Goal: Entertainment & Leisure: Consume media (video, audio)

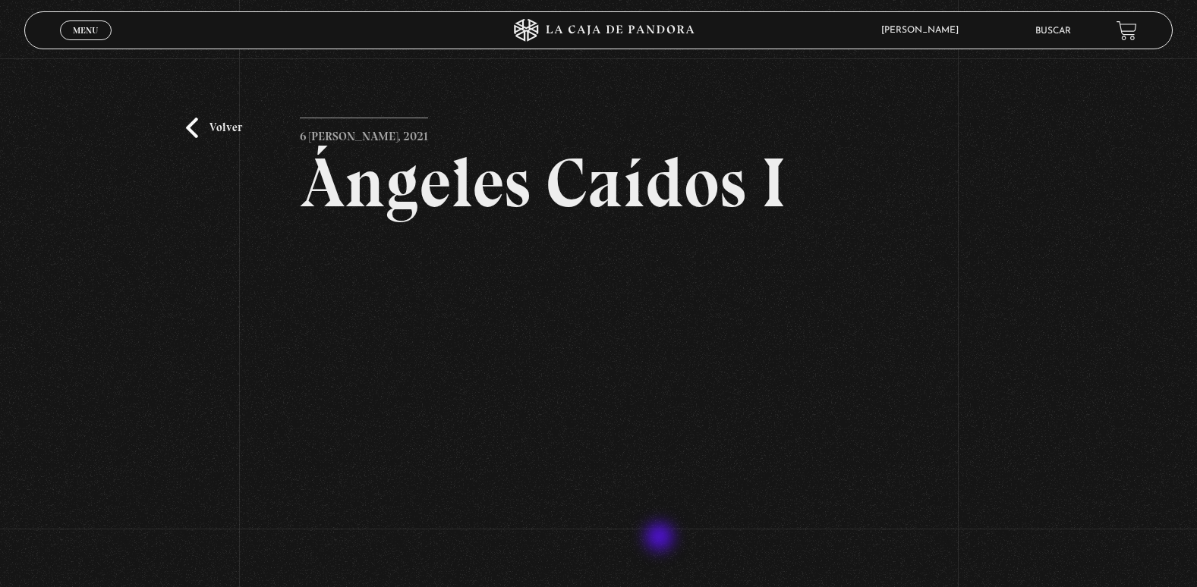
scroll to position [152, 0]
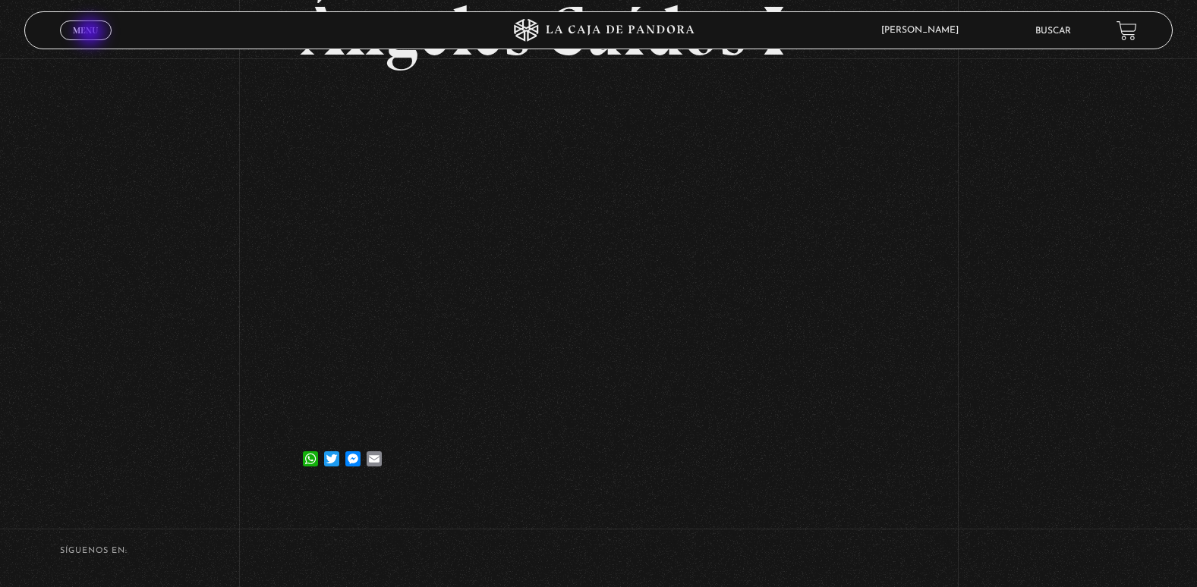
click at [92, 33] on span "Menu" at bounding box center [85, 30] width 25 height 9
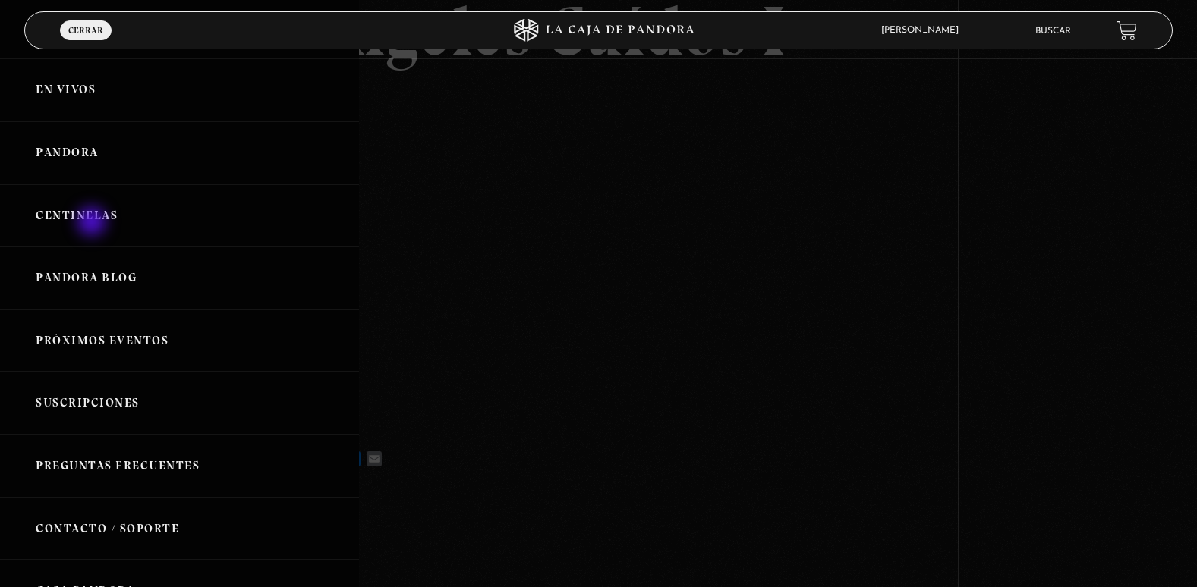
click at [93, 223] on link "Centinelas" at bounding box center [179, 215] width 359 height 63
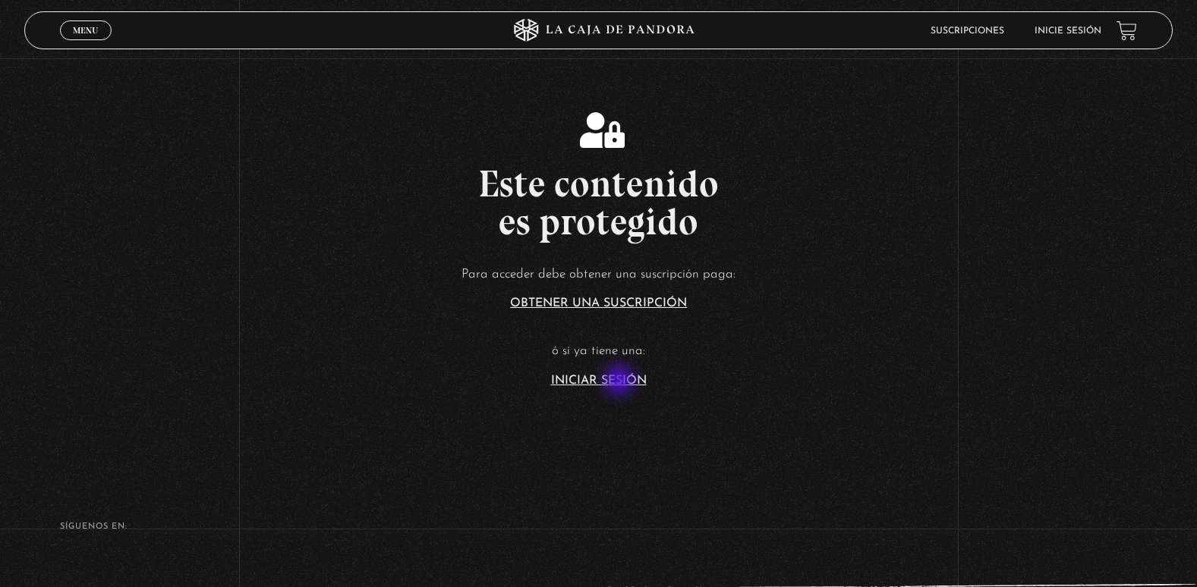
click at [620, 382] on link "Iniciar Sesión" at bounding box center [599, 381] width 96 height 12
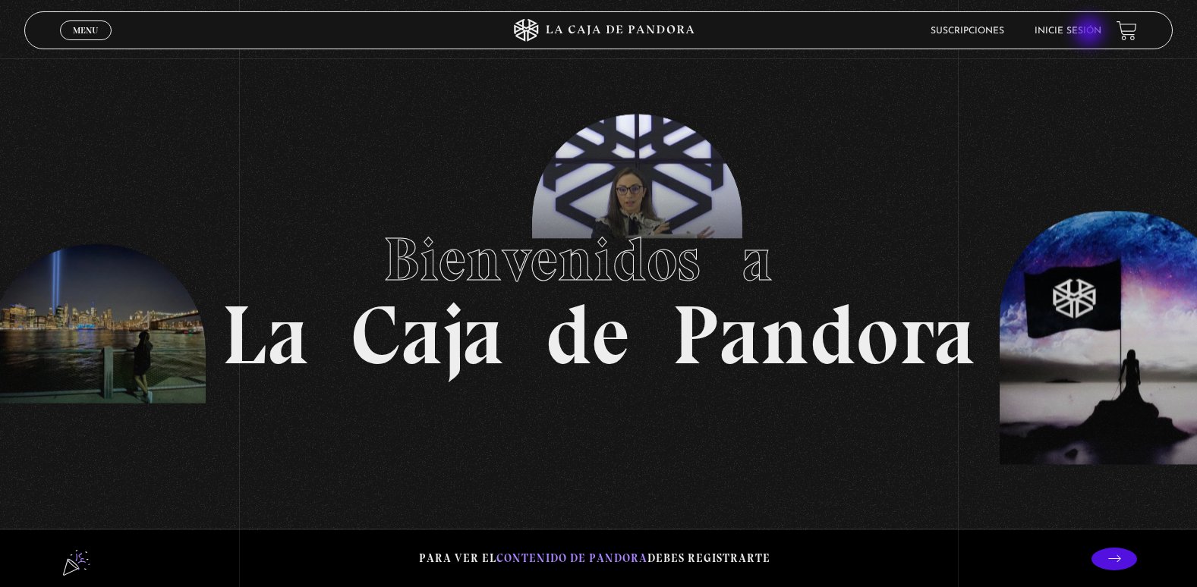
click at [1091, 33] on link "Inicie sesión" at bounding box center [1067, 31] width 67 height 9
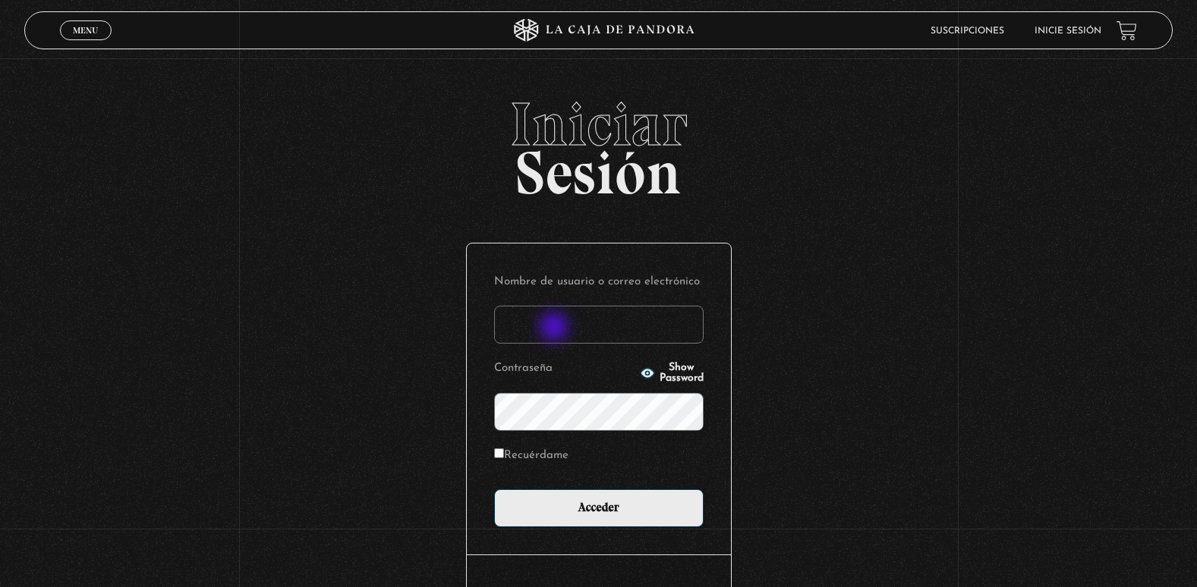
click at [558, 329] on input "Nombre de usuario o correo electrónico" at bounding box center [598, 325] width 209 height 38
type input "[EMAIL_ADDRESS][DOMAIN_NAME]"
click at [494, 489] on input "Acceder" at bounding box center [598, 508] width 209 height 38
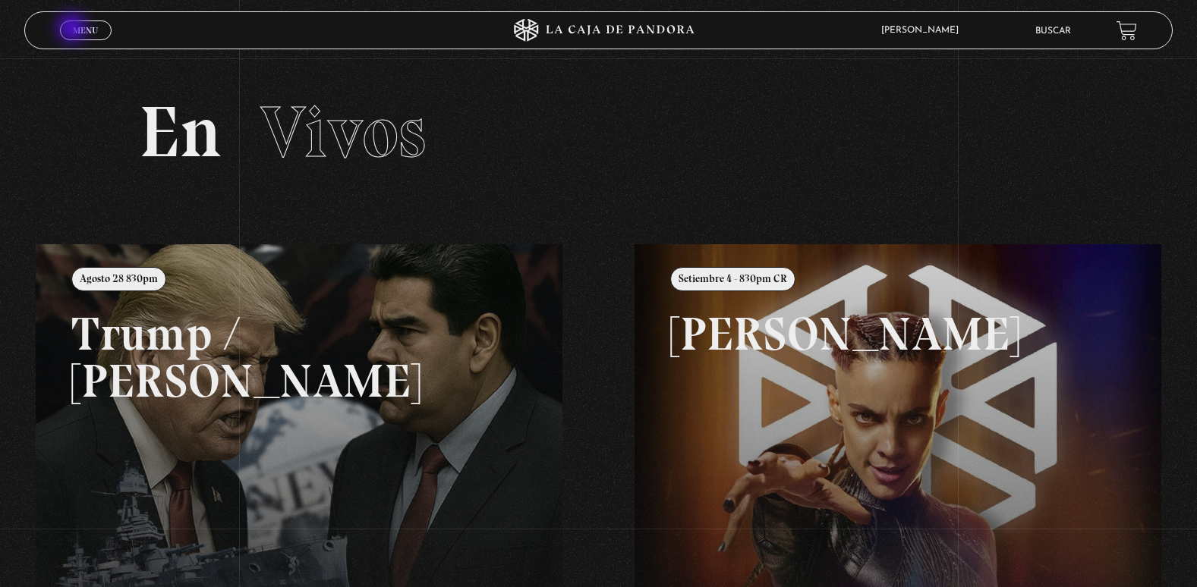
click at [74, 30] on span "Menu" at bounding box center [85, 30] width 25 height 9
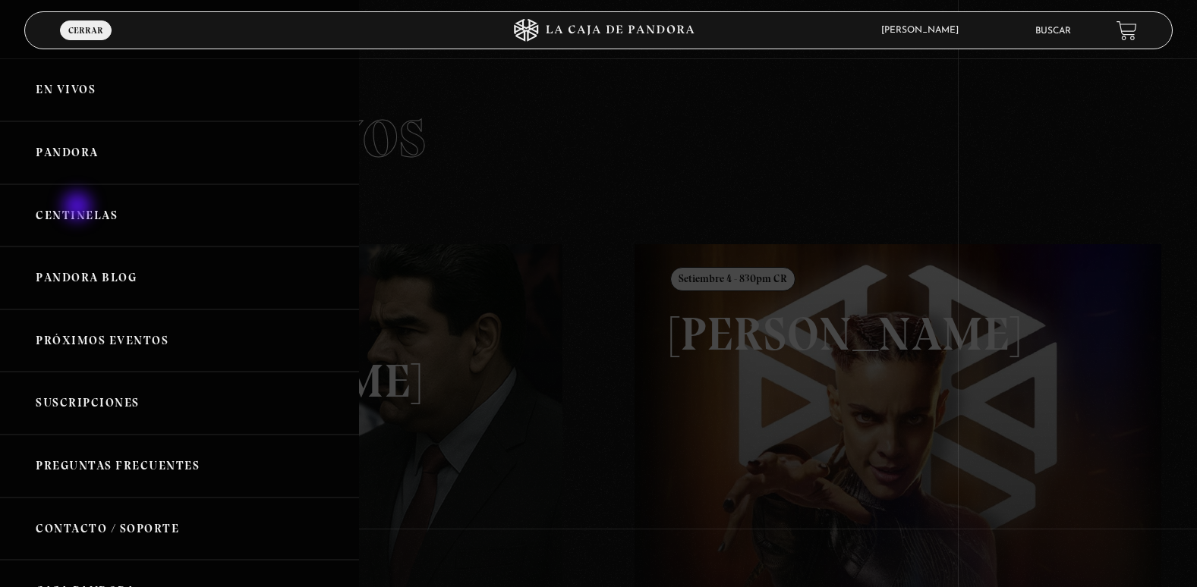
click at [79, 208] on link "Centinelas" at bounding box center [179, 215] width 359 height 63
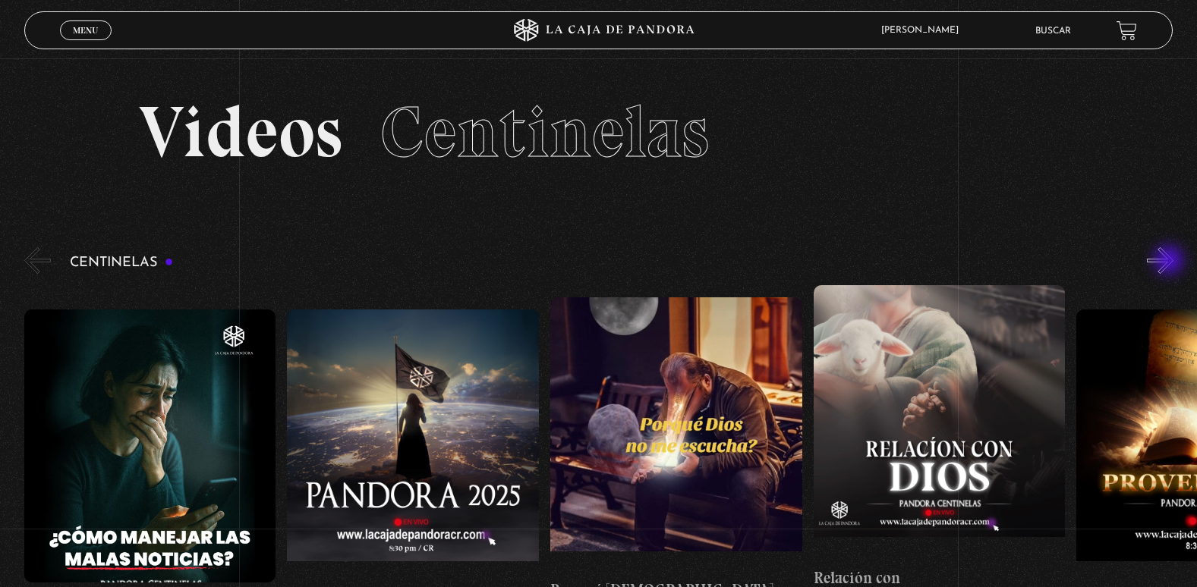
click at [1173, 262] on button "»" at bounding box center [1160, 260] width 27 height 27
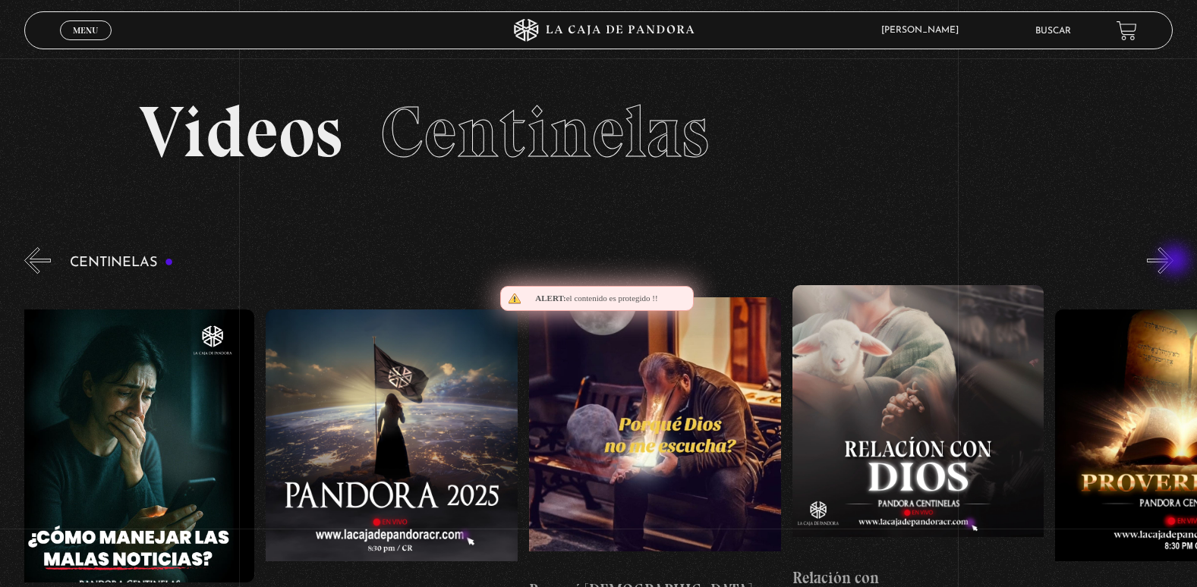
click at [1173, 262] on button "»" at bounding box center [1160, 260] width 27 height 27
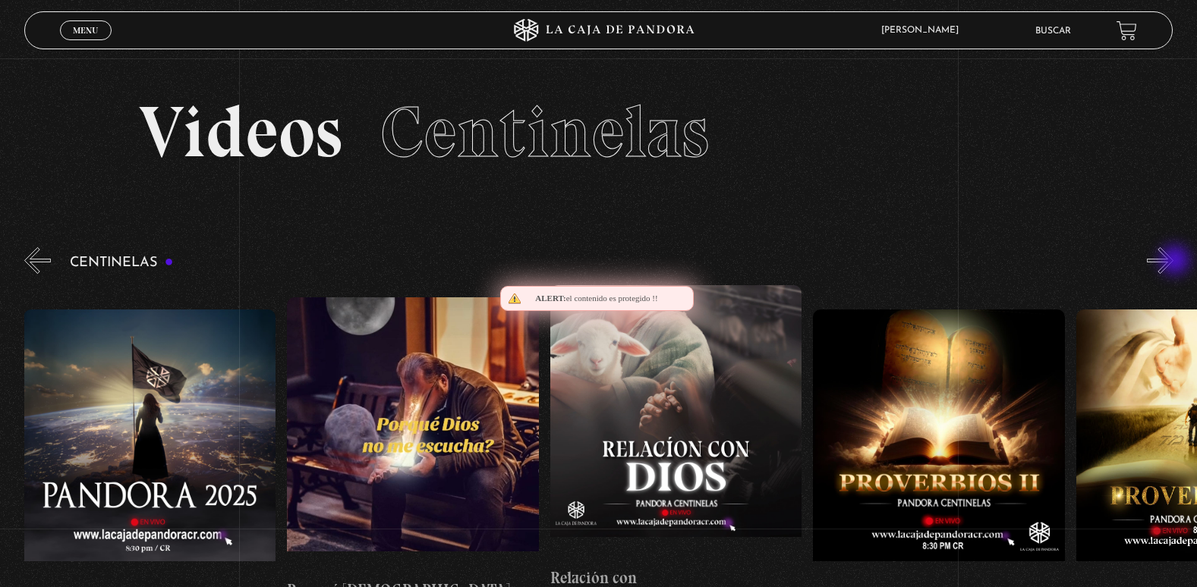
click at [1173, 262] on button "»" at bounding box center [1160, 260] width 27 height 27
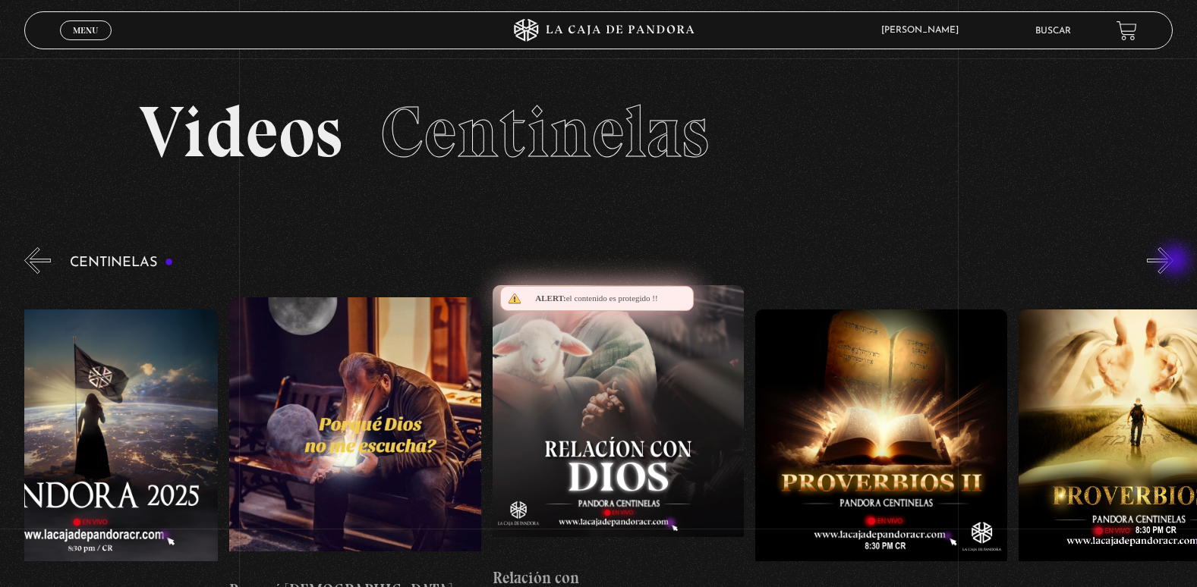
click at [1173, 262] on button "»" at bounding box center [1160, 260] width 27 height 27
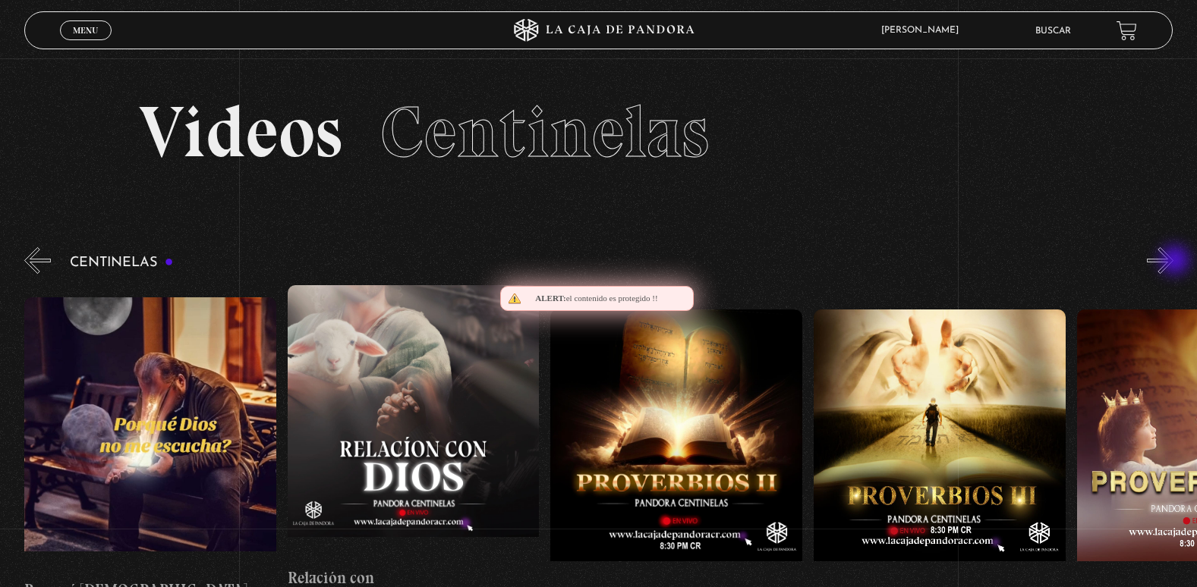
click at [1173, 262] on button "»" at bounding box center [1160, 260] width 27 height 27
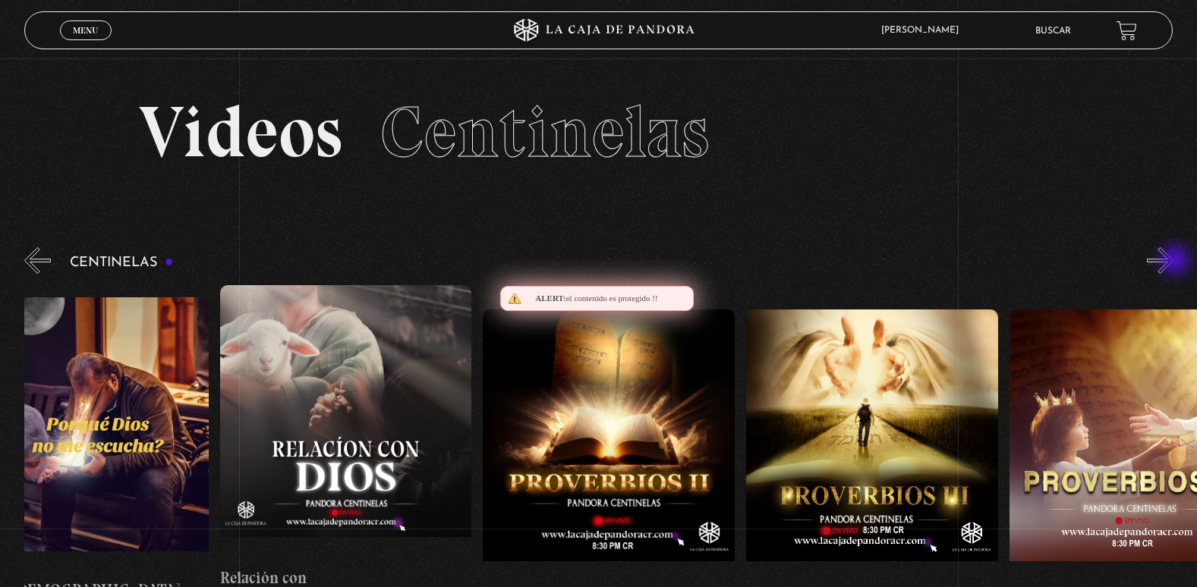
click at [1173, 262] on button "»" at bounding box center [1160, 260] width 27 height 27
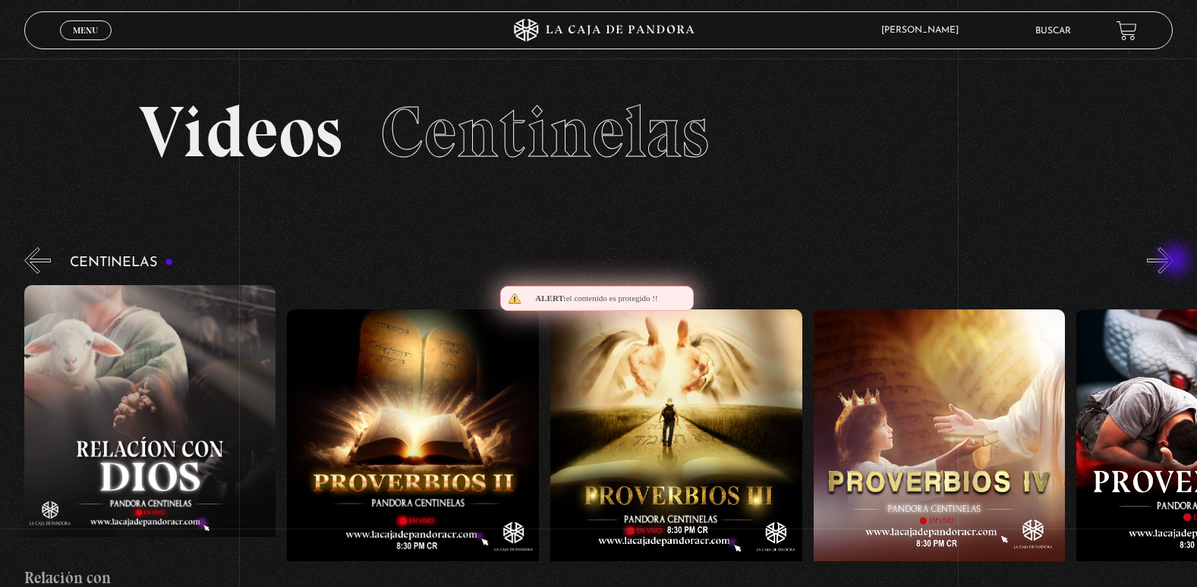
click at [1173, 262] on button "»" at bounding box center [1160, 260] width 27 height 27
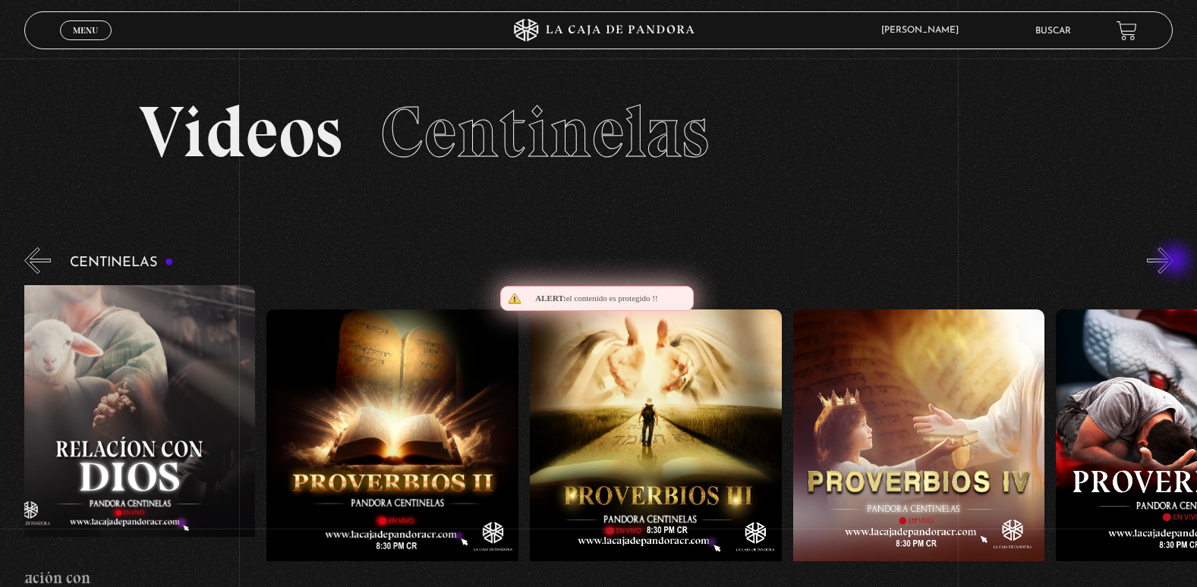
click at [1173, 262] on button "»" at bounding box center [1160, 260] width 27 height 27
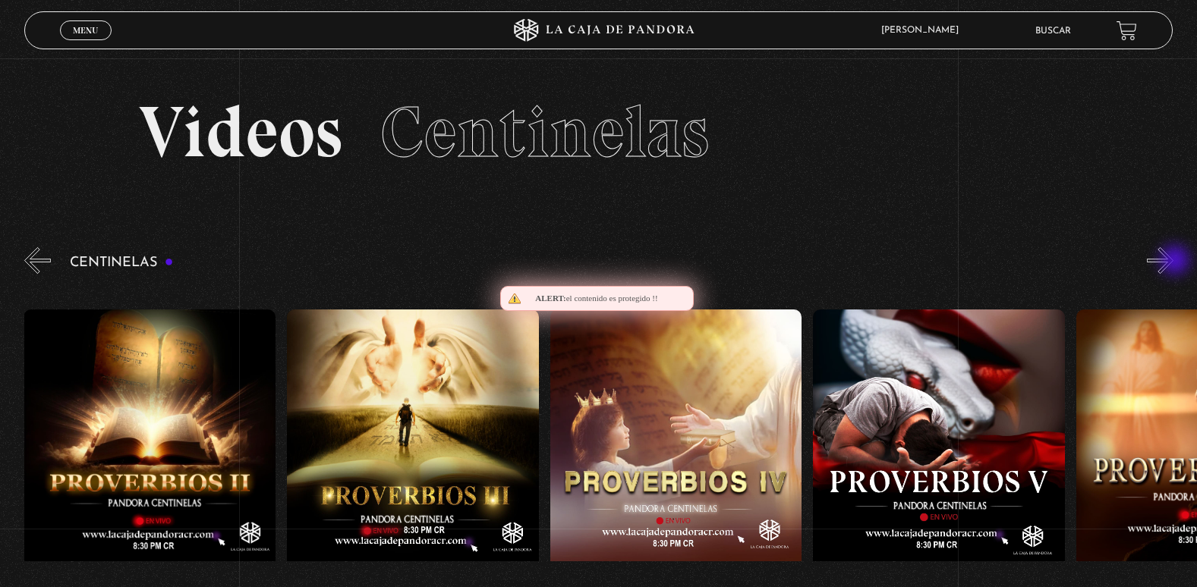
click at [1173, 262] on button "»" at bounding box center [1160, 260] width 27 height 27
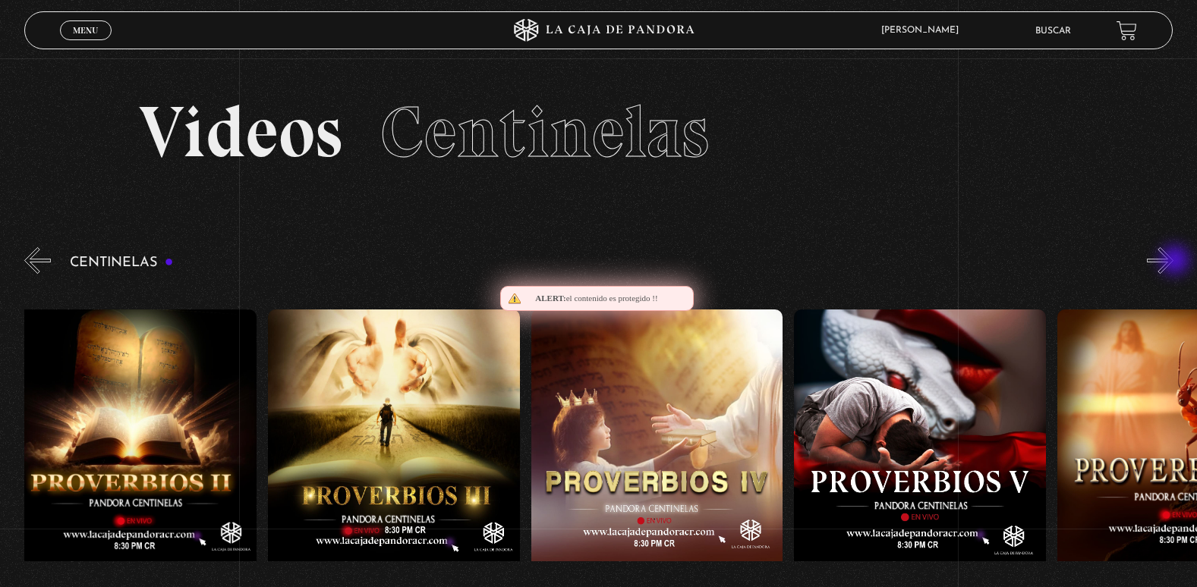
click at [1173, 262] on button "»" at bounding box center [1160, 260] width 27 height 27
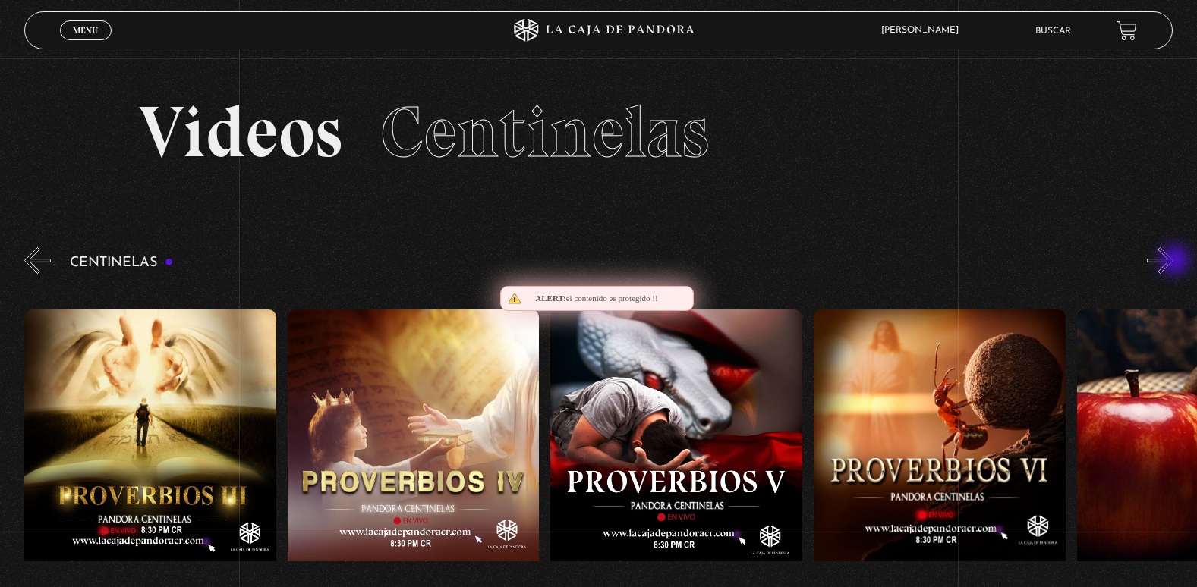
click at [1173, 262] on button "»" at bounding box center [1160, 260] width 27 height 27
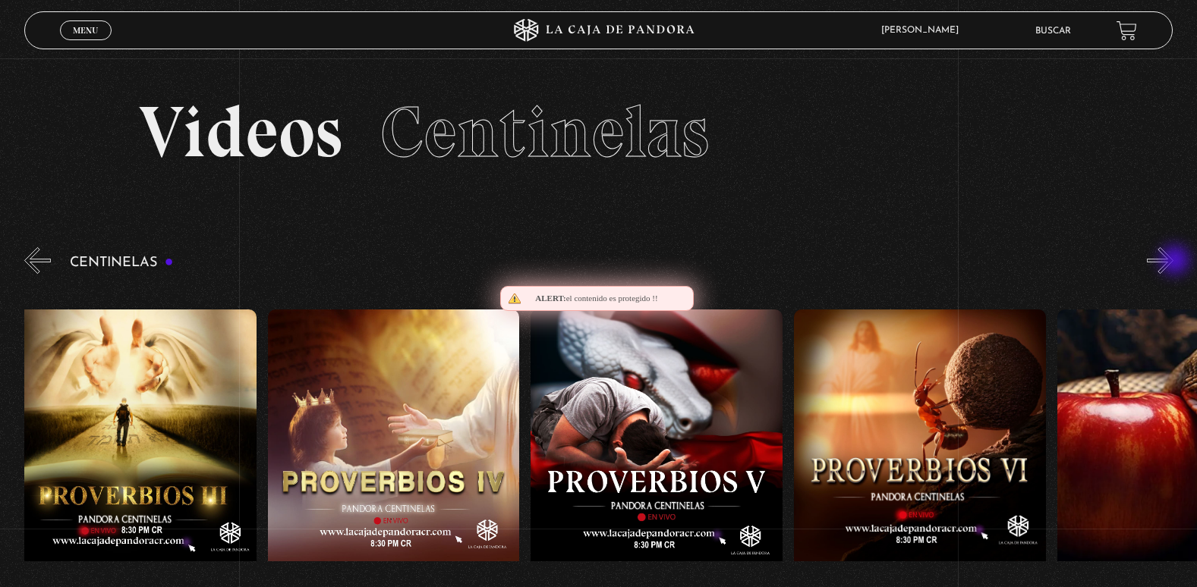
click at [1173, 262] on button "»" at bounding box center [1160, 260] width 27 height 27
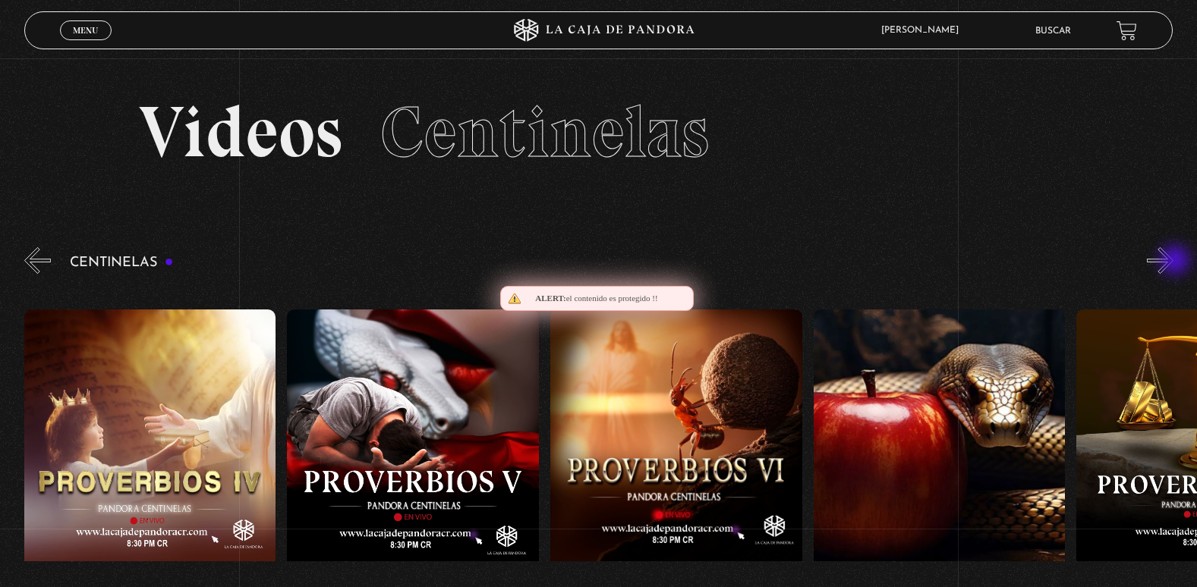
click at [1173, 262] on button "»" at bounding box center [1160, 260] width 27 height 27
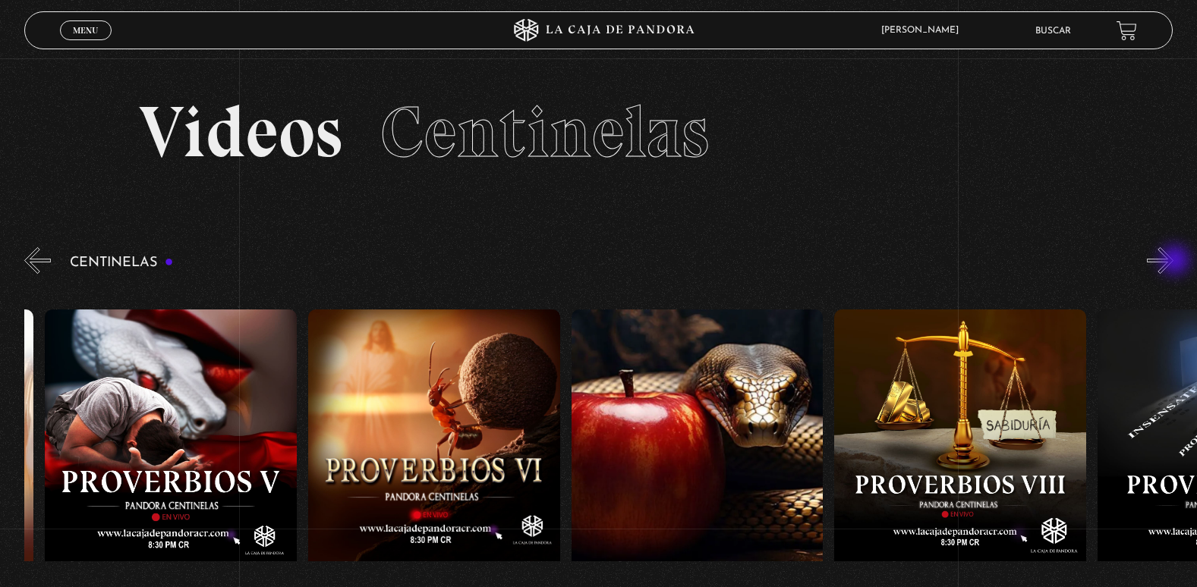
click at [1173, 262] on button "»" at bounding box center [1160, 260] width 27 height 27
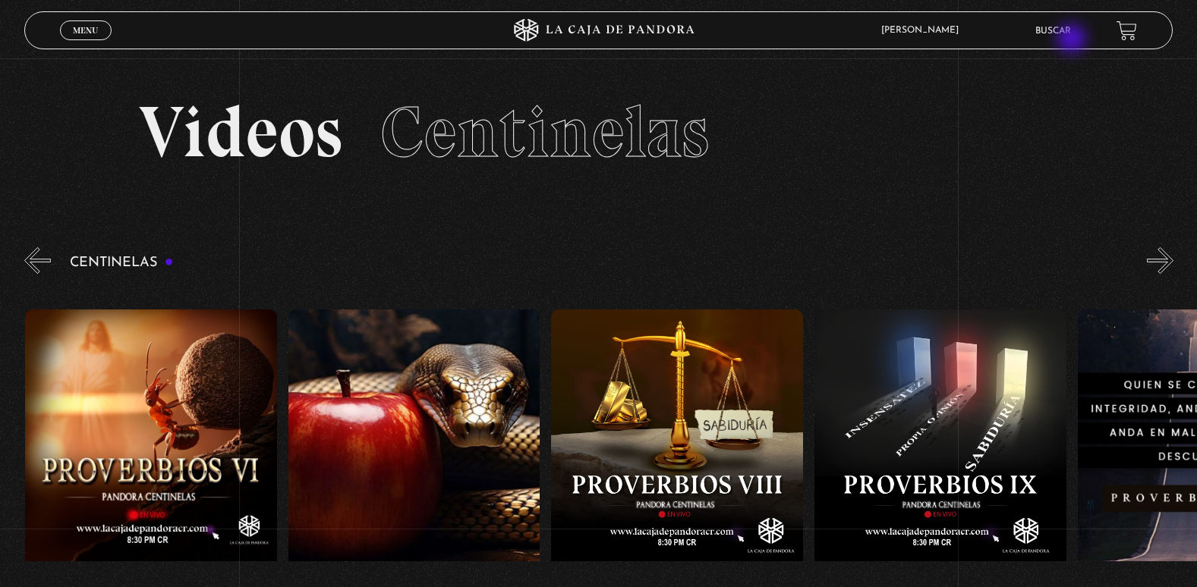
scroll to position [0, 2104]
click at [1067, 39] on li "Buscar" at bounding box center [1053, 31] width 36 height 24
click at [1163, 262] on button "»" at bounding box center [1160, 260] width 27 height 27
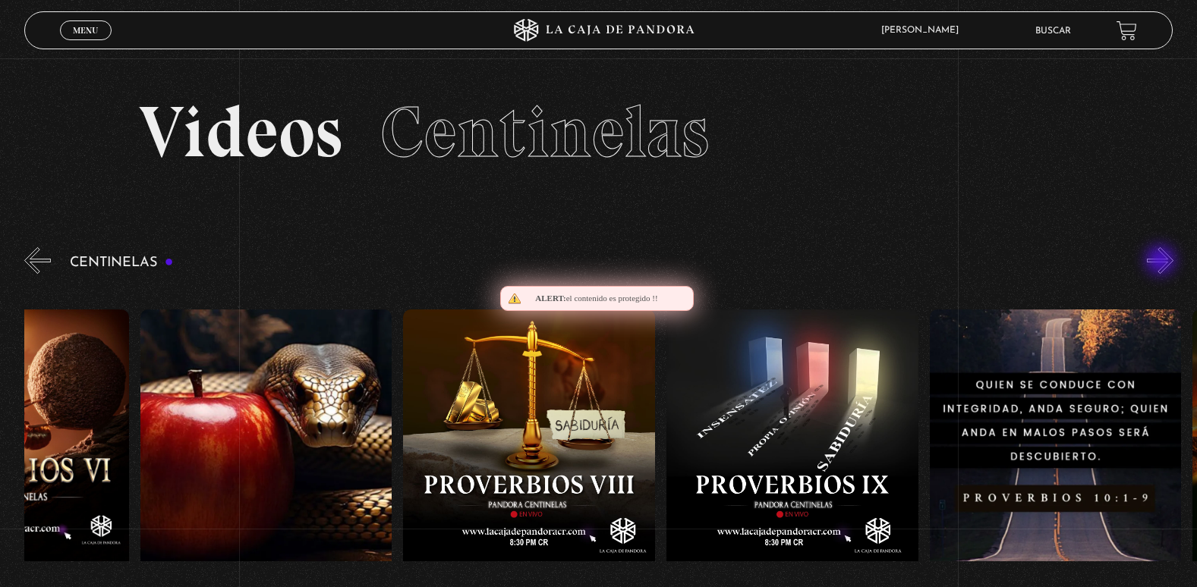
click at [1162, 262] on button "»" at bounding box center [1160, 260] width 27 height 27
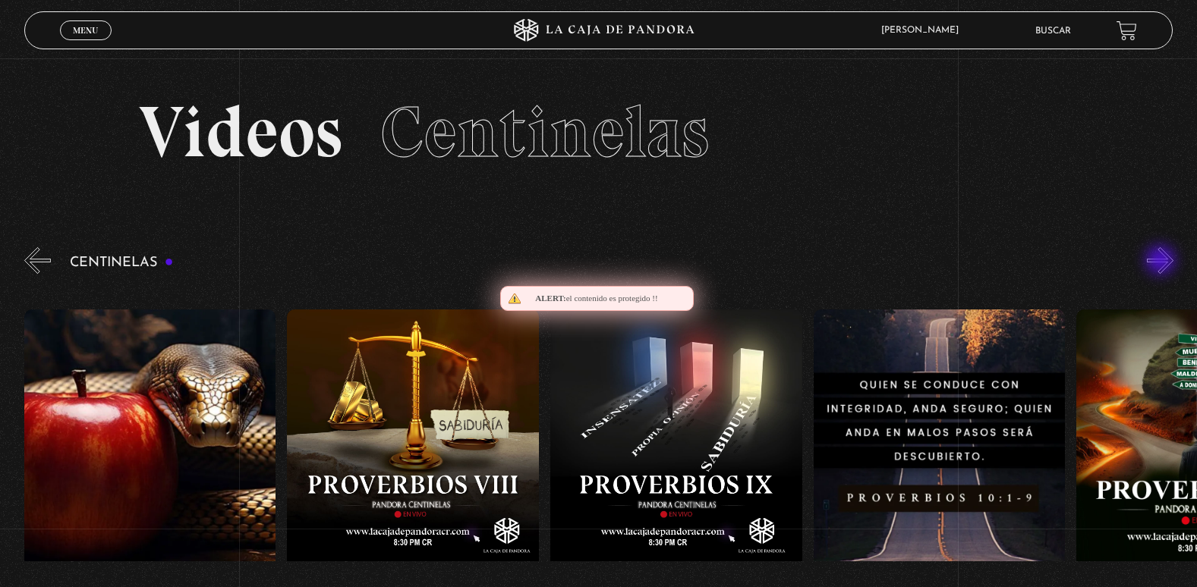
click at [1162, 262] on button "»" at bounding box center [1160, 260] width 27 height 27
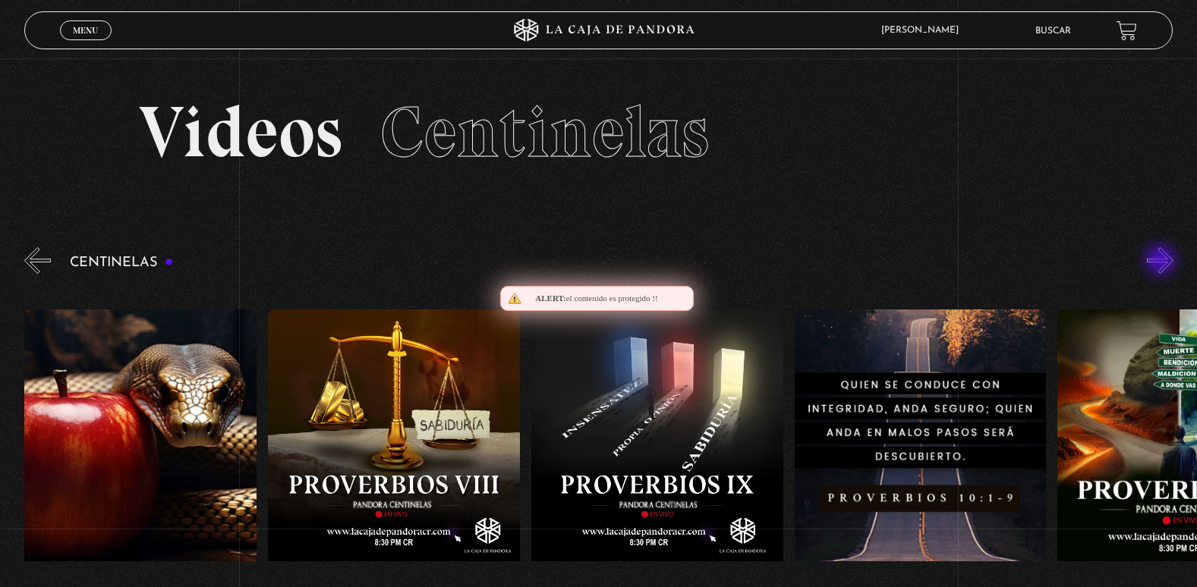
click at [1162, 262] on button "»" at bounding box center [1160, 260] width 27 height 27
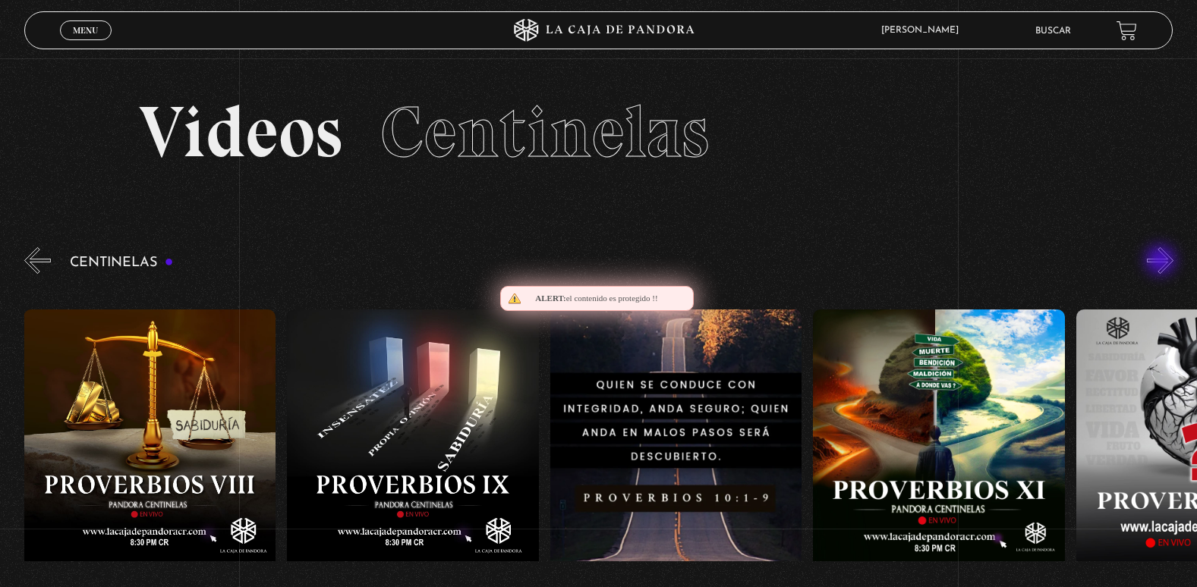
click at [1162, 262] on button "»" at bounding box center [1160, 260] width 27 height 27
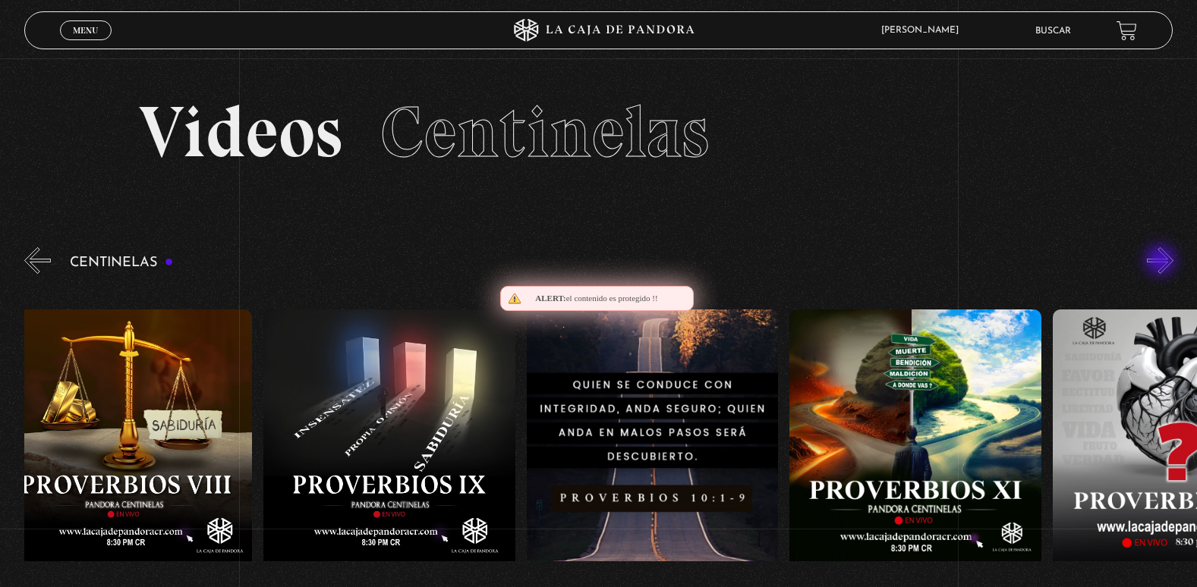
click at [1162, 262] on button "»" at bounding box center [1160, 260] width 27 height 27
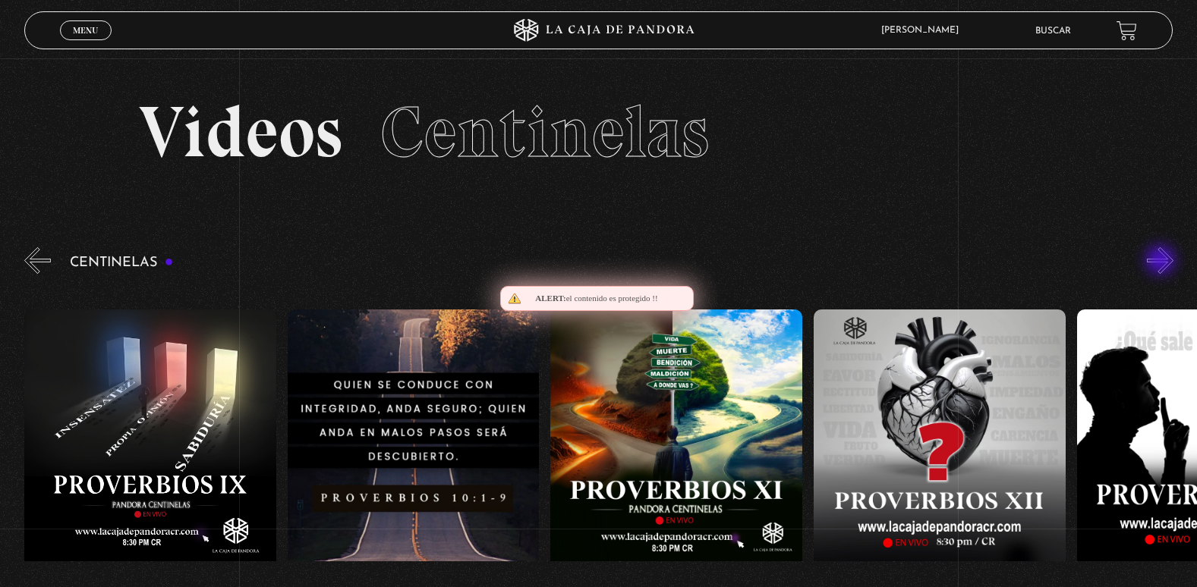
click at [1162, 262] on button "»" at bounding box center [1160, 260] width 27 height 27
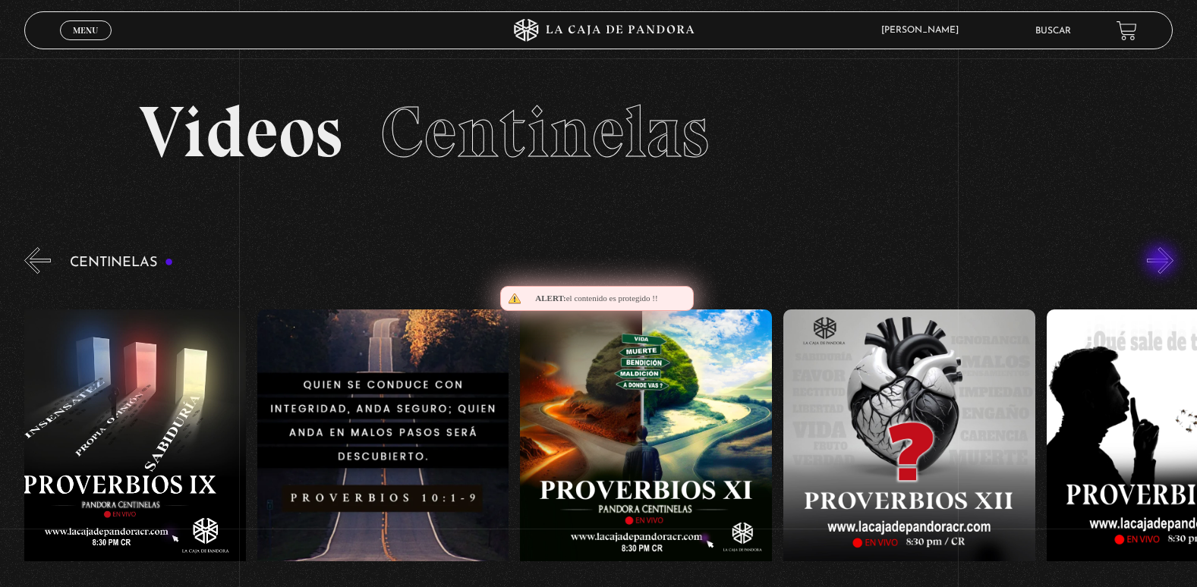
click at [1162, 262] on button "»" at bounding box center [1160, 260] width 27 height 27
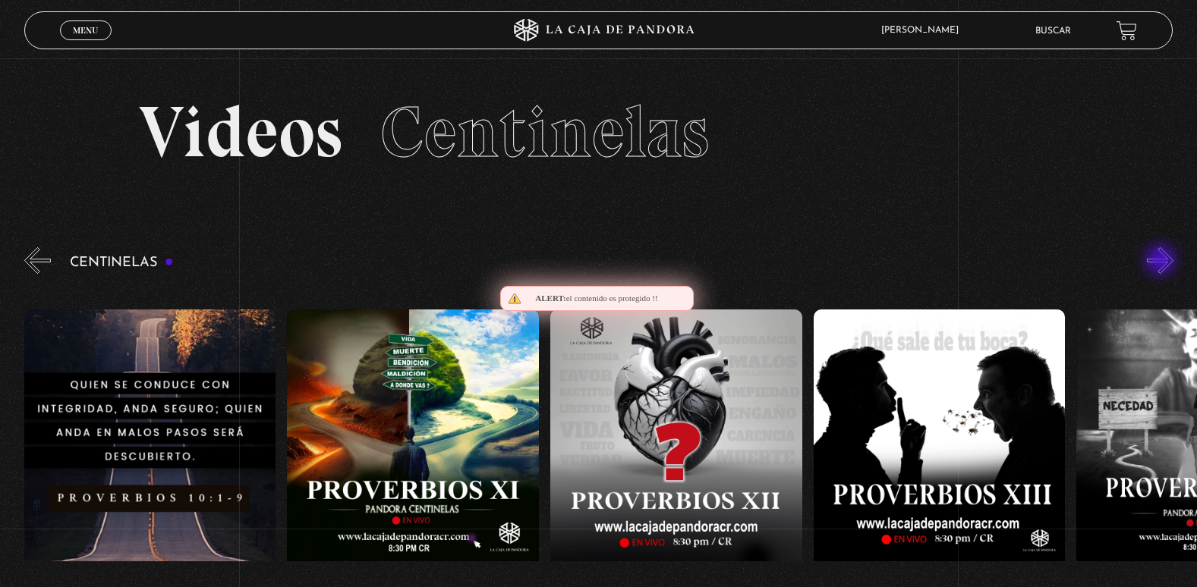
click at [1162, 262] on button "»" at bounding box center [1160, 260] width 27 height 27
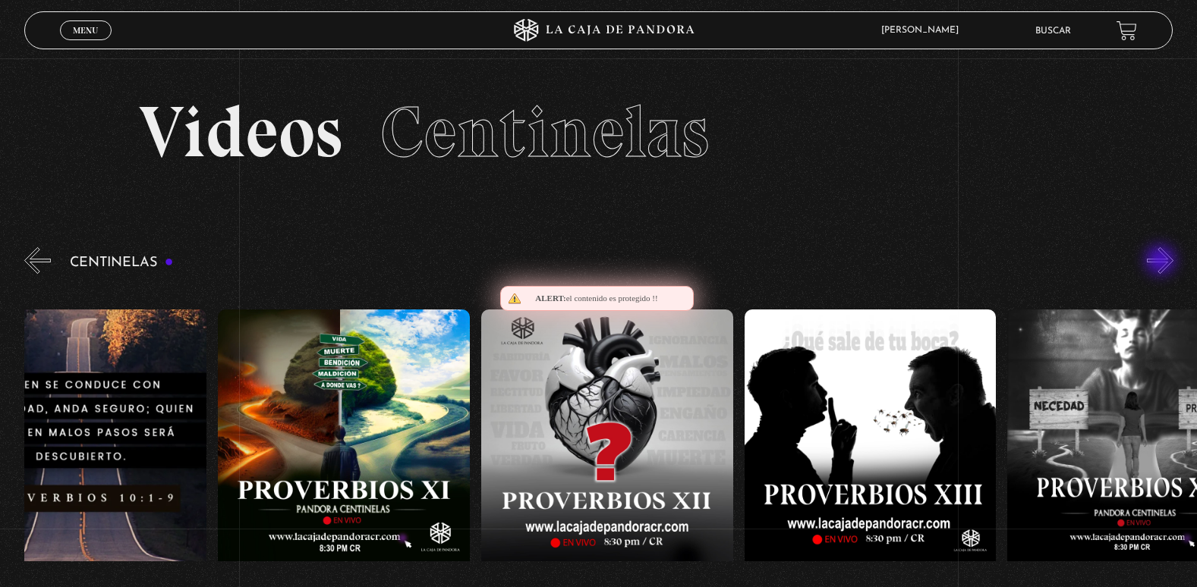
click at [1162, 262] on button "»" at bounding box center [1160, 260] width 27 height 27
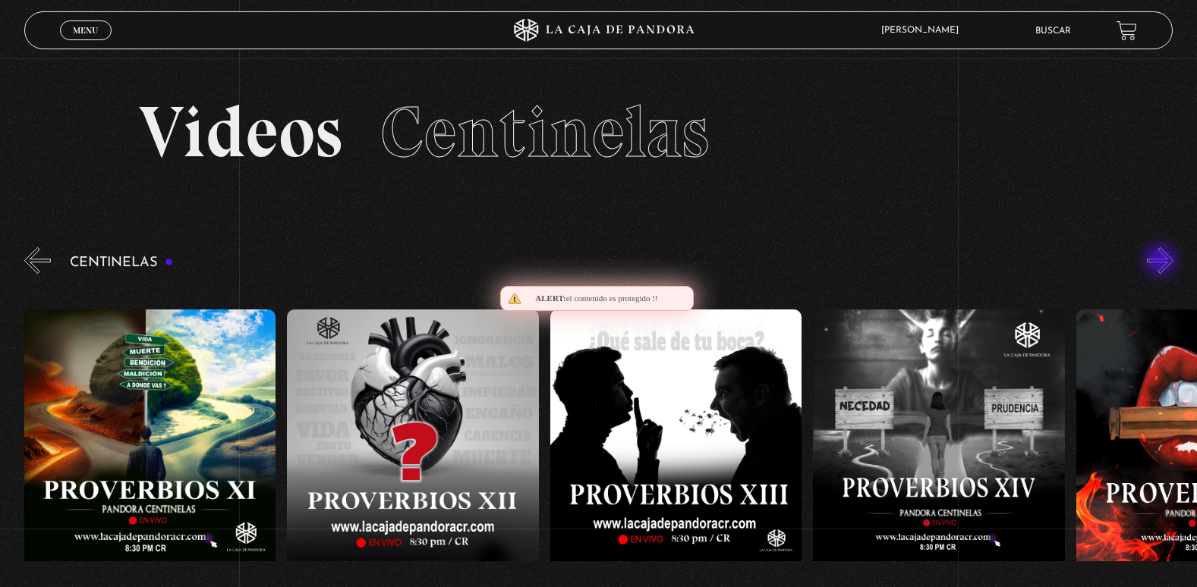
click at [1162, 262] on button "»" at bounding box center [1160, 260] width 27 height 27
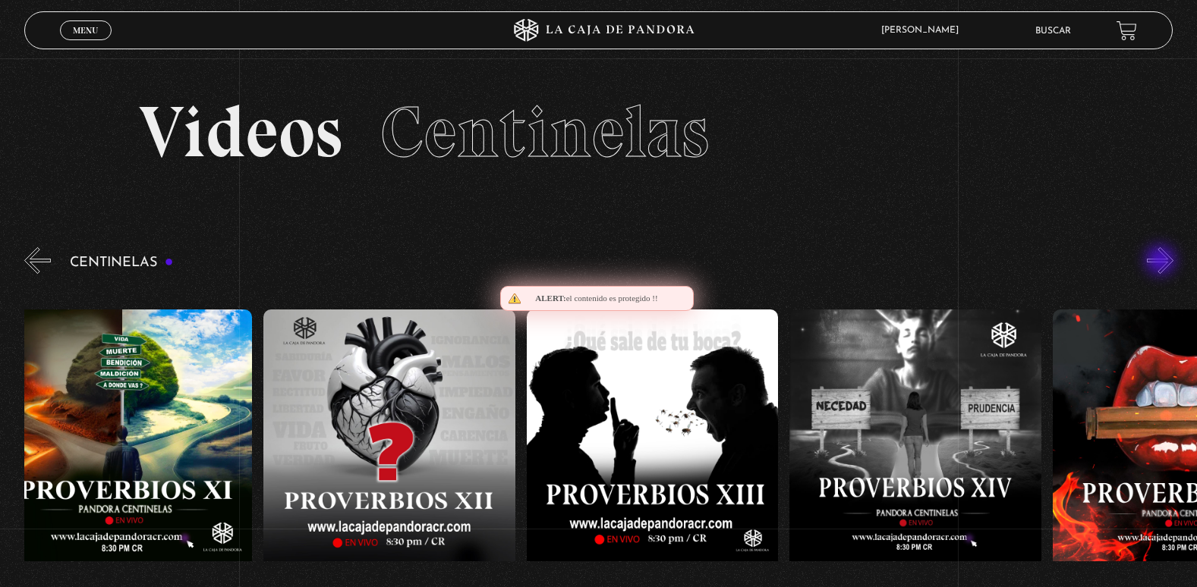
click at [1162, 262] on button "»" at bounding box center [1160, 260] width 27 height 27
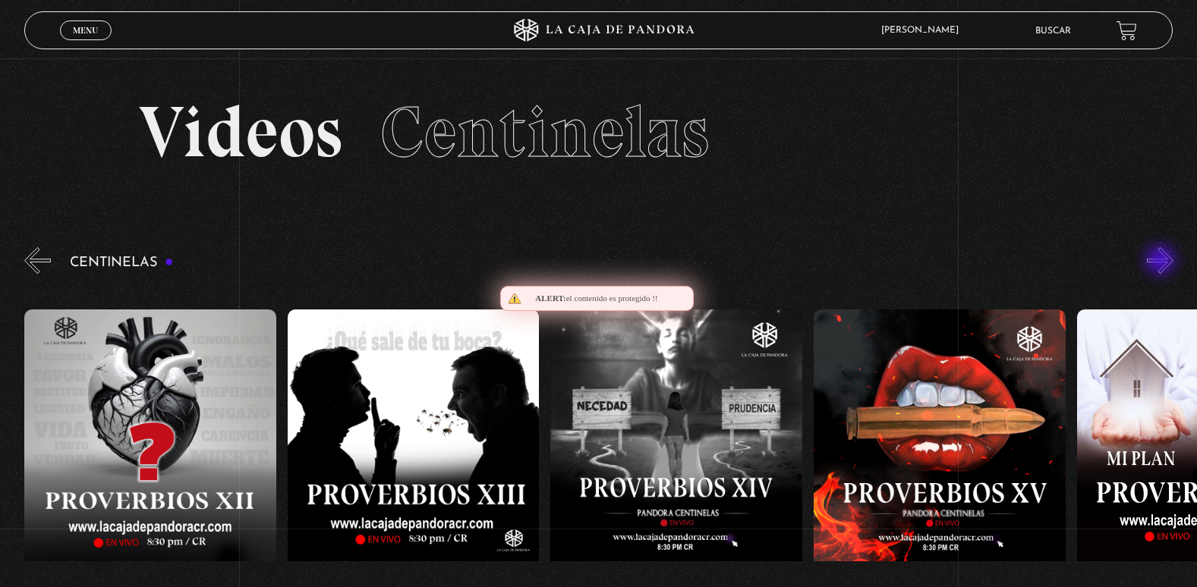
click at [1162, 262] on button "»" at bounding box center [1160, 260] width 27 height 27
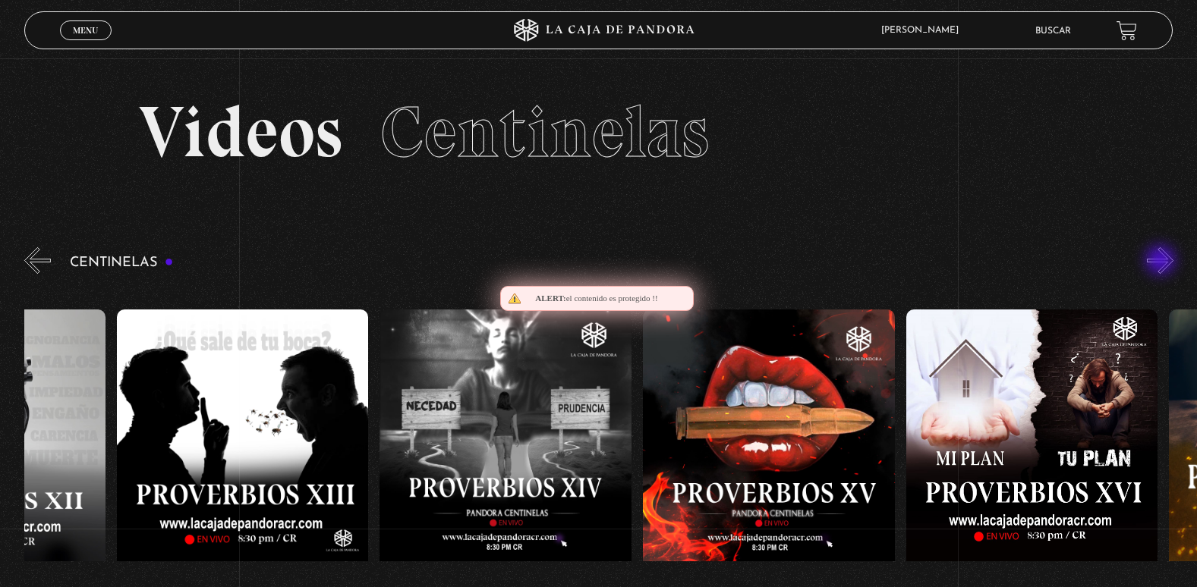
click at [1162, 262] on button "»" at bounding box center [1160, 260] width 27 height 27
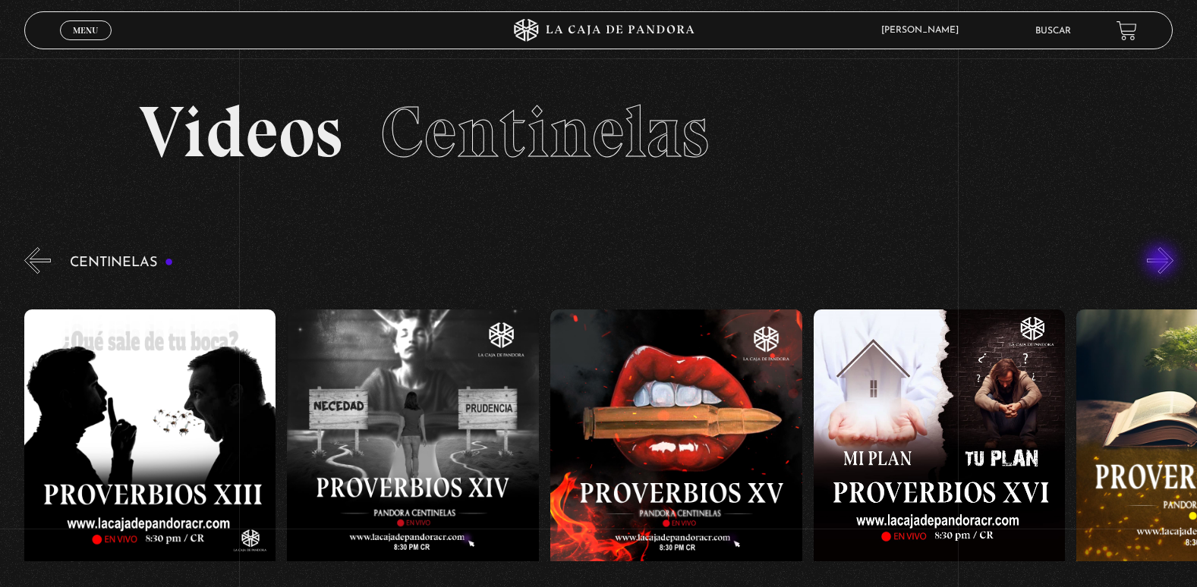
click at [1162, 262] on button "»" at bounding box center [1160, 260] width 27 height 27
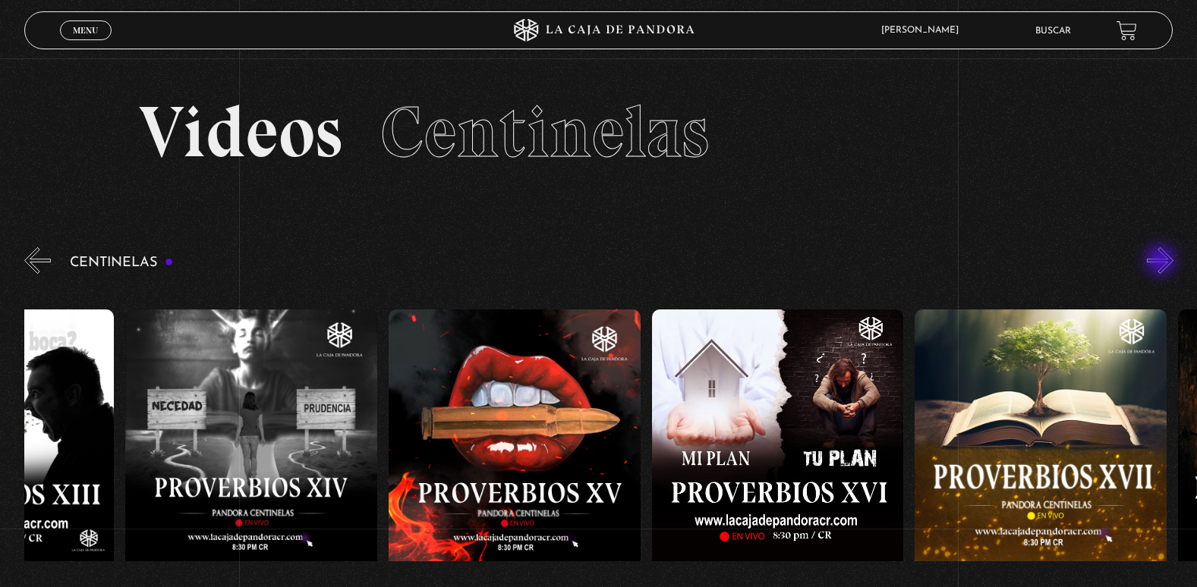
click at [1162, 262] on button "»" at bounding box center [1160, 260] width 27 height 27
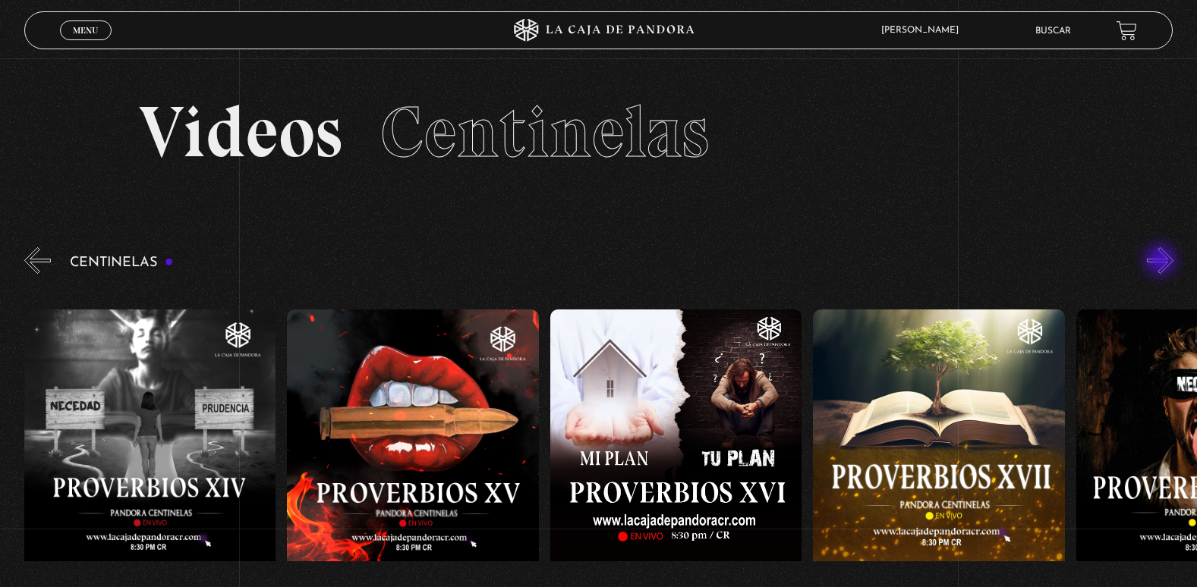
click at [1162, 262] on button "»" at bounding box center [1160, 260] width 27 height 27
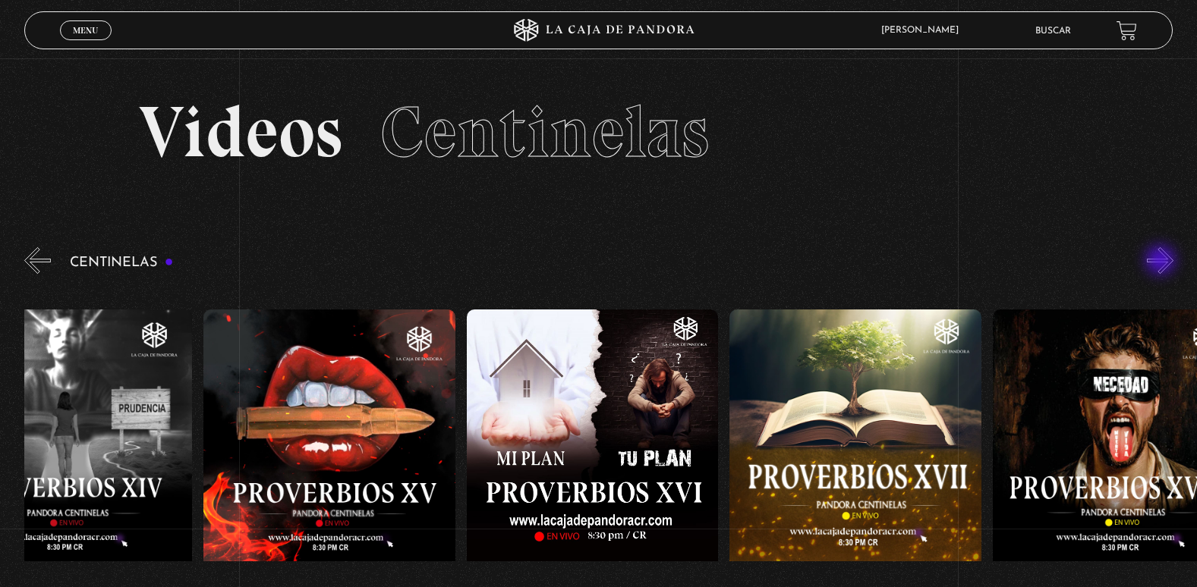
click at [1162, 262] on button "»" at bounding box center [1160, 260] width 27 height 27
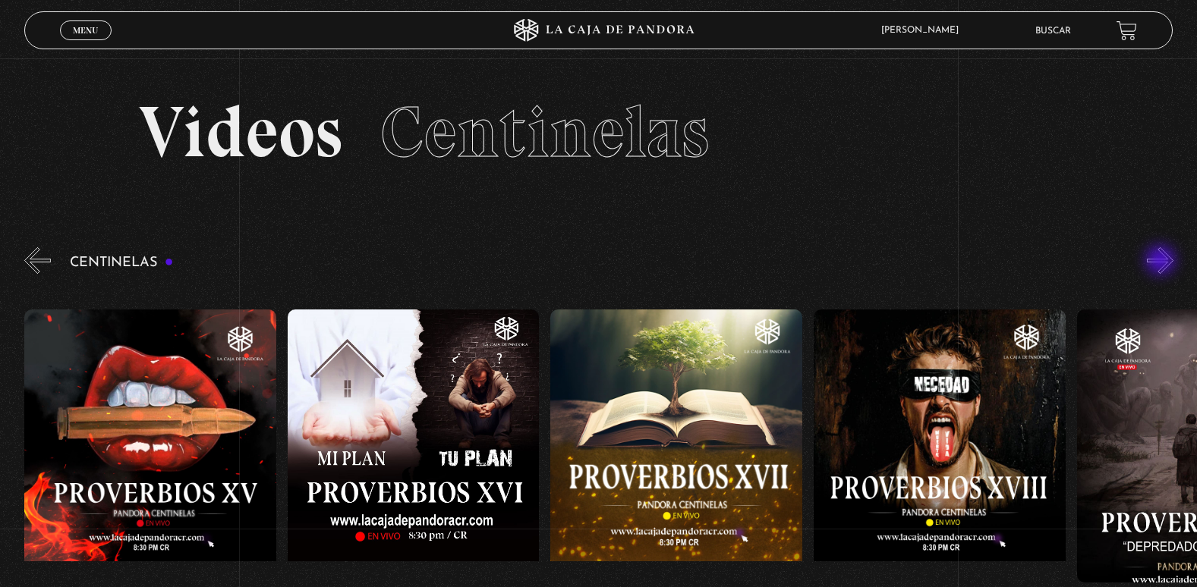
click at [1162, 262] on button "»" at bounding box center [1160, 260] width 27 height 27
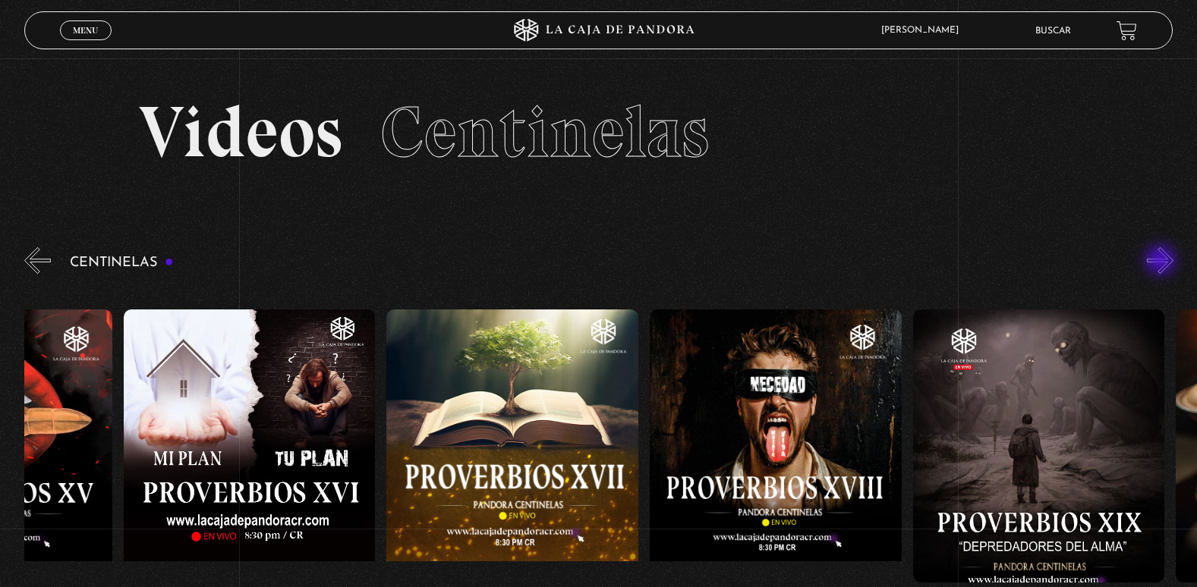
click at [1162, 262] on button "»" at bounding box center [1160, 260] width 27 height 27
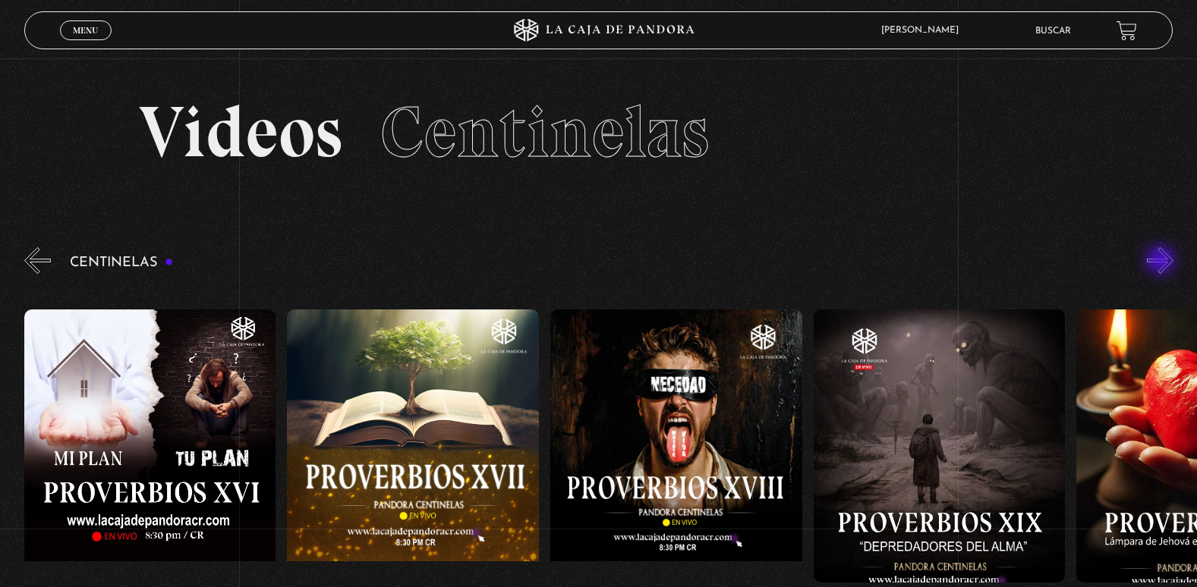
click at [1162, 262] on button "»" at bounding box center [1160, 260] width 27 height 27
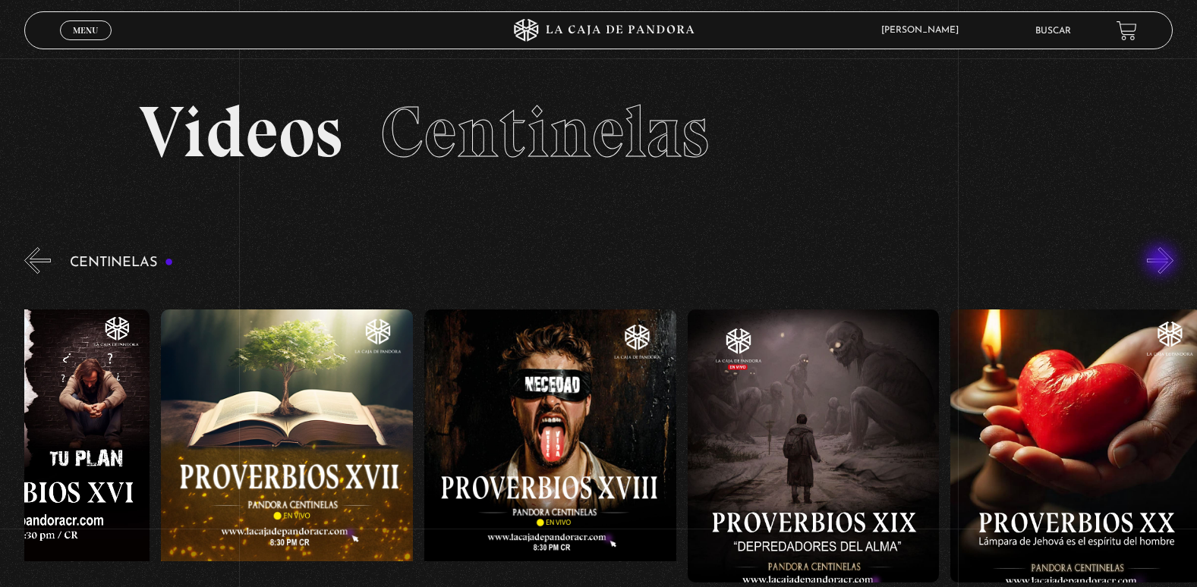
click at [1162, 262] on button "»" at bounding box center [1160, 260] width 27 height 27
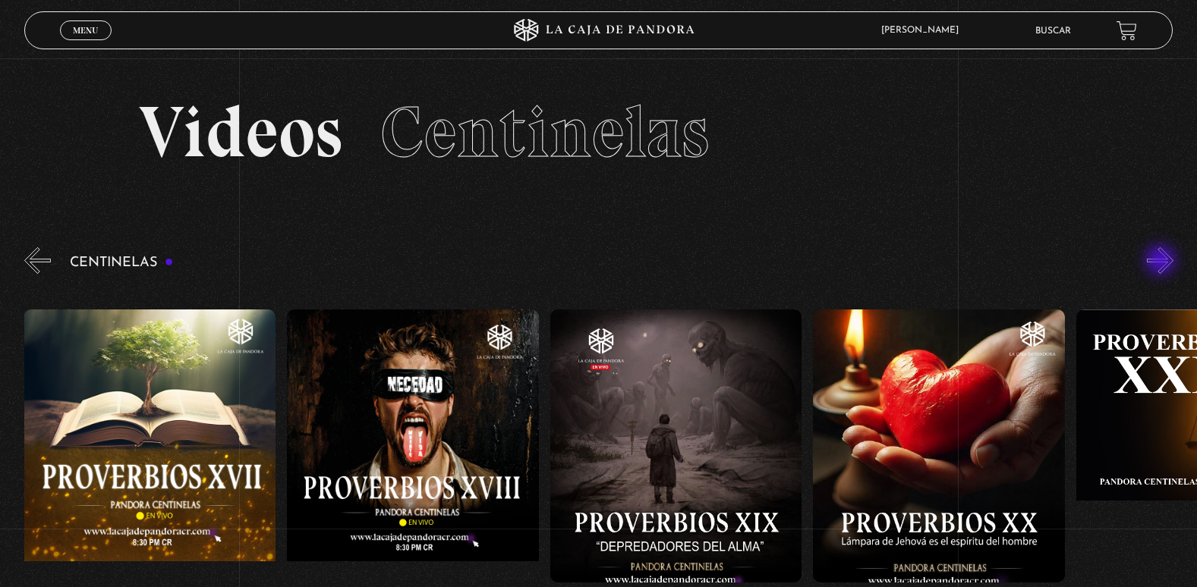
click at [1162, 262] on button "»" at bounding box center [1160, 260] width 27 height 27
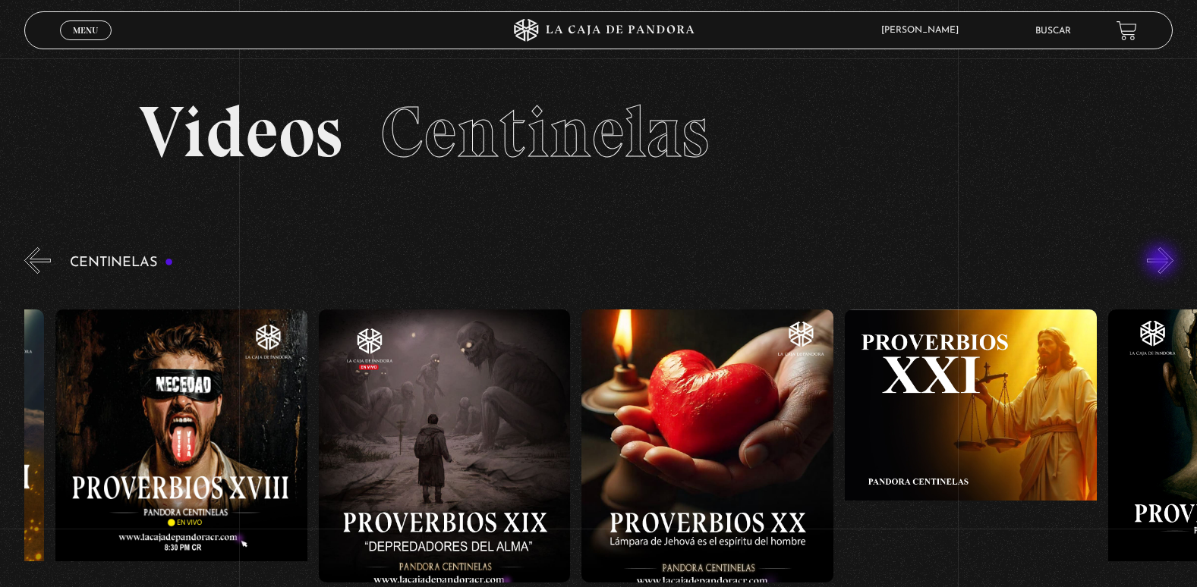
click at [1162, 262] on button "»" at bounding box center [1160, 260] width 27 height 27
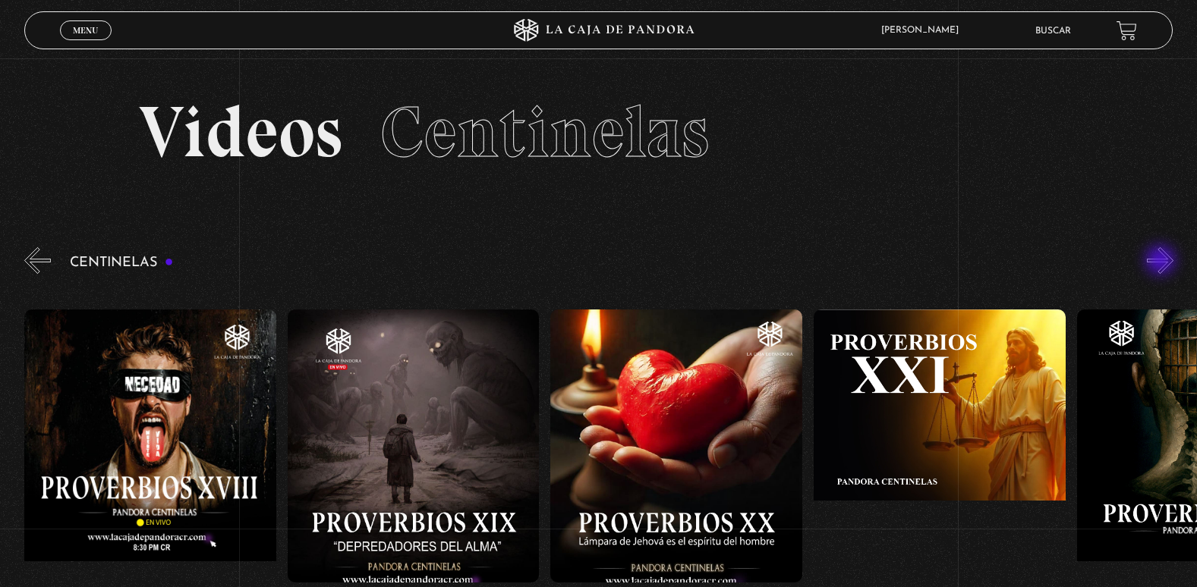
click at [1162, 262] on button "»" at bounding box center [1160, 260] width 27 height 27
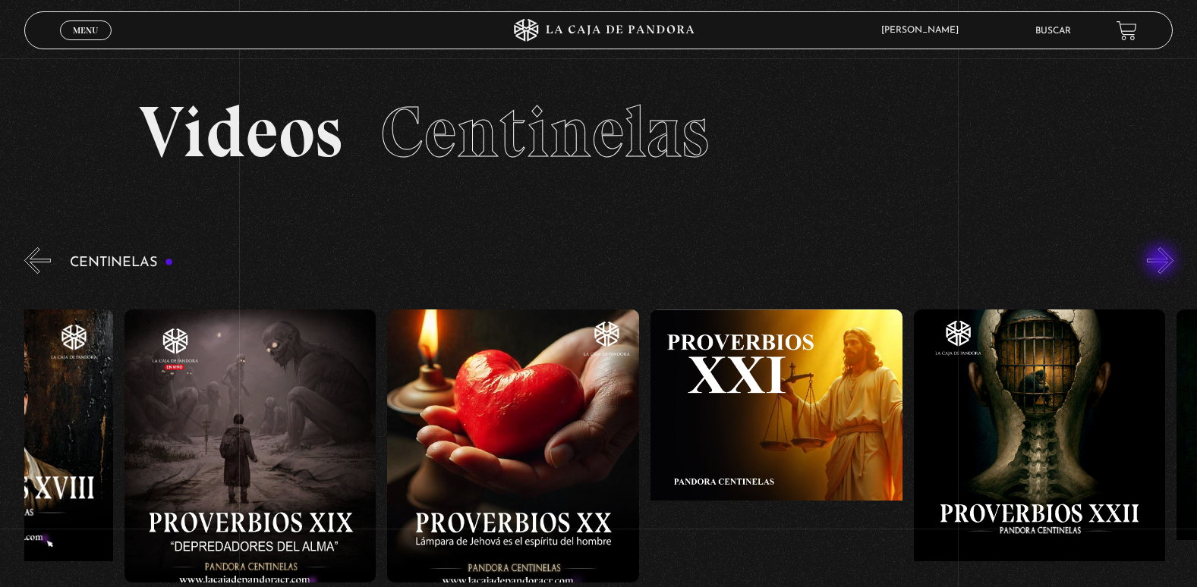
click at [1162, 262] on button "»" at bounding box center [1160, 260] width 27 height 27
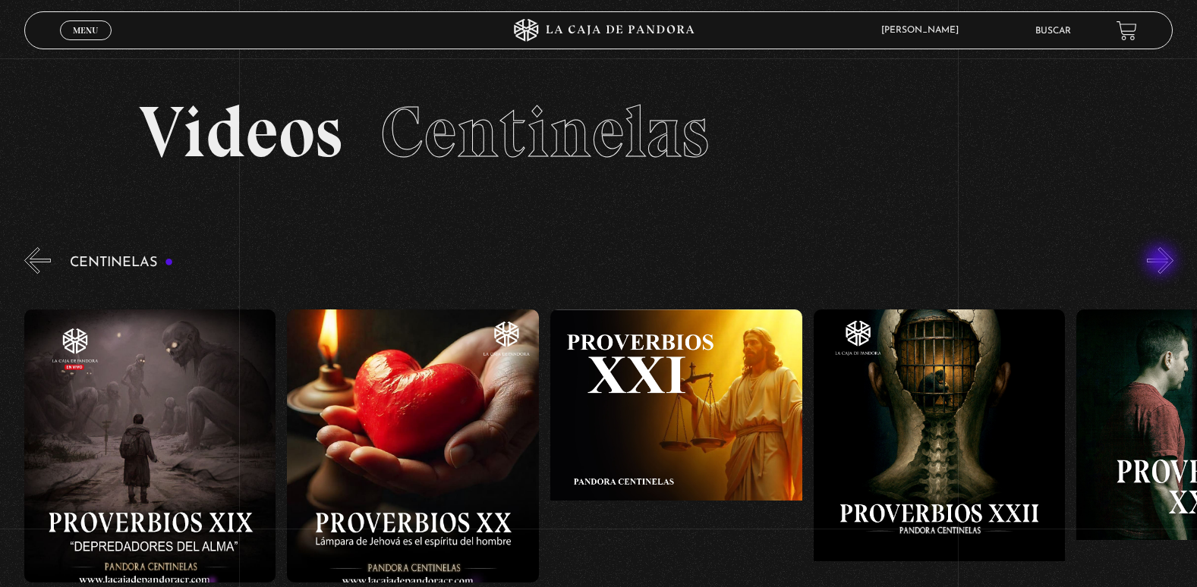
click at [1162, 262] on button "»" at bounding box center [1160, 260] width 27 height 27
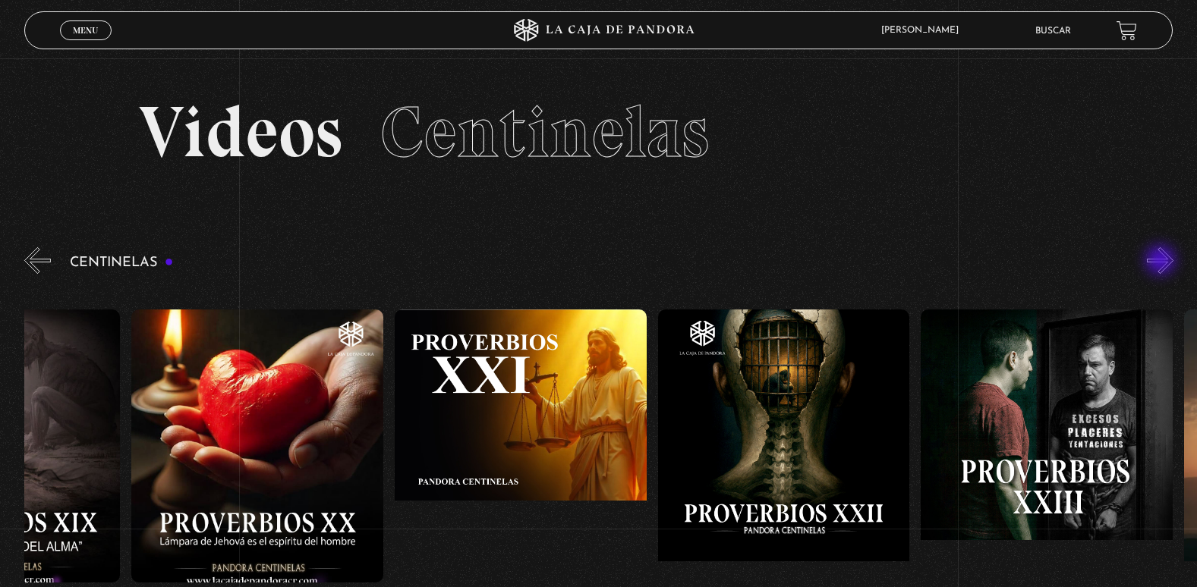
click at [1162, 262] on button "»" at bounding box center [1160, 260] width 27 height 27
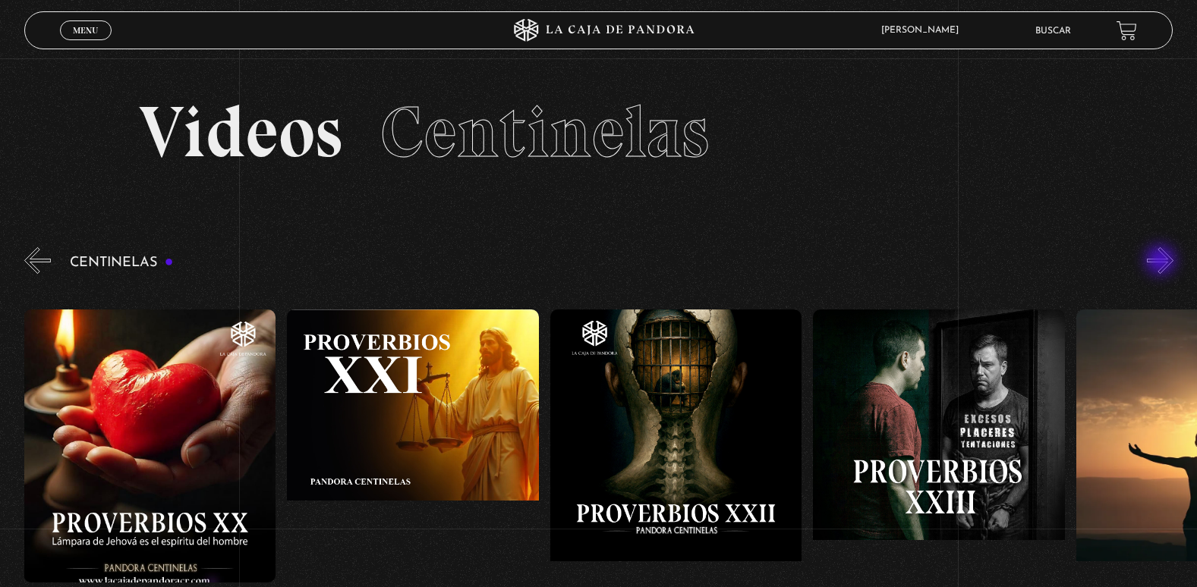
click at [1162, 262] on button "»" at bounding box center [1160, 260] width 27 height 27
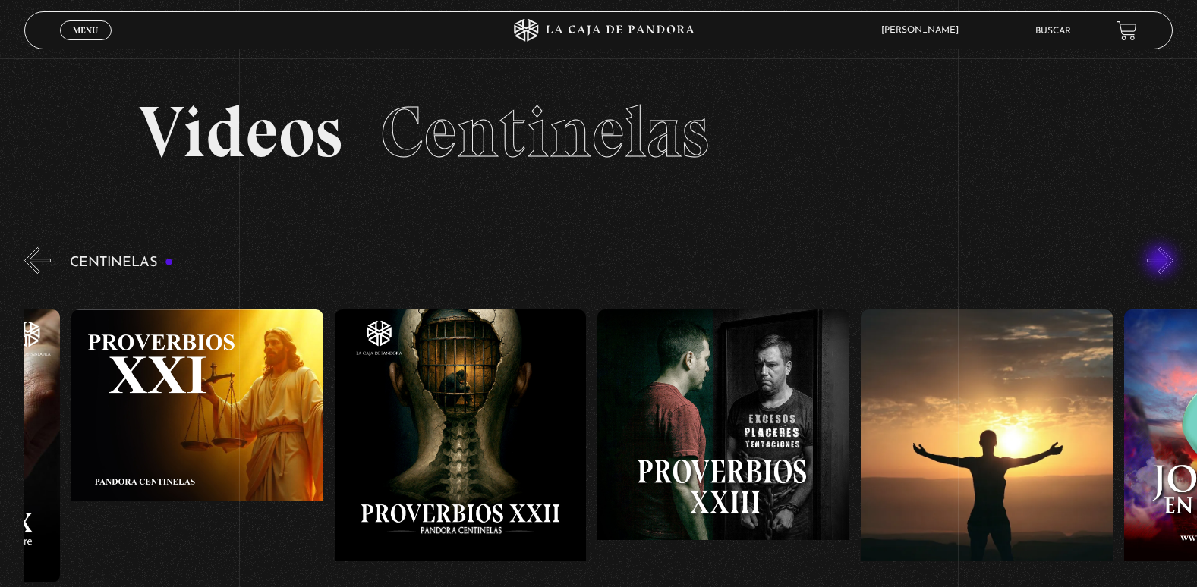
click at [1162, 262] on button "»" at bounding box center [1160, 260] width 27 height 27
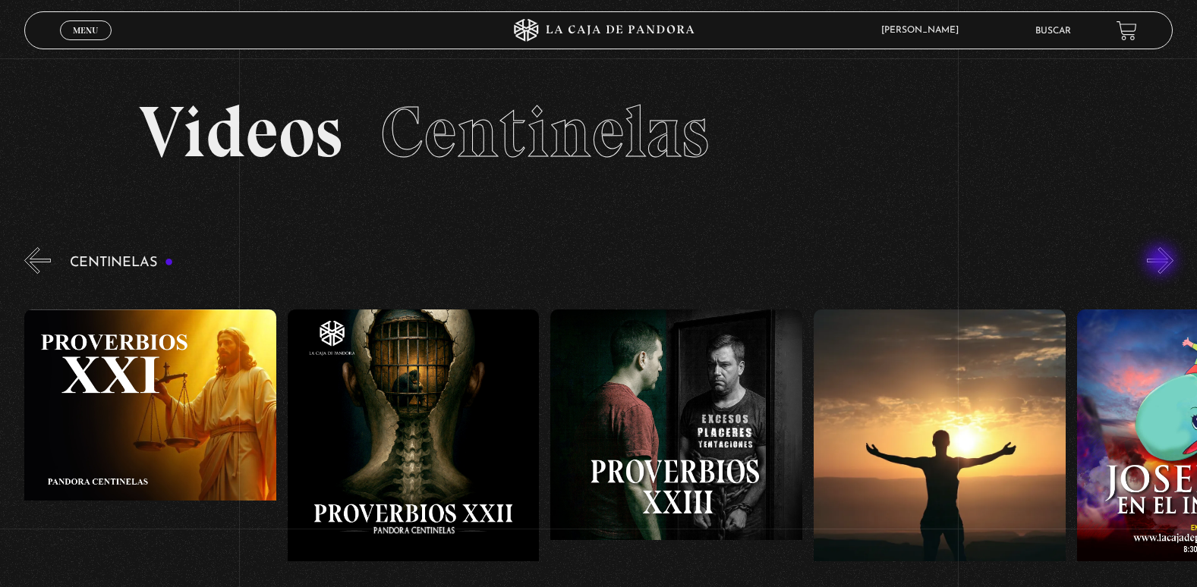
click at [1162, 262] on button "»" at bounding box center [1160, 260] width 27 height 27
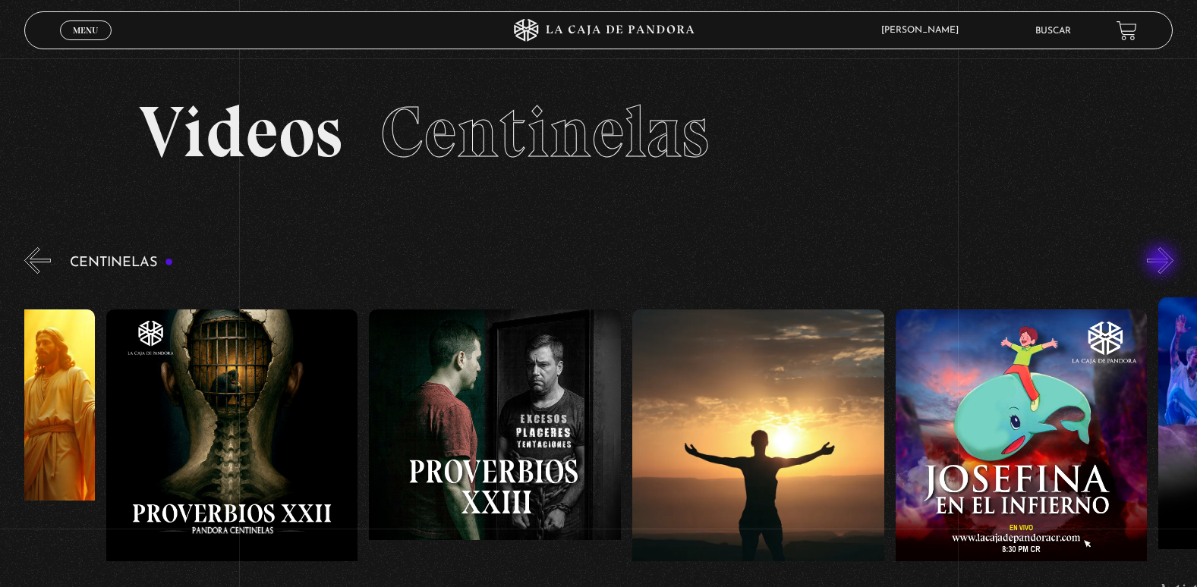
click at [1162, 262] on button "»" at bounding box center [1160, 260] width 27 height 27
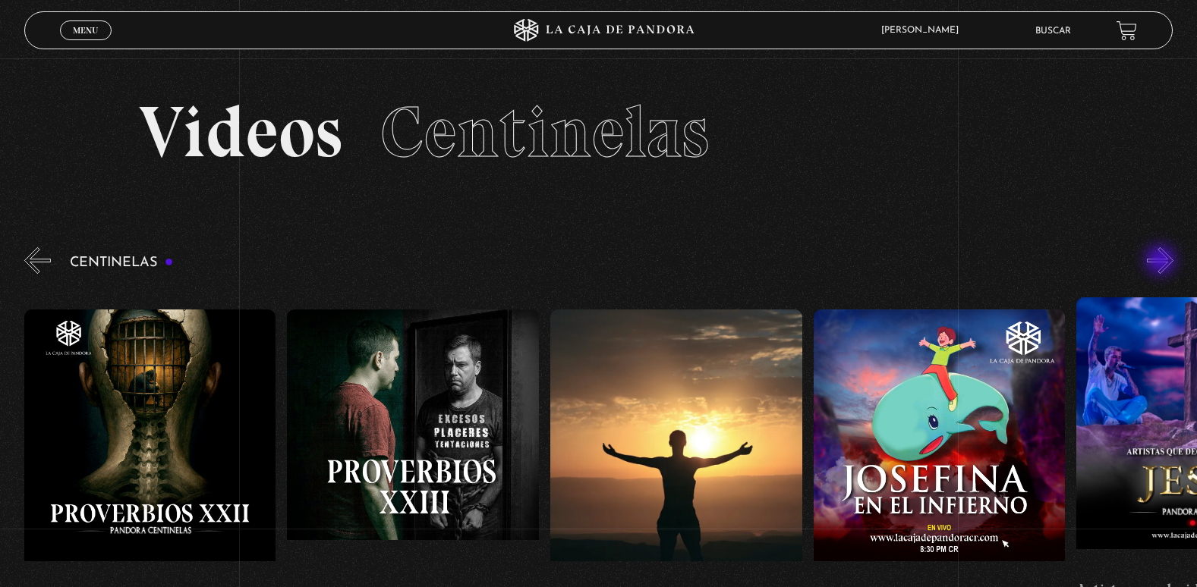
click at [1162, 262] on button "»" at bounding box center [1160, 260] width 27 height 27
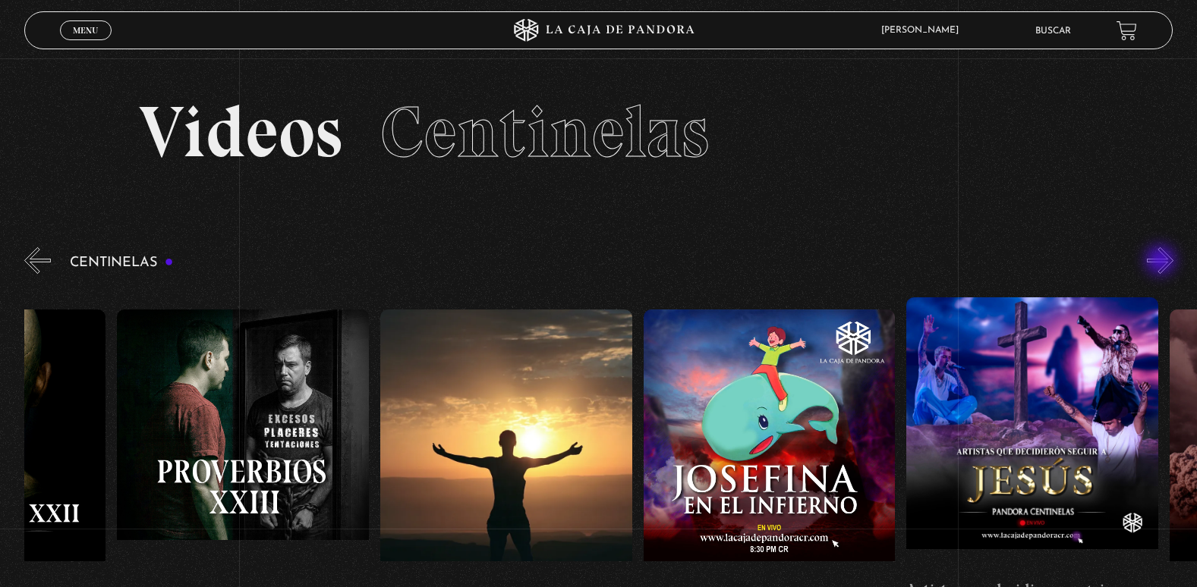
click at [1162, 262] on button "»" at bounding box center [1160, 260] width 27 height 27
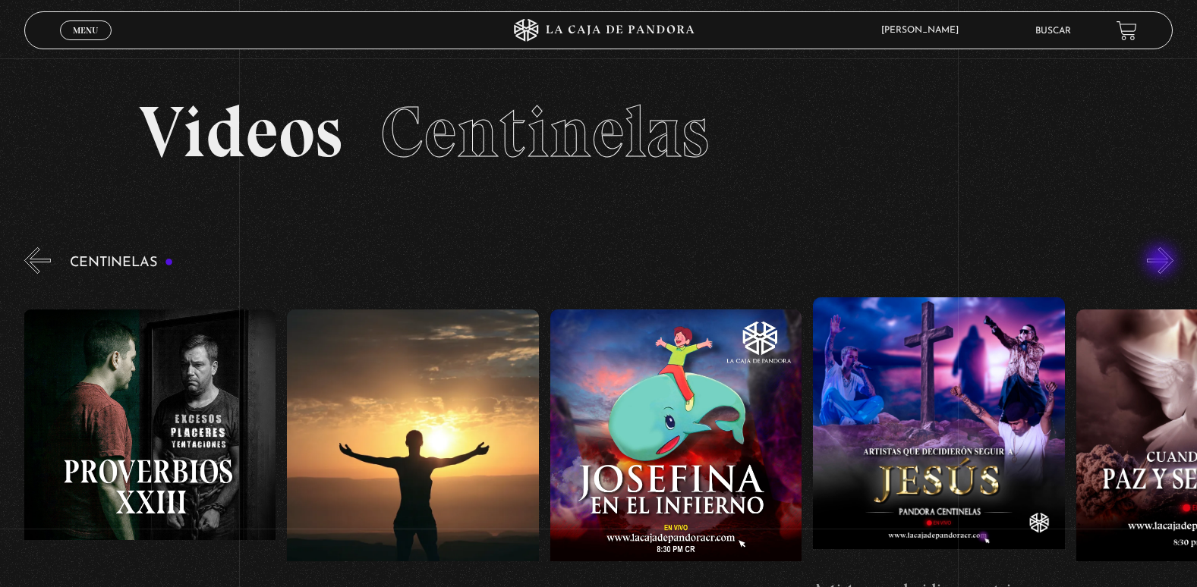
click at [1162, 262] on button "»" at bounding box center [1160, 260] width 27 height 27
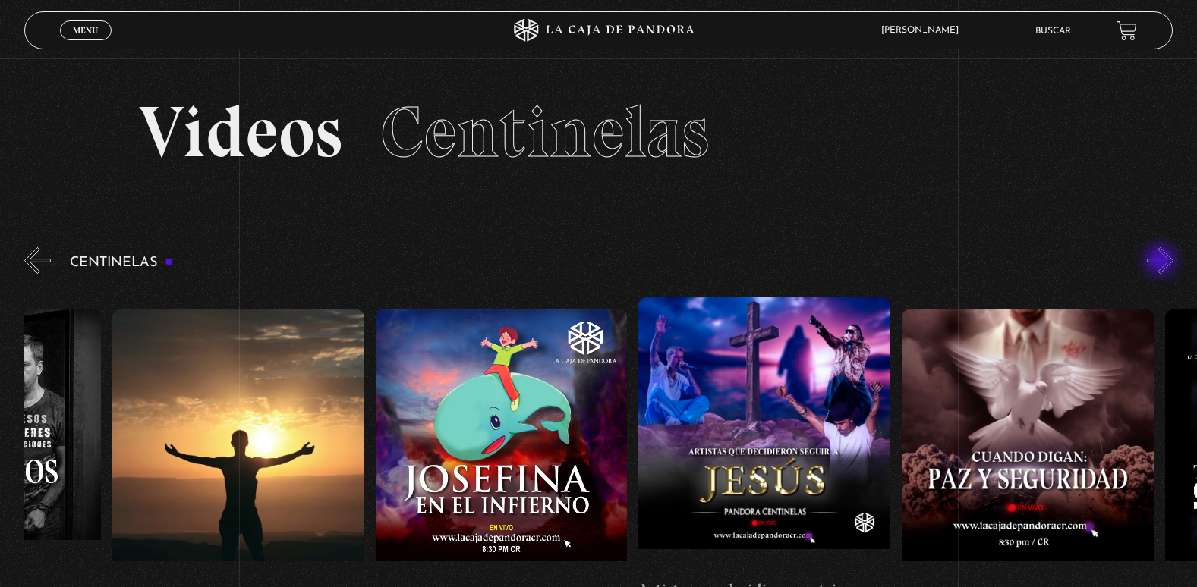
click at [1162, 262] on button "»" at bounding box center [1160, 260] width 27 height 27
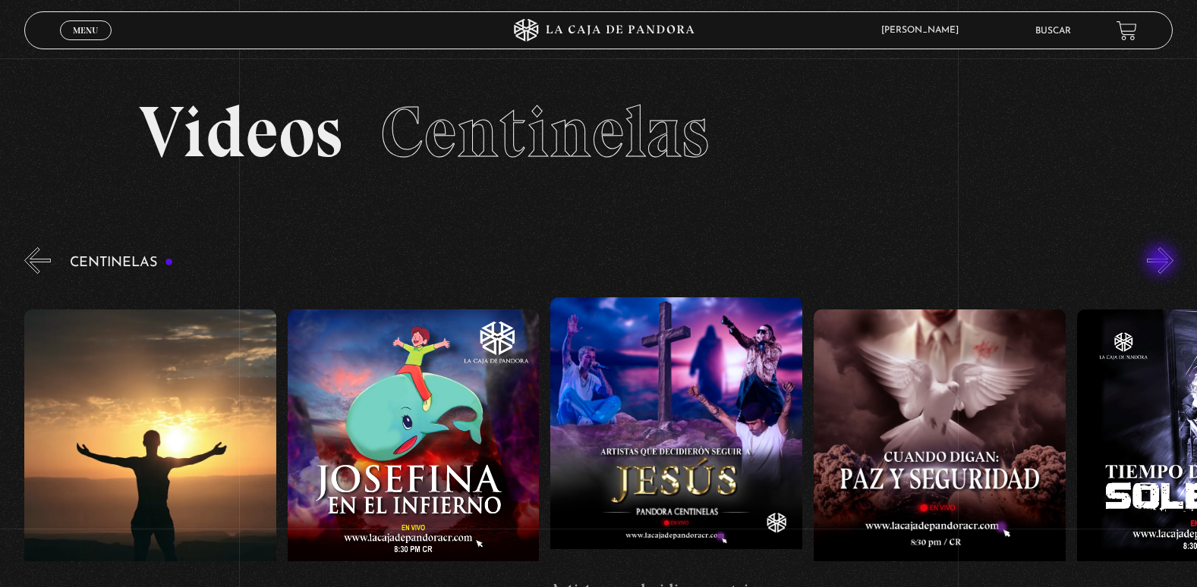
click at [1162, 262] on button "»" at bounding box center [1160, 260] width 27 height 27
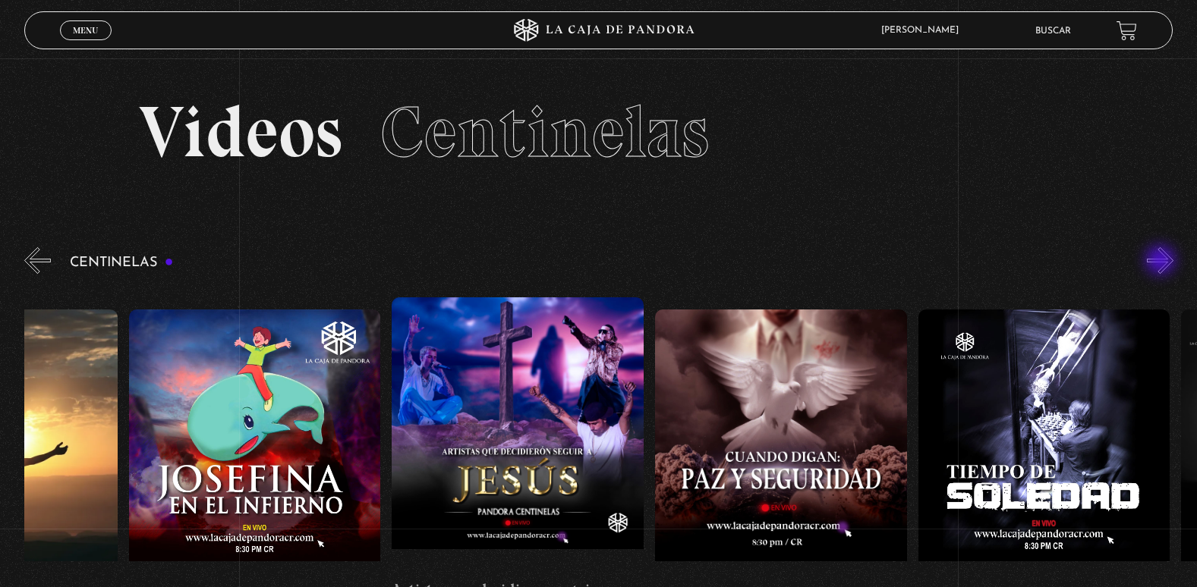
click at [1162, 262] on button "»" at bounding box center [1160, 260] width 27 height 27
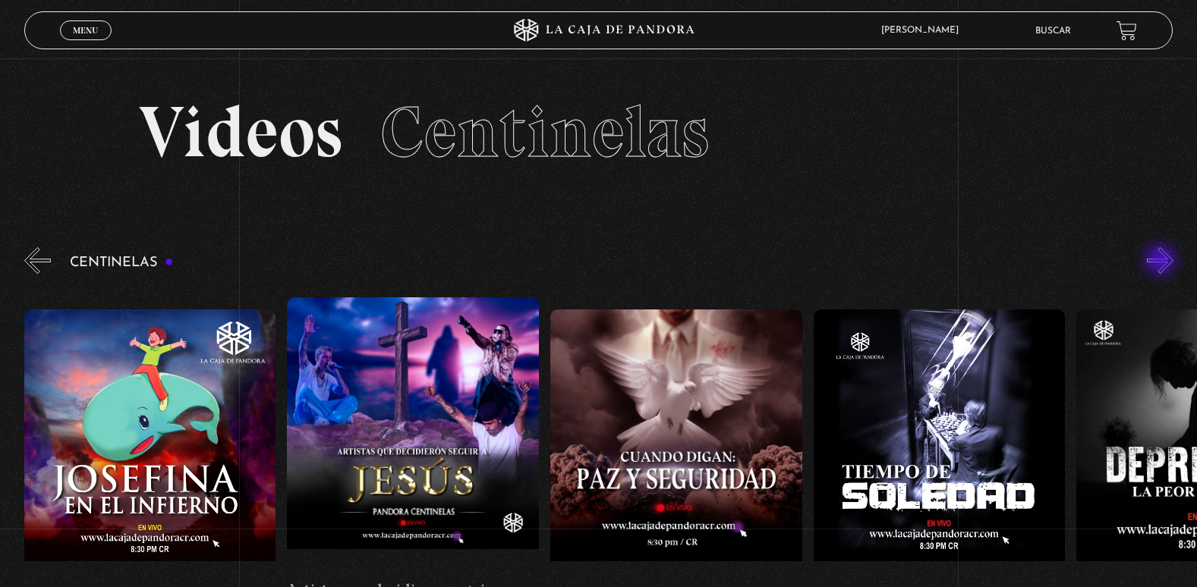
click at [1162, 262] on button "»" at bounding box center [1160, 260] width 27 height 27
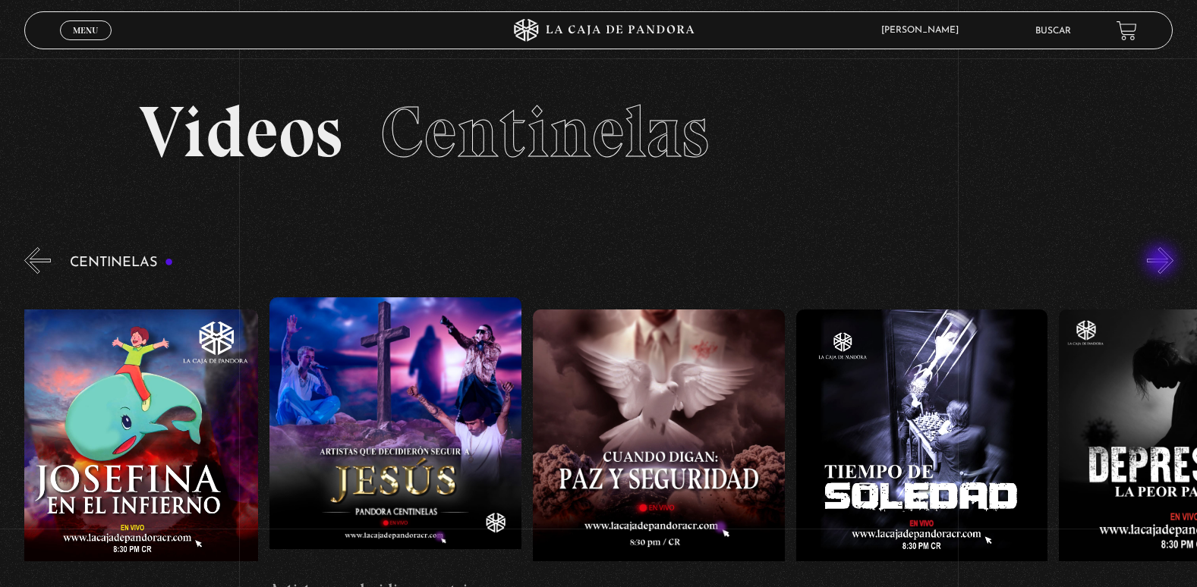
click at [1162, 262] on button "»" at bounding box center [1160, 260] width 27 height 27
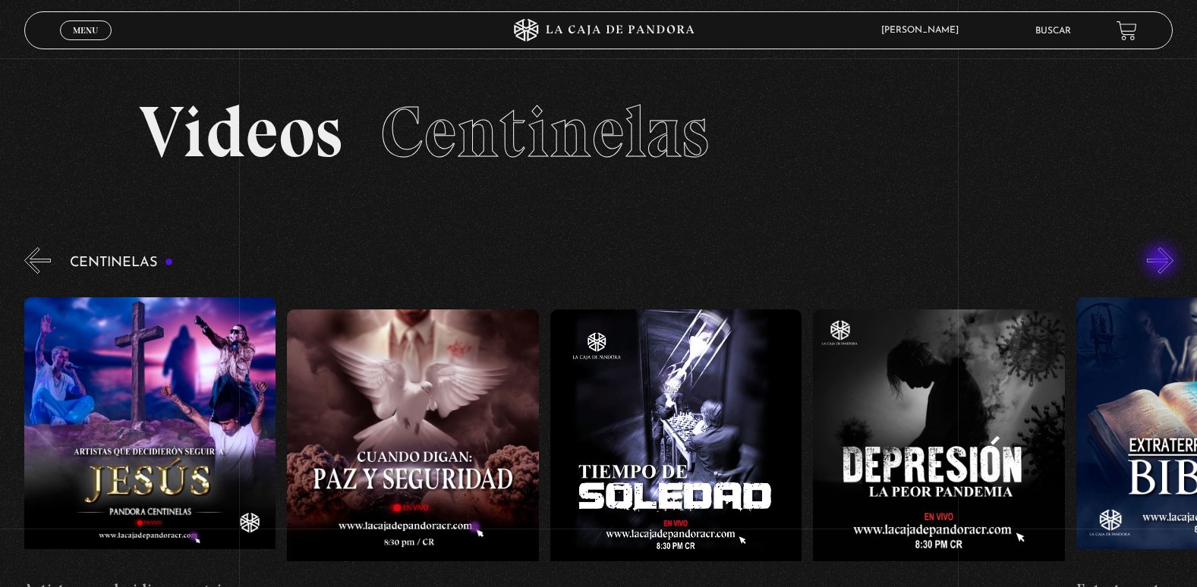
click at [1162, 262] on button "»" at bounding box center [1160, 260] width 27 height 27
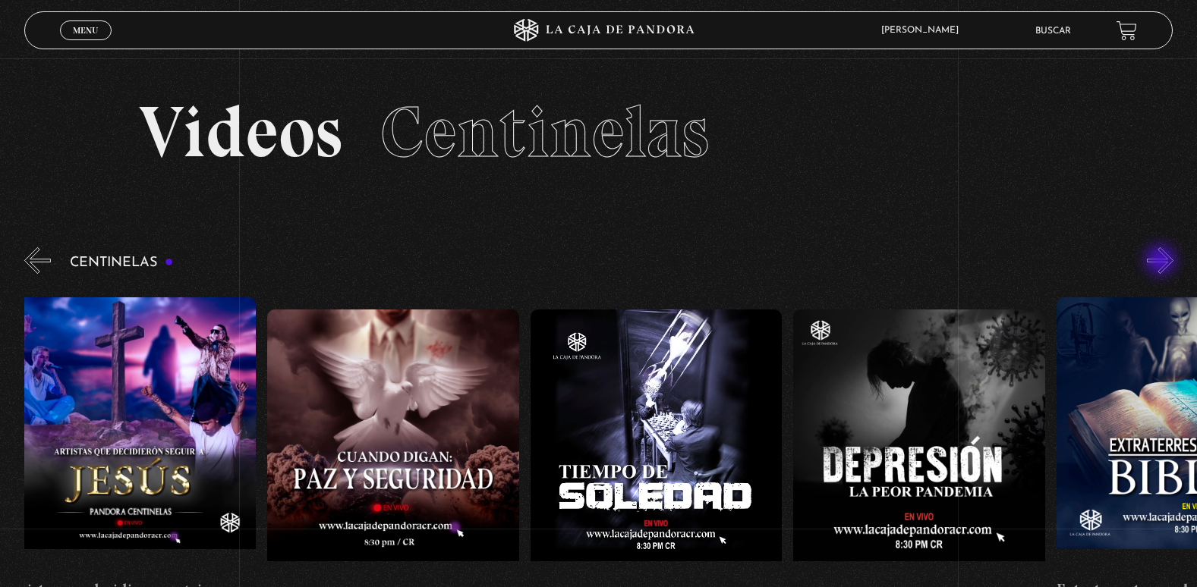
click at [1162, 262] on button "»" at bounding box center [1160, 260] width 27 height 27
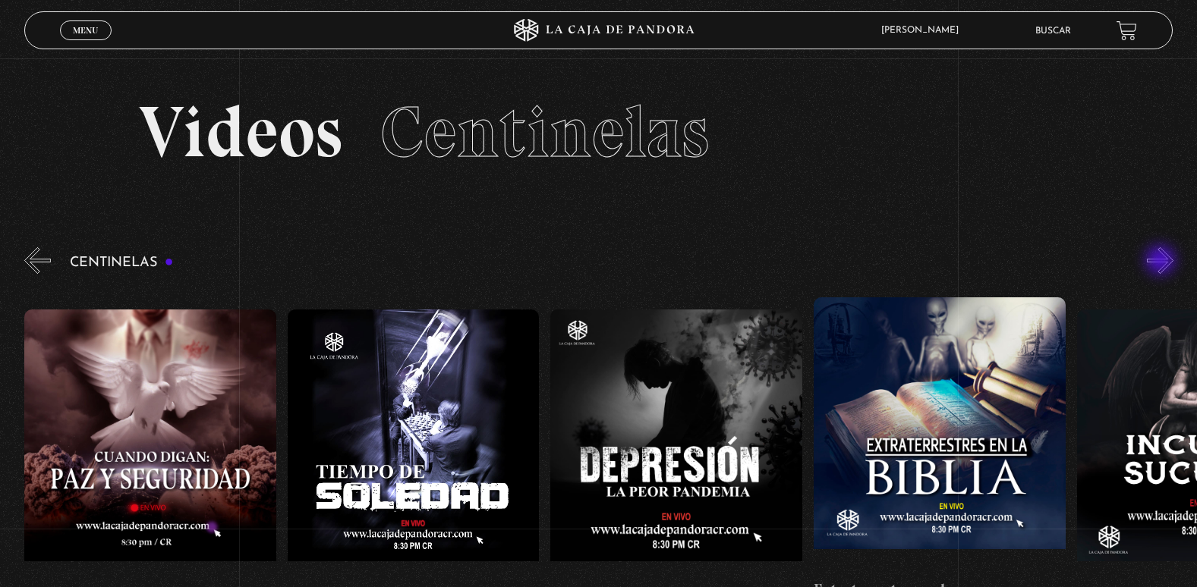
click at [1162, 262] on button "»" at bounding box center [1160, 260] width 27 height 27
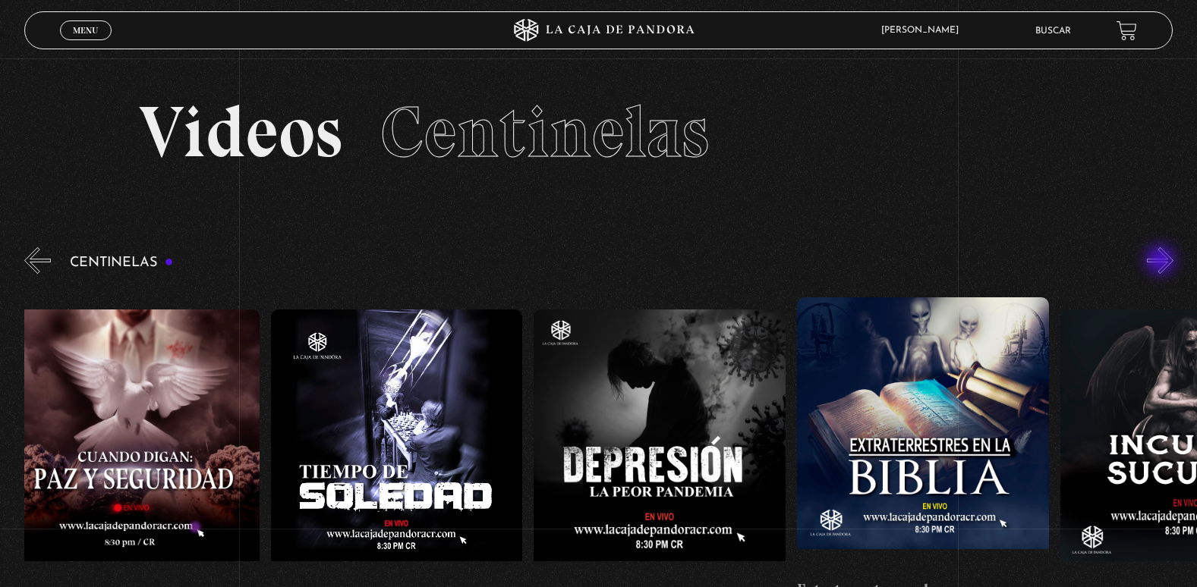
click at [1162, 262] on button "»" at bounding box center [1160, 260] width 27 height 27
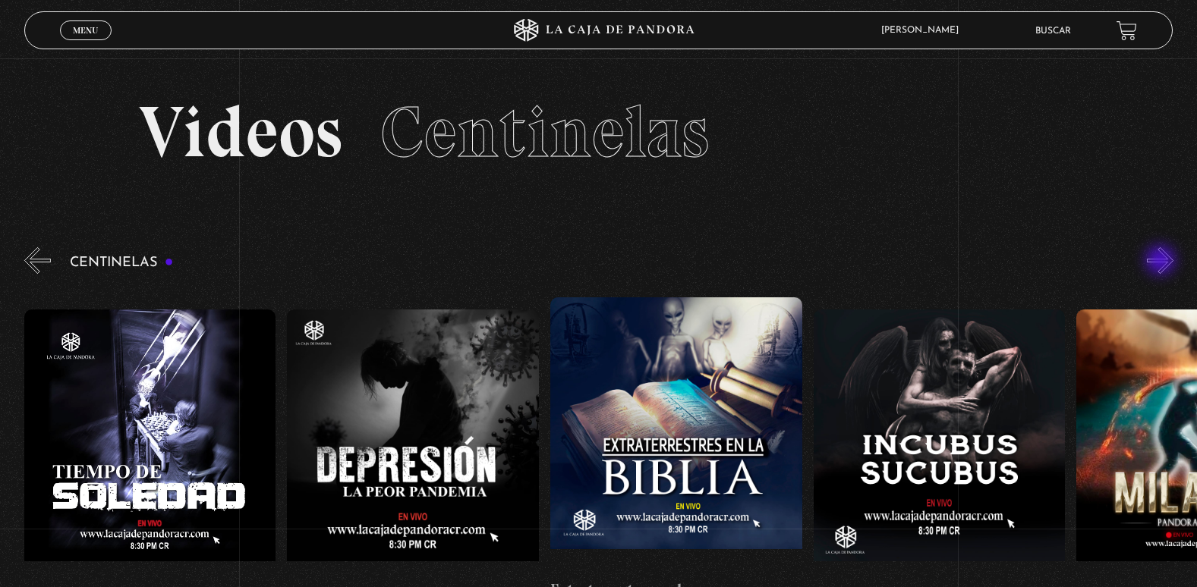
click at [1162, 262] on button "»" at bounding box center [1160, 260] width 27 height 27
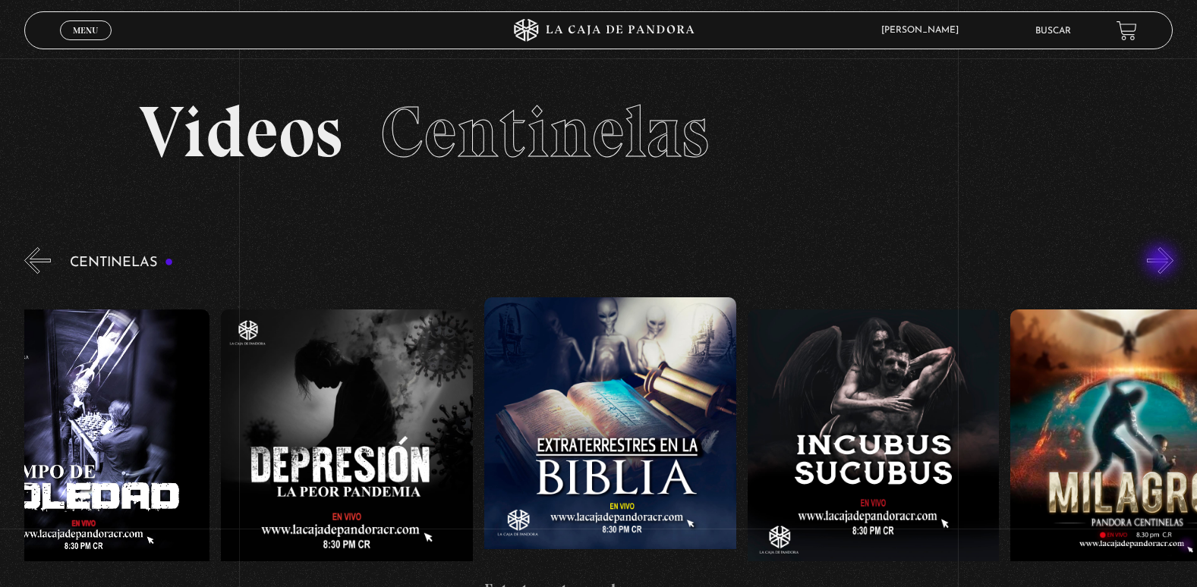
click at [1162, 262] on button "»" at bounding box center [1160, 260] width 27 height 27
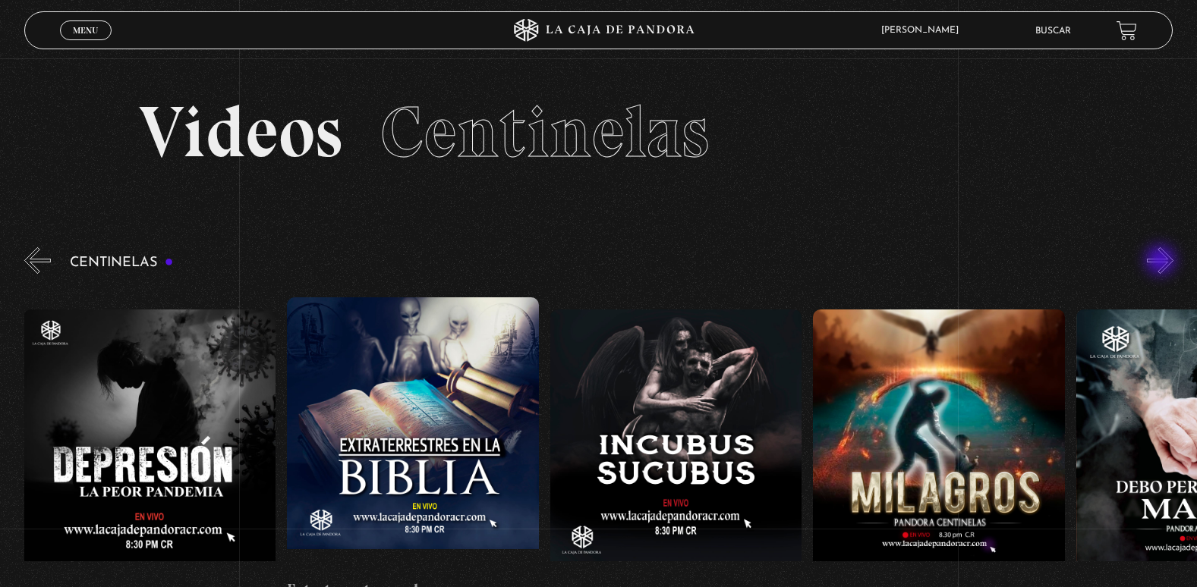
click at [1162, 262] on button "»" at bounding box center [1160, 260] width 27 height 27
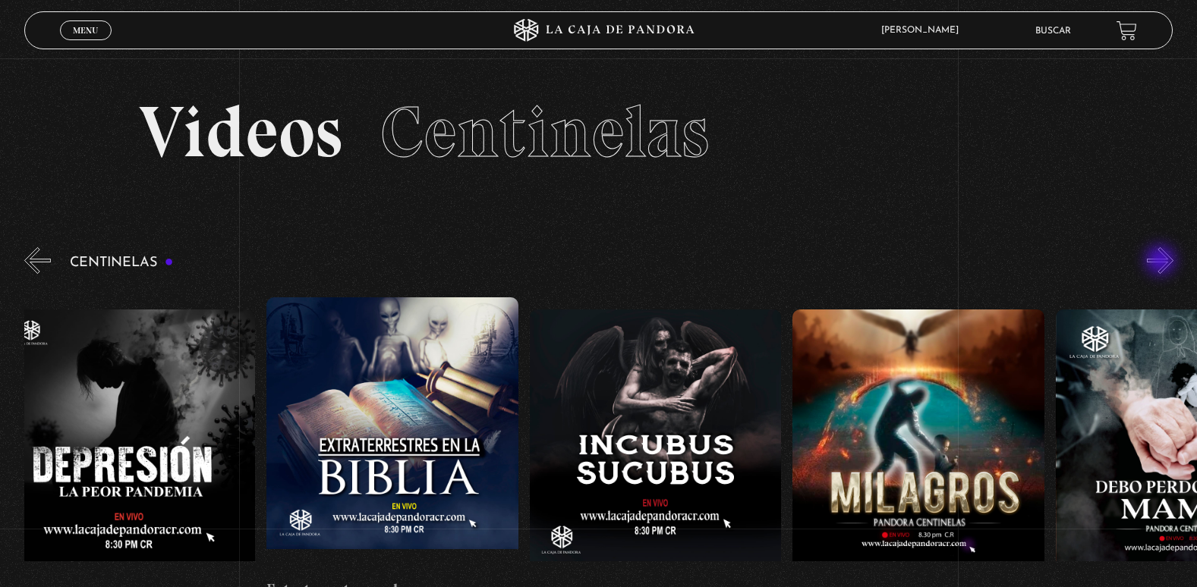
click at [1162, 262] on button "»" at bounding box center [1160, 260] width 27 height 27
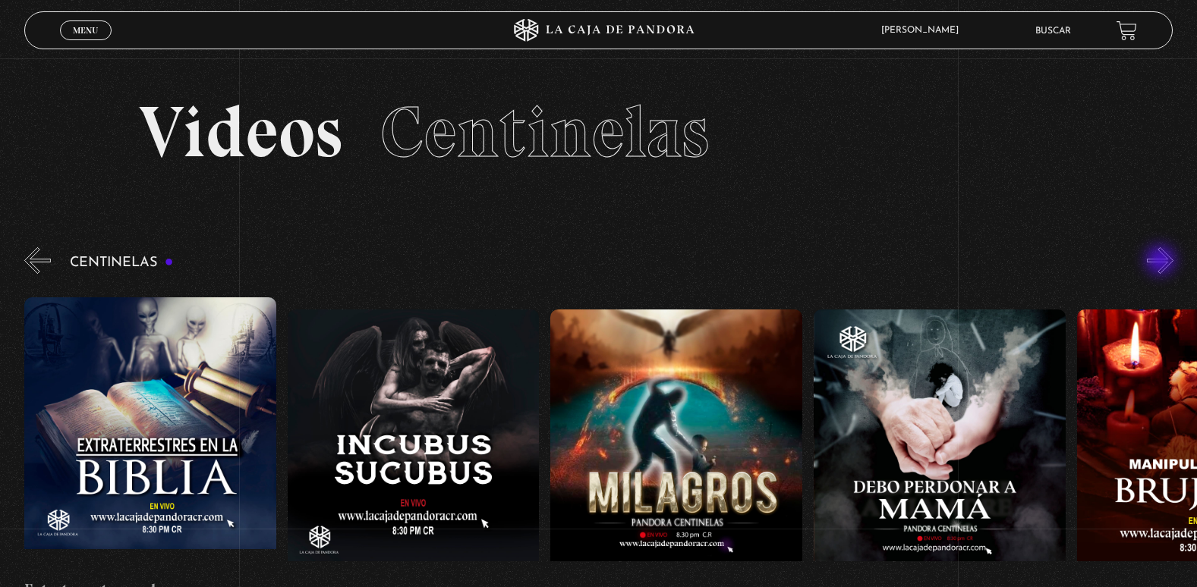
click at [1162, 262] on button "»" at bounding box center [1160, 260] width 27 height 27
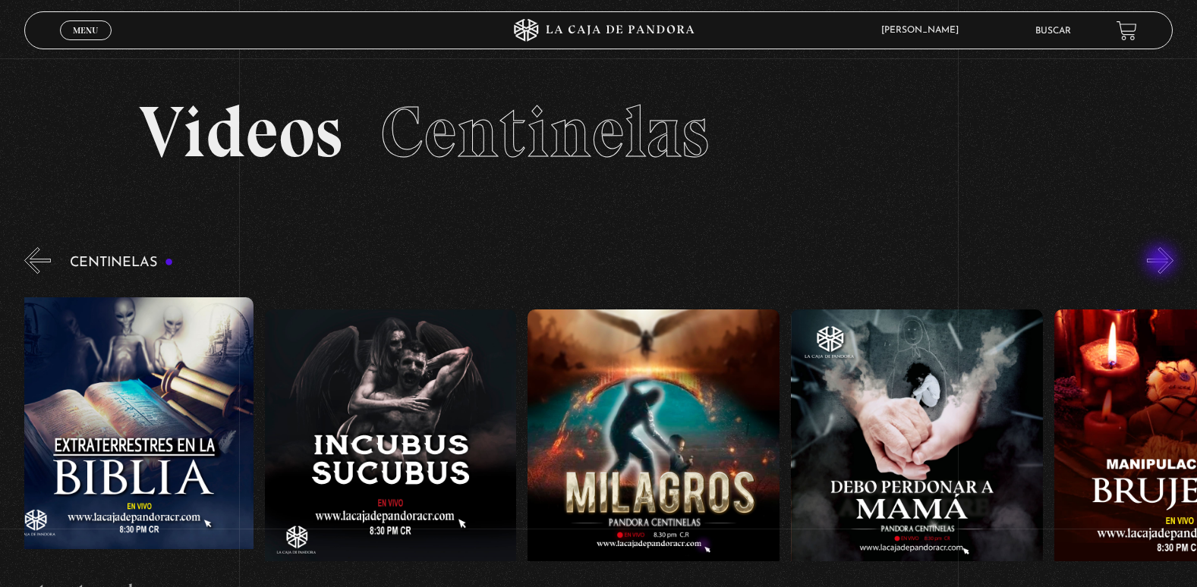
click at [1162, 262] on button "»" at bounding box center [1160, 260] width 27 height 27
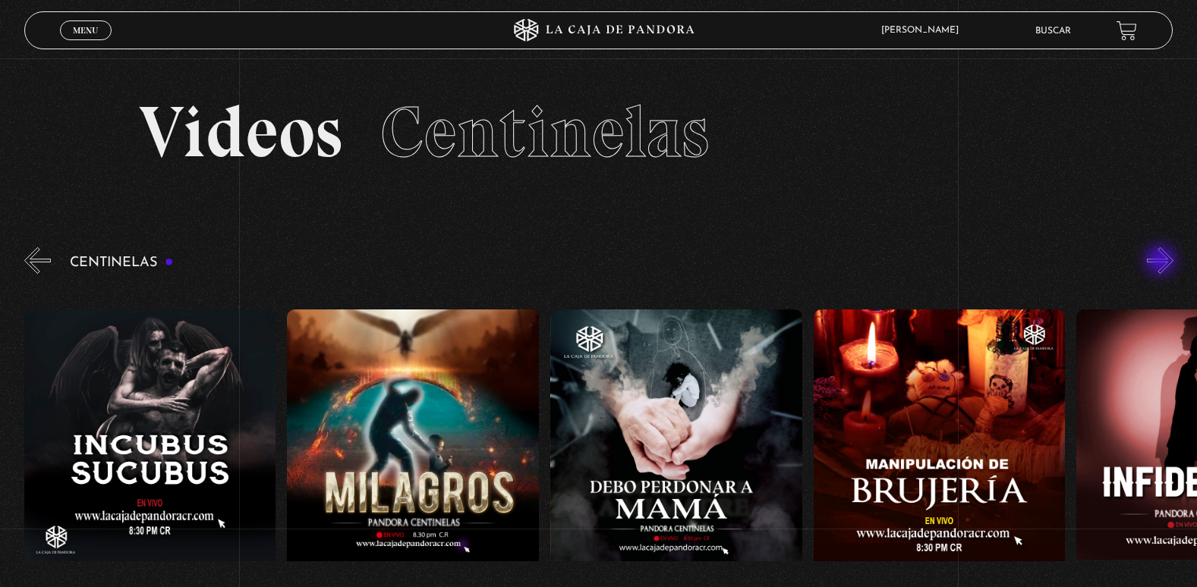
click at [1162, 262] on button "»" at bounding box center [1160, 260] width 27 height 27
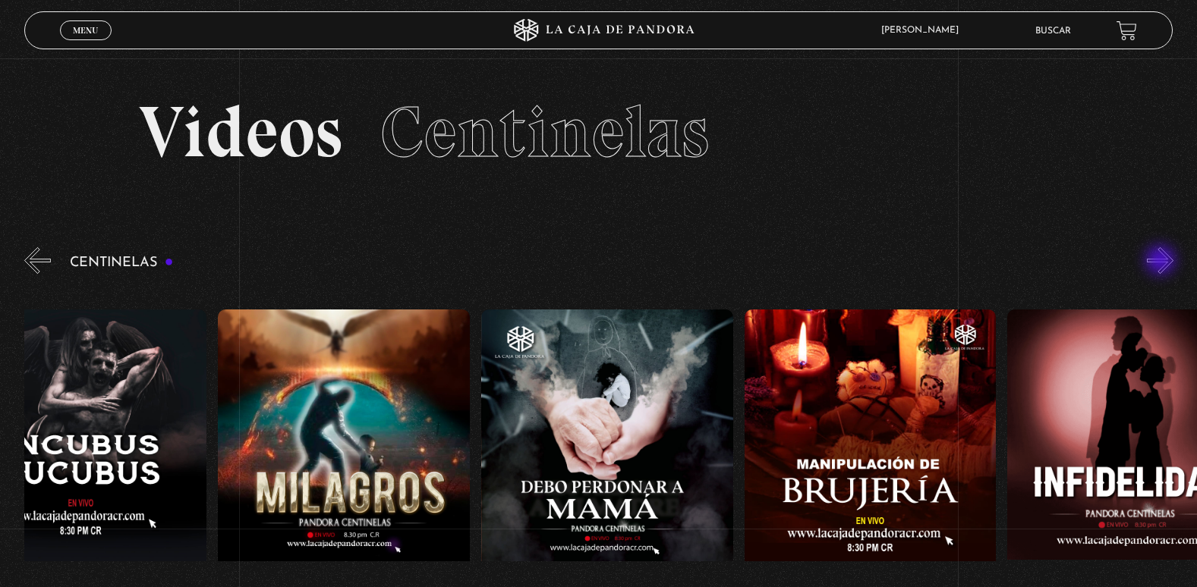
click at [1162, 262] on button "»" at bounding box center [1160, 260] width 27 height 27
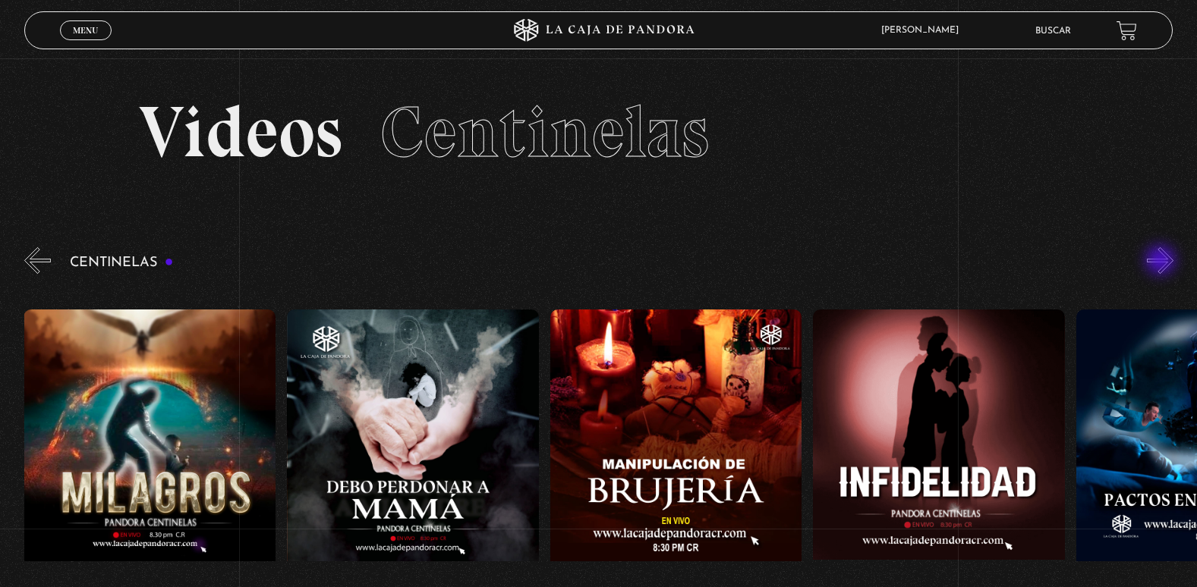
click at [1162, 262] on button "»" at bounding box center [1160, 260] width 27 height 27
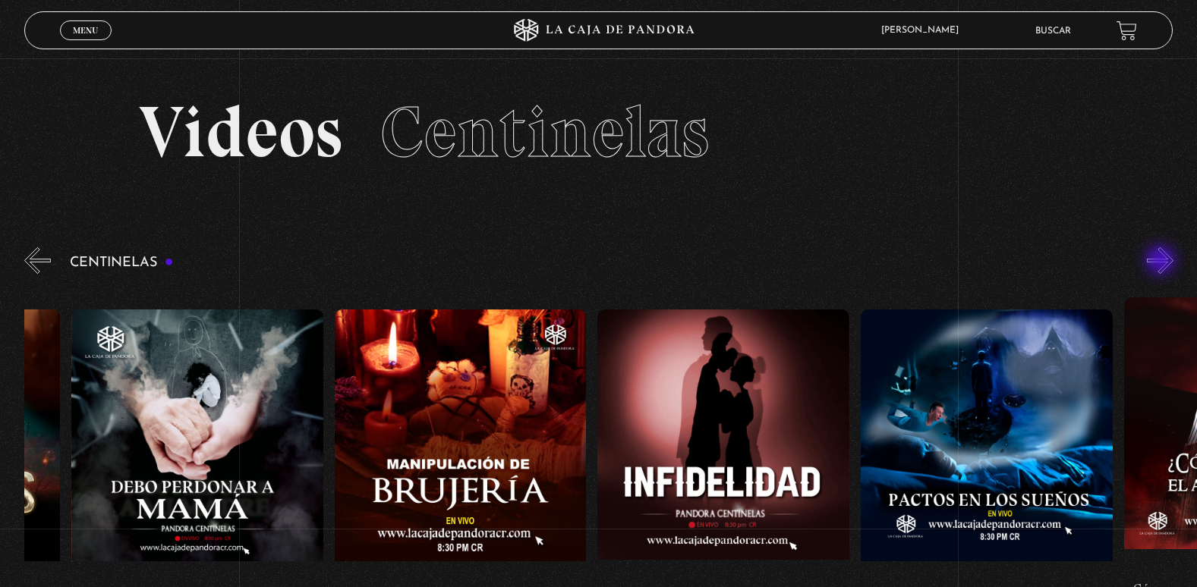
click at [1162, 262] on button "»" at bounding box center [1160, 260] width 27 height 27
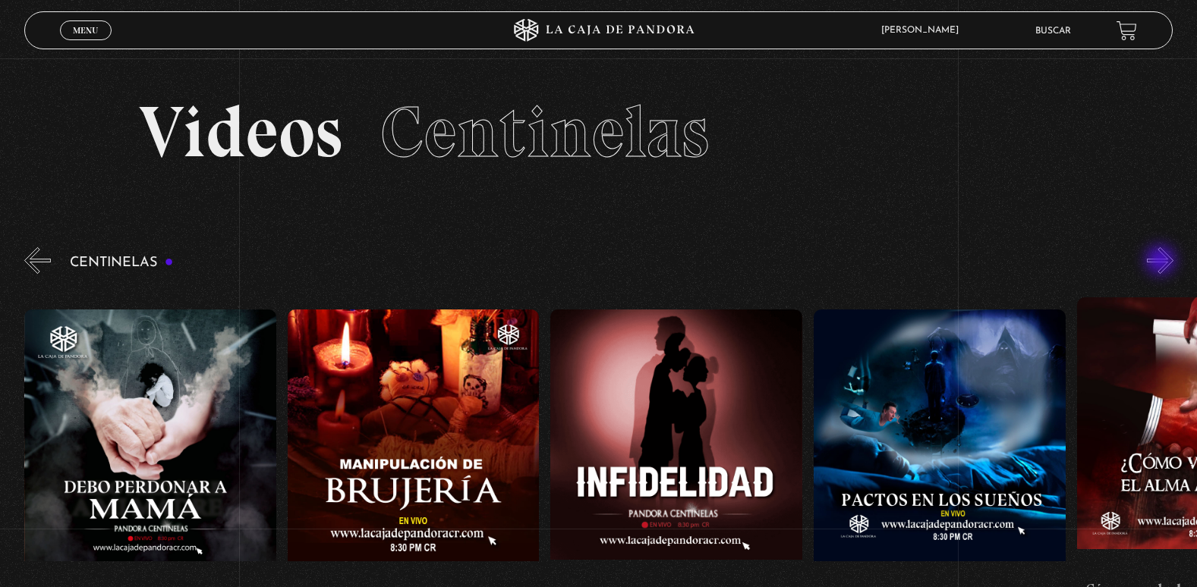
click at [1162, 262] on button "»" at bounding box center [1160, 260] width 27 height 27
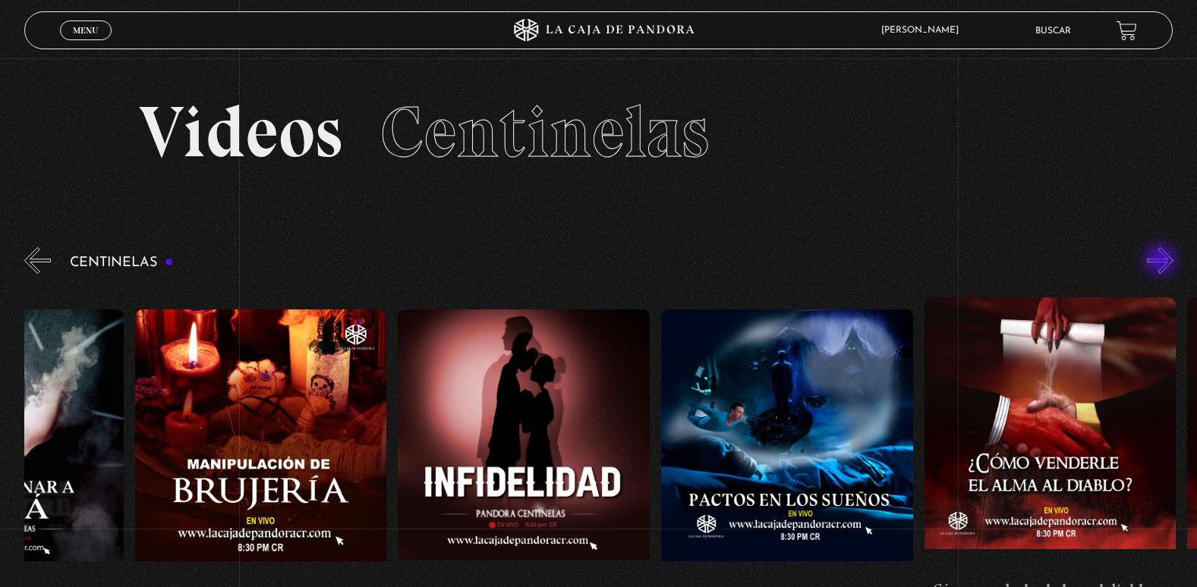
click at [1162, 262] on button "»" at bounding box center [1160, 260] width 27 height 27
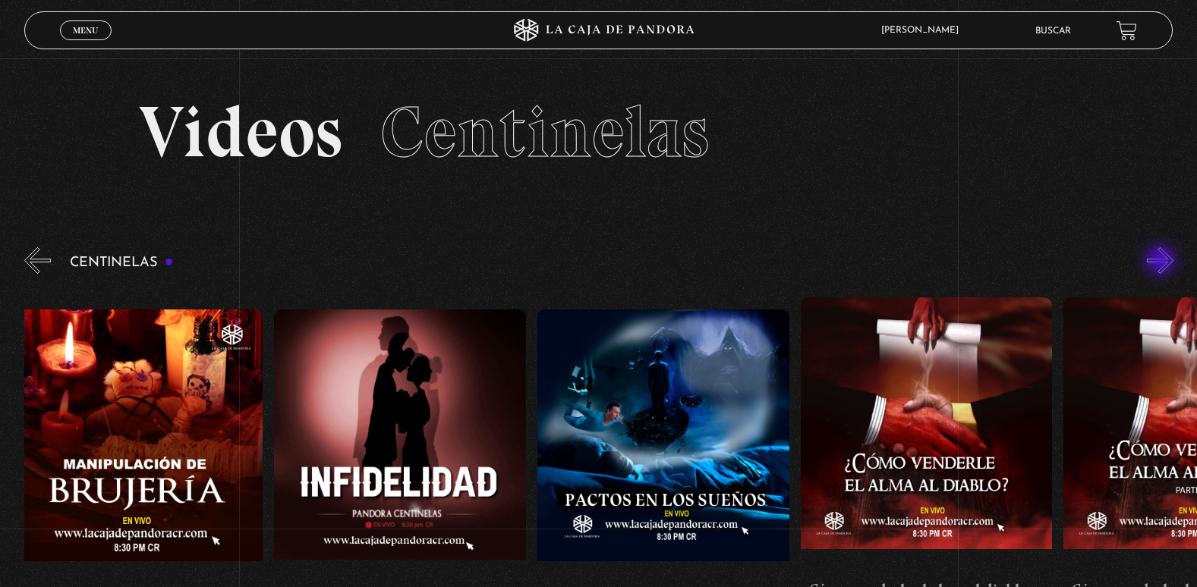
click at [1162, 262] on button "»" at bounding box center [1160, 260] width 27 height 27
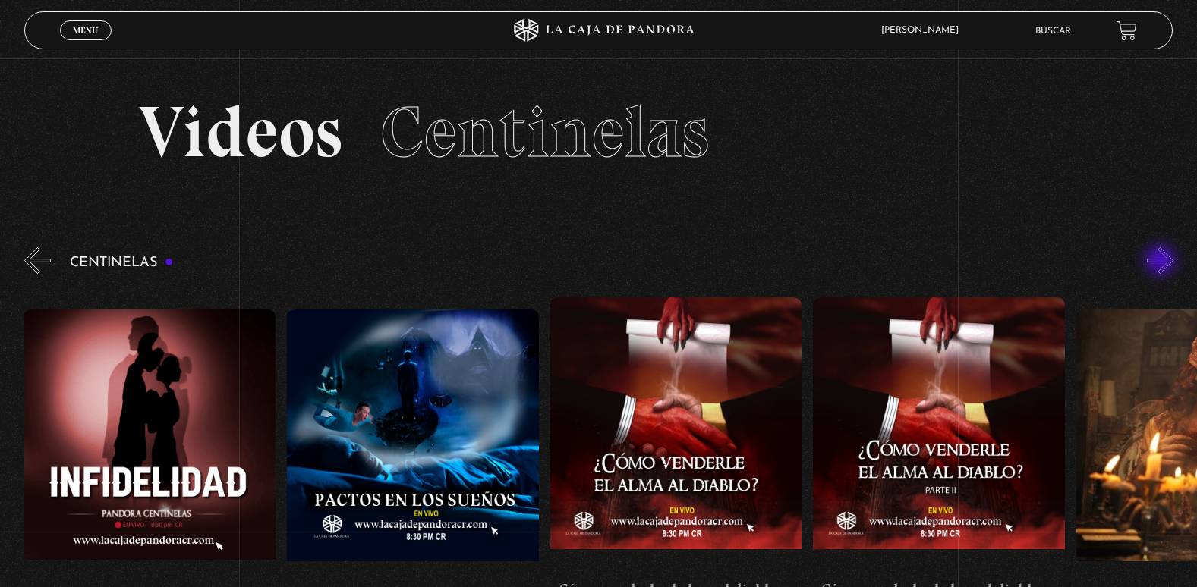
click at [1162, 262] on button "»" at bounding box center [1160, 260] width 27 height 27
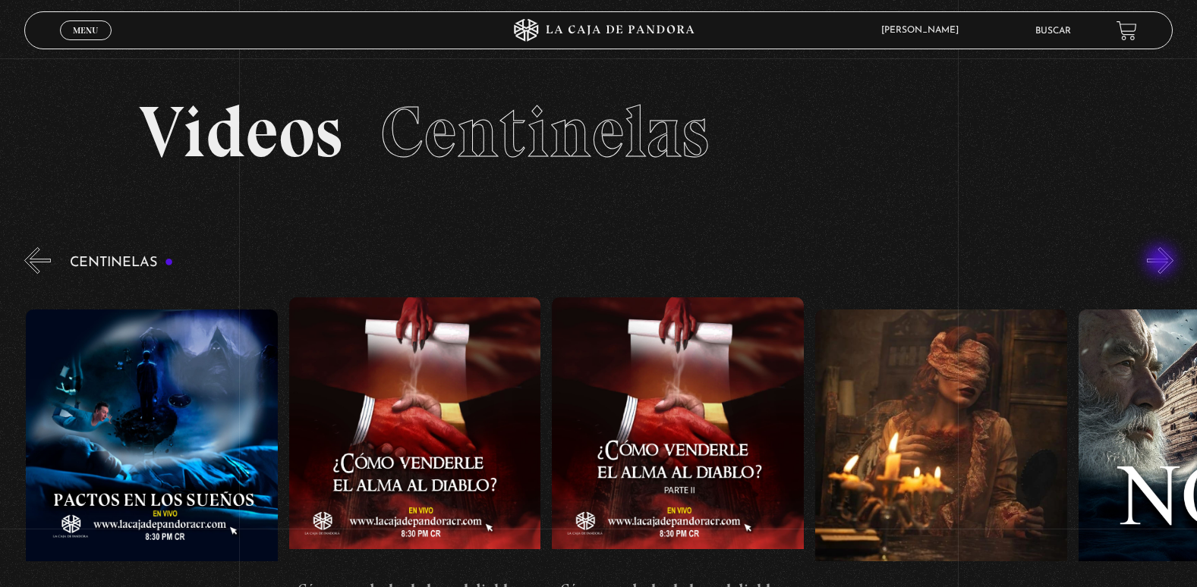
click at [1162, 262] on button "»" at bounding box center [1160, 260] width 27 height 27
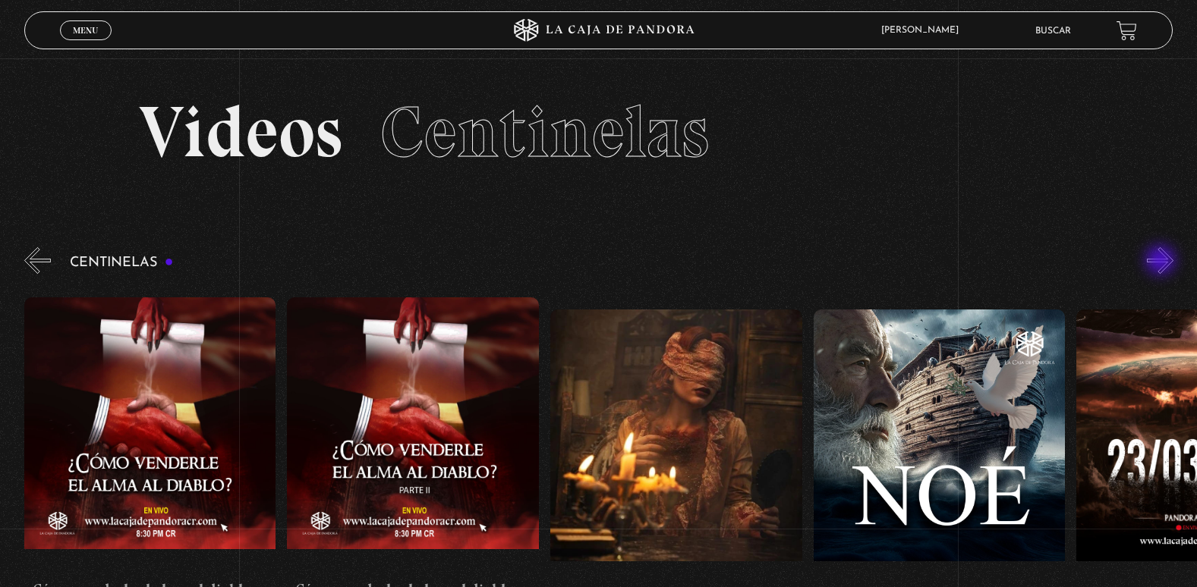
click at [1162, 262] on button "»" at bounding box center [1160, 260] width 27 height 27
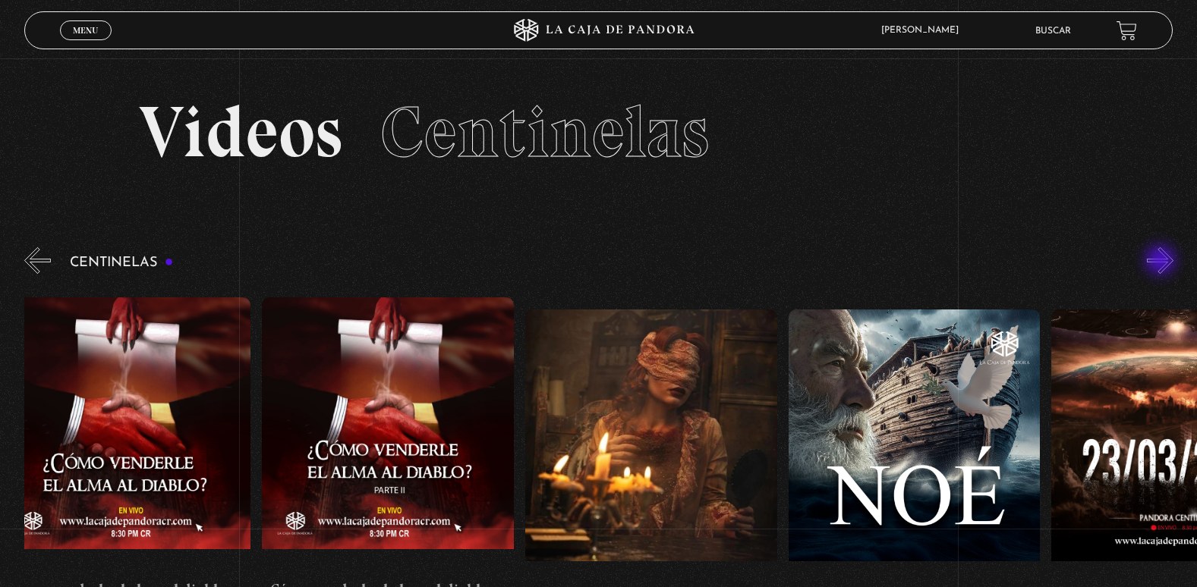
click at [1162, 262] on button "»" at bounding box center [1160, 260] width 27 height 27
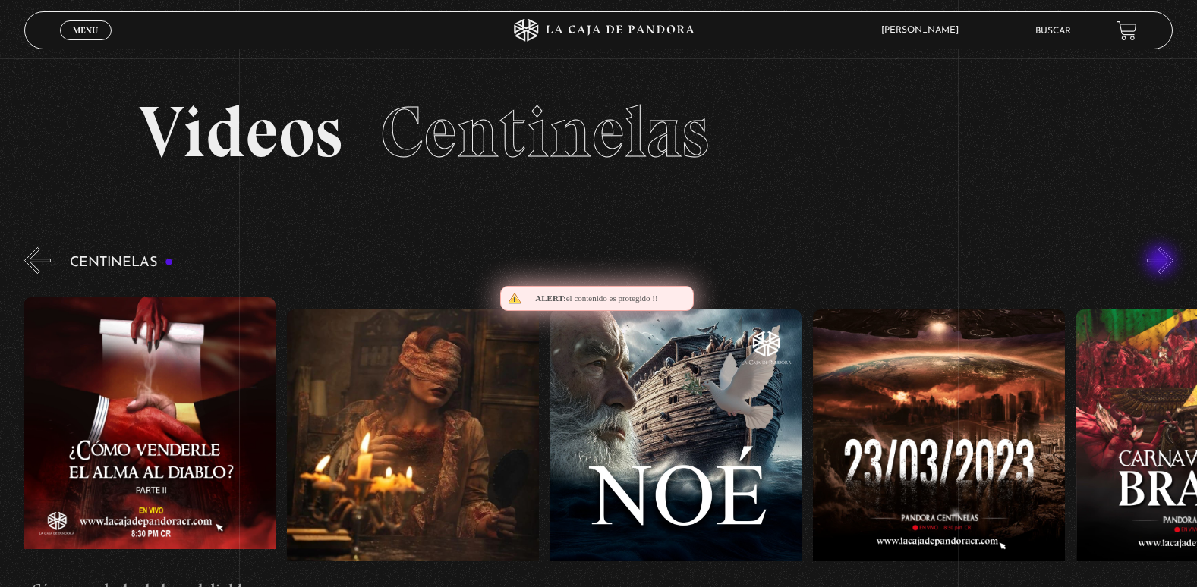
click at [1162, 262] on button "»" at bounding box center [1160, 260] width 27 height 27
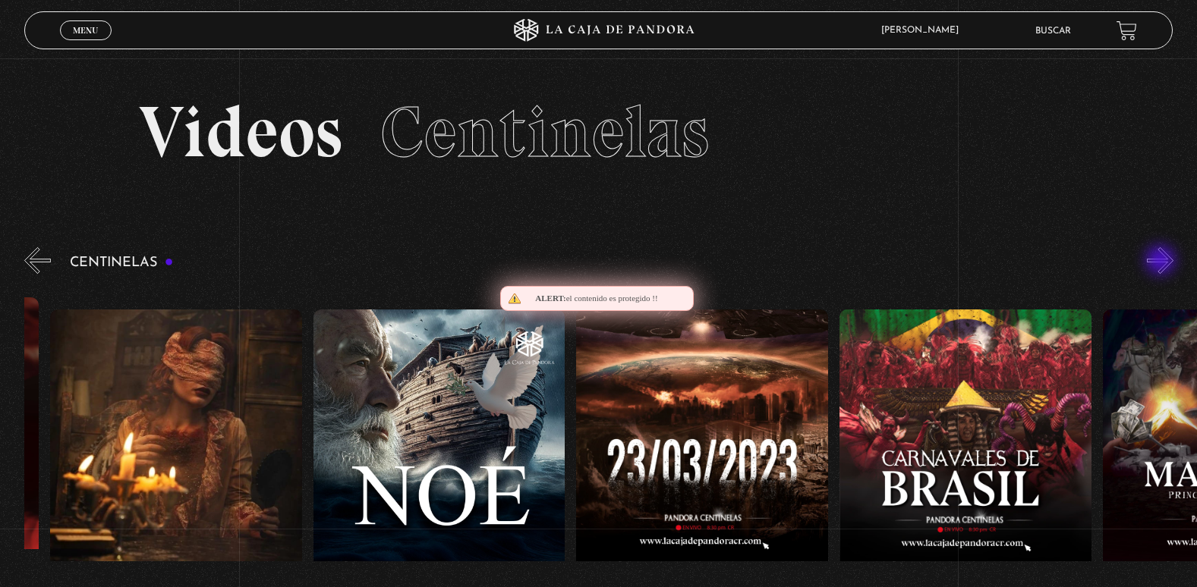
click at [1162, 262] on button "»" at bounding box center [1160, 260] width 27 height 27
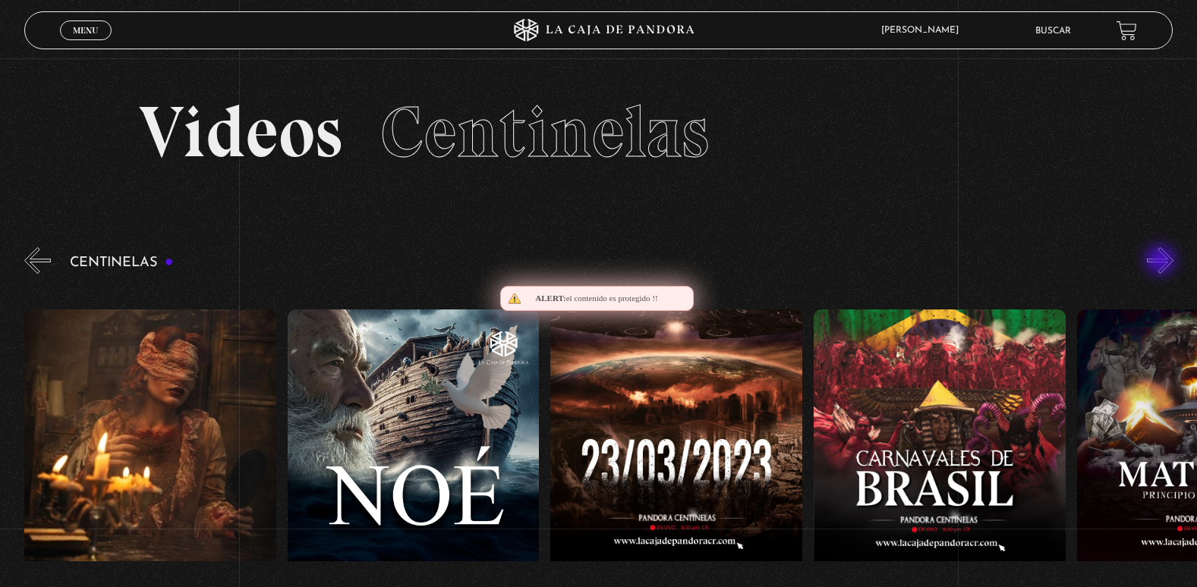
click at [1162, 262] on button "»" at bounding box center [1160, 260] width 27 height 27
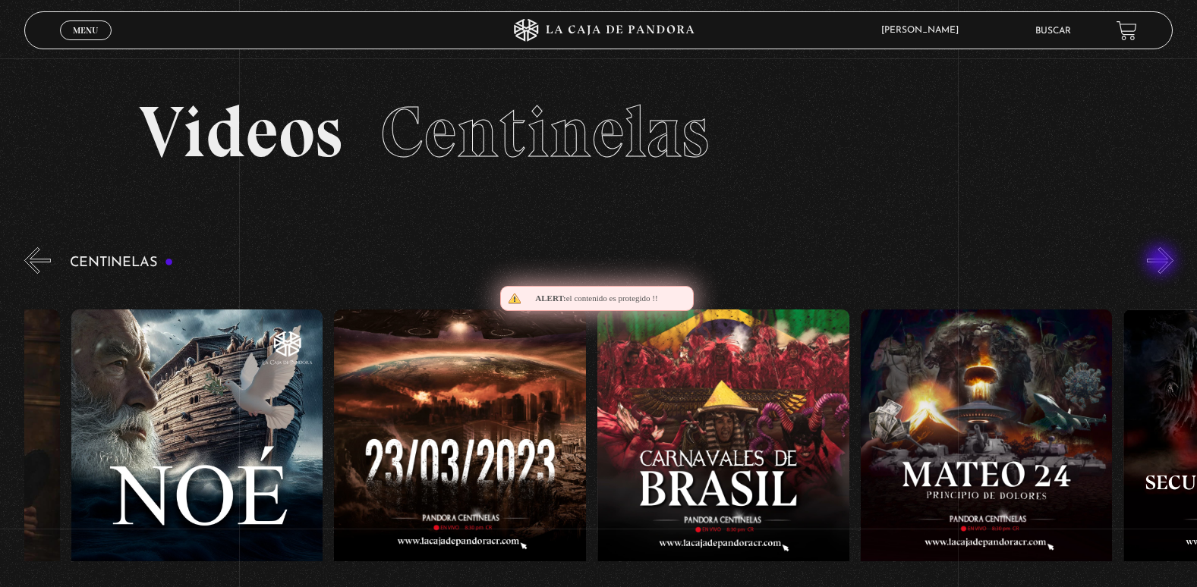
click at [1162, 262] on button "»" at bounding box center [1160, 260] width 27 height 27
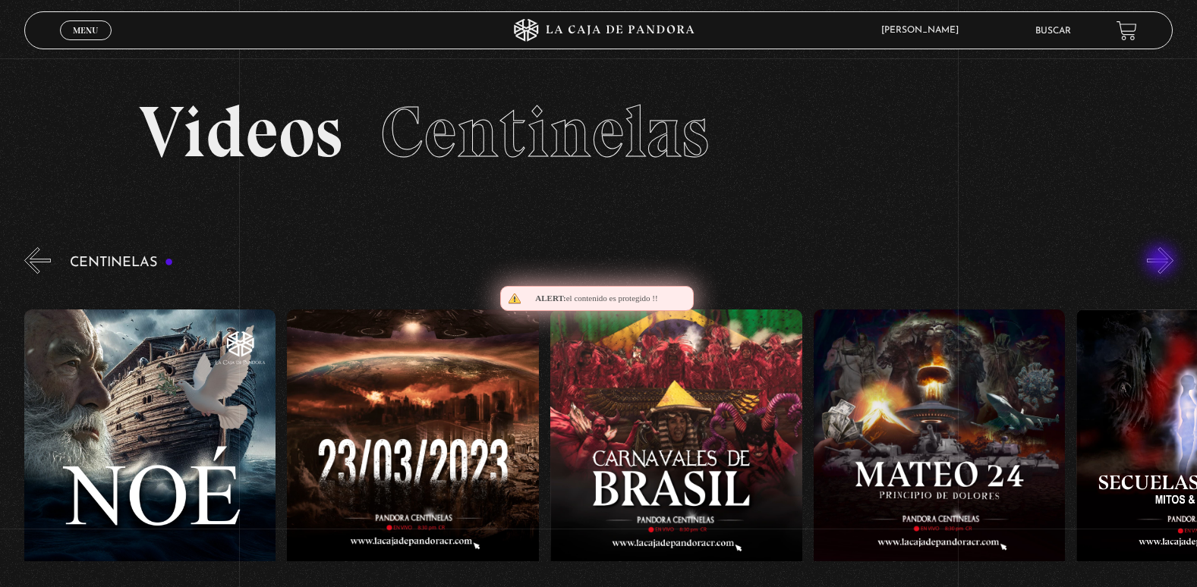
scroll to position [0, 11050]
click at [1162, 262] on button "»" at bounding box center [1160, 260] width 27 height 27
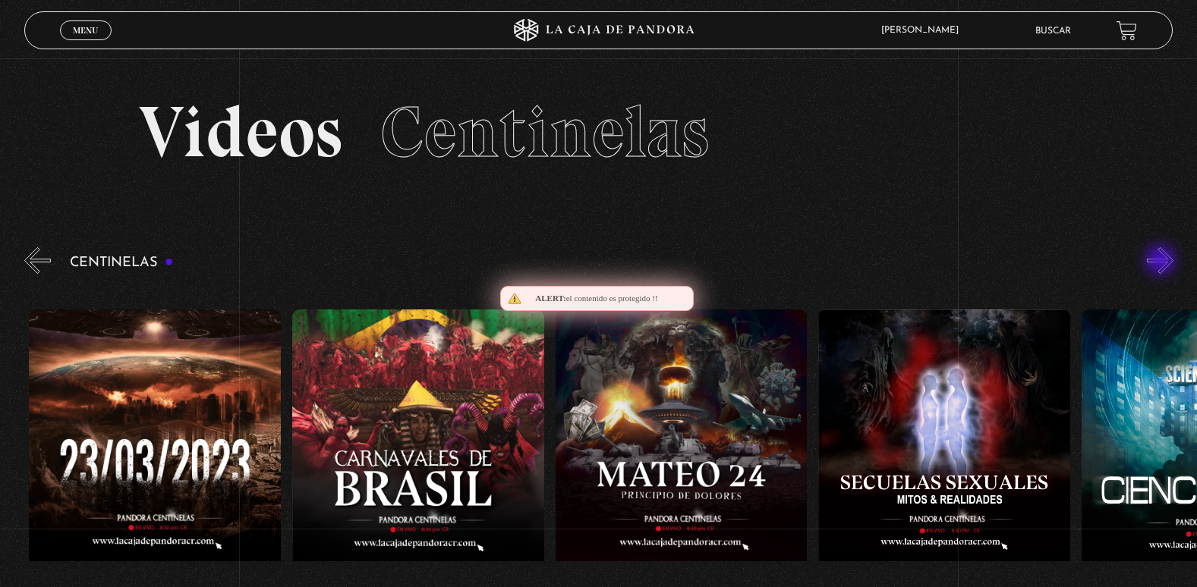
click at [1162, 262] on button "»" at bounding box center [1160, 260] width 27 height 27
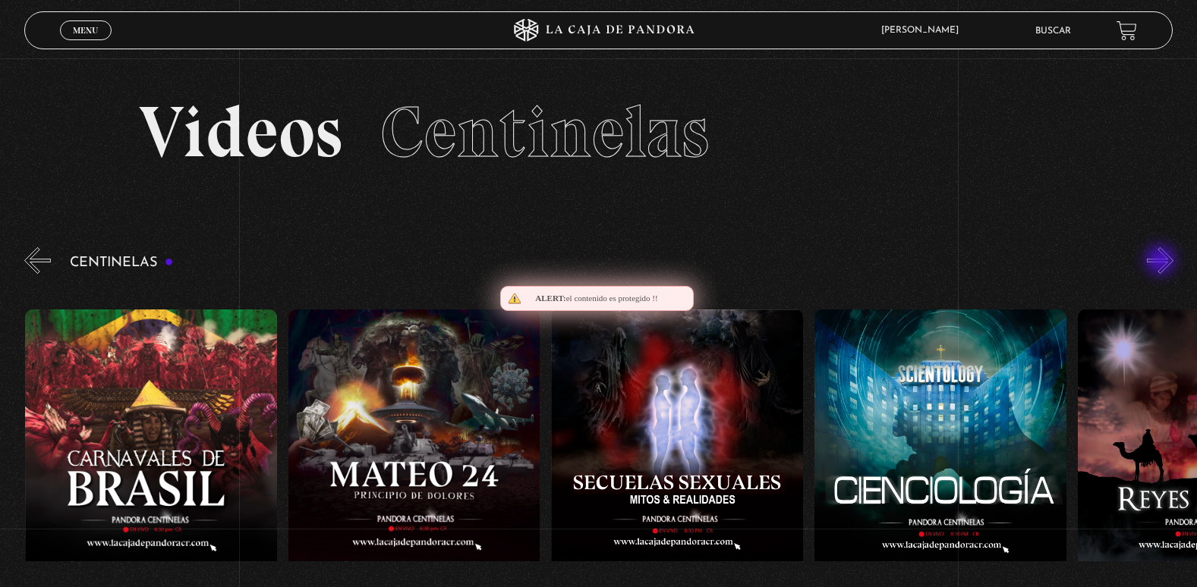
click at [1162, 262] on button "»" at bounding box center [1160, 260] width 27 height 27
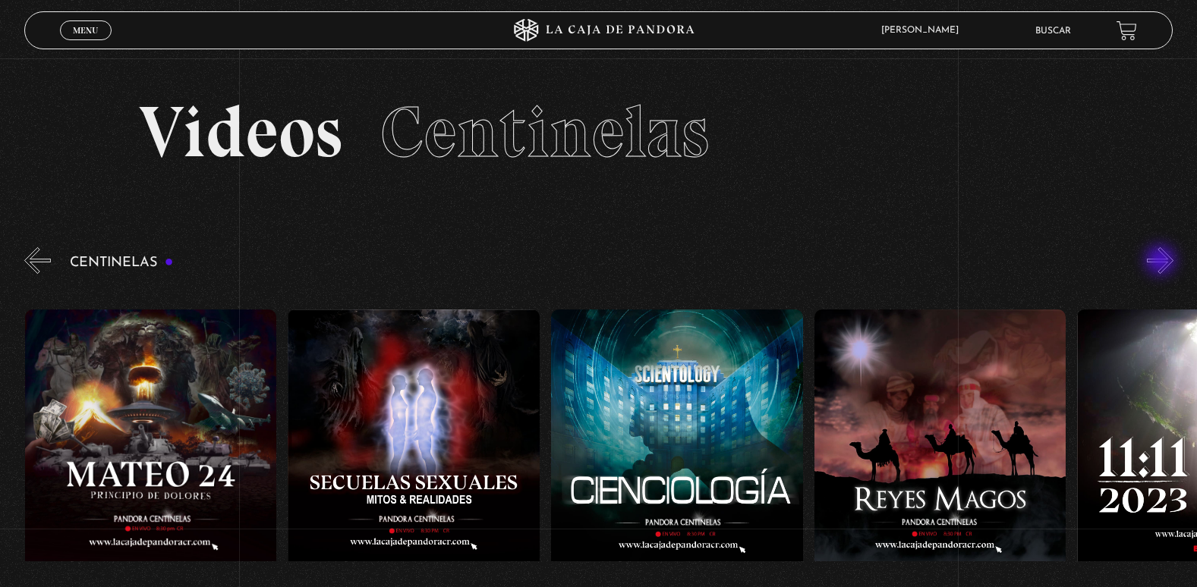
click at [1162, 262] on button "»" at bounding box center [1160, 260] width 27 height 27
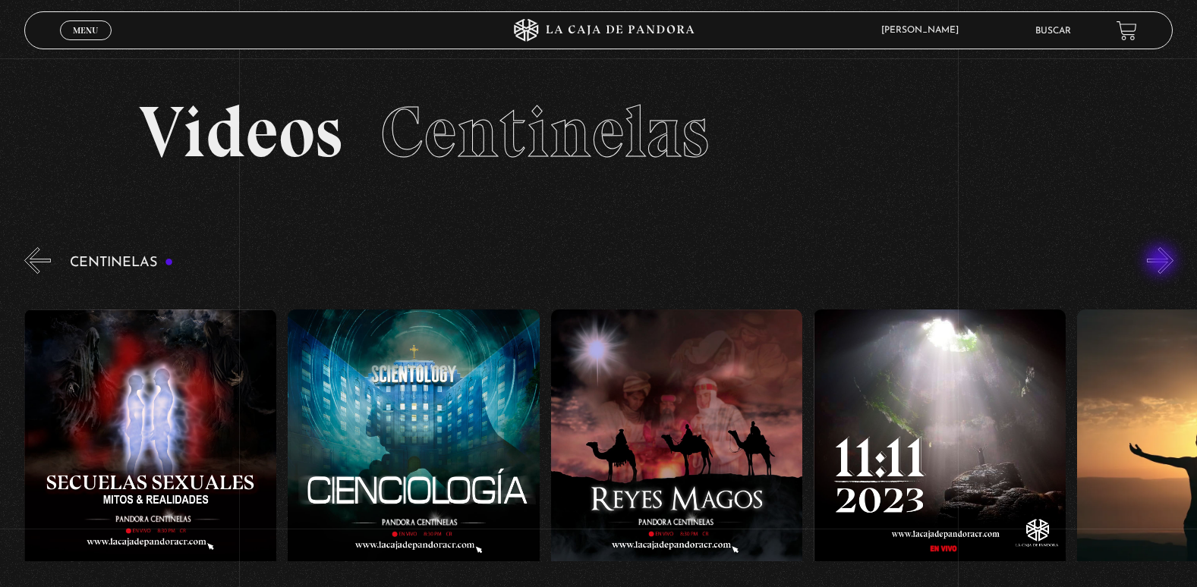
click at [1162, 262] on button "»" at bounding box center [1160, 260] width 27 height 27
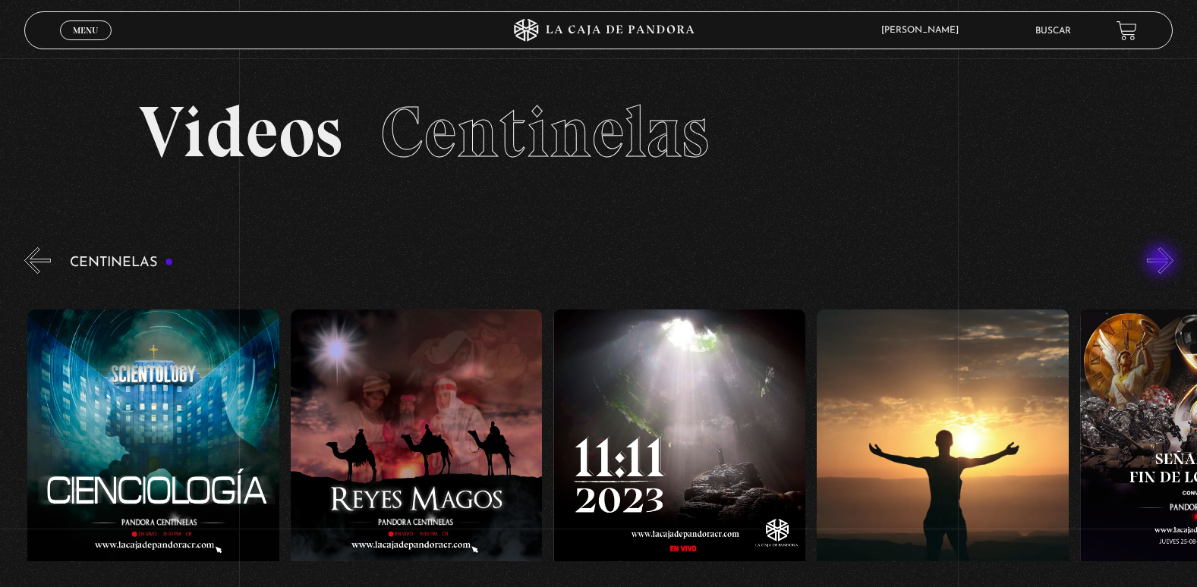
click at [1162, 262] on button "»" at bounding box center [1160, 260] width 27 height 27
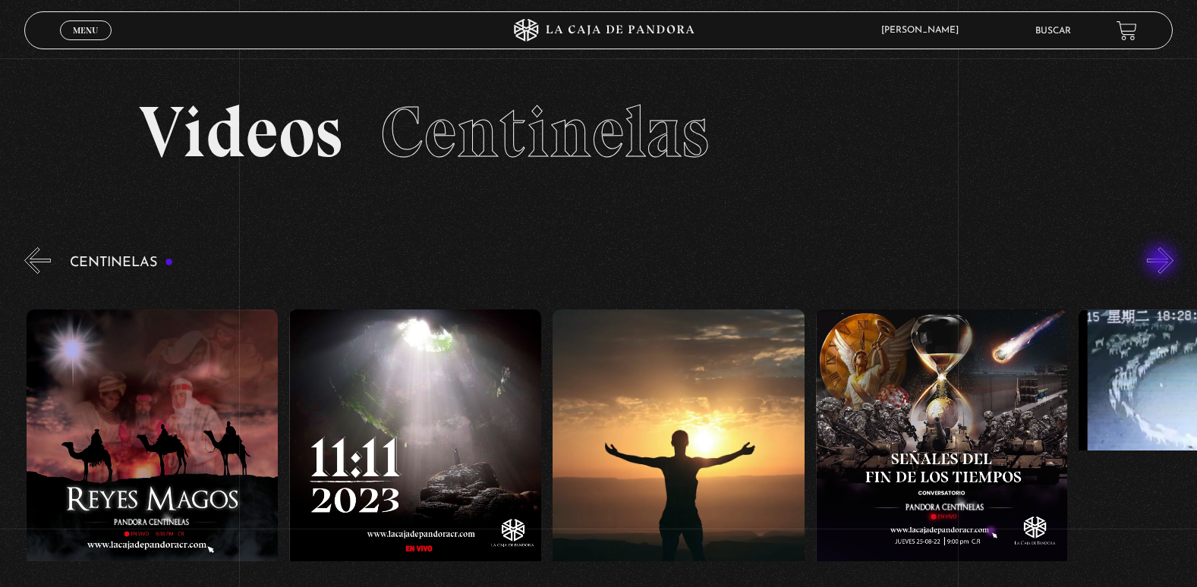
click at [1162, 262] on button "»" at bounding box center [1160, 260] width 27 height 27
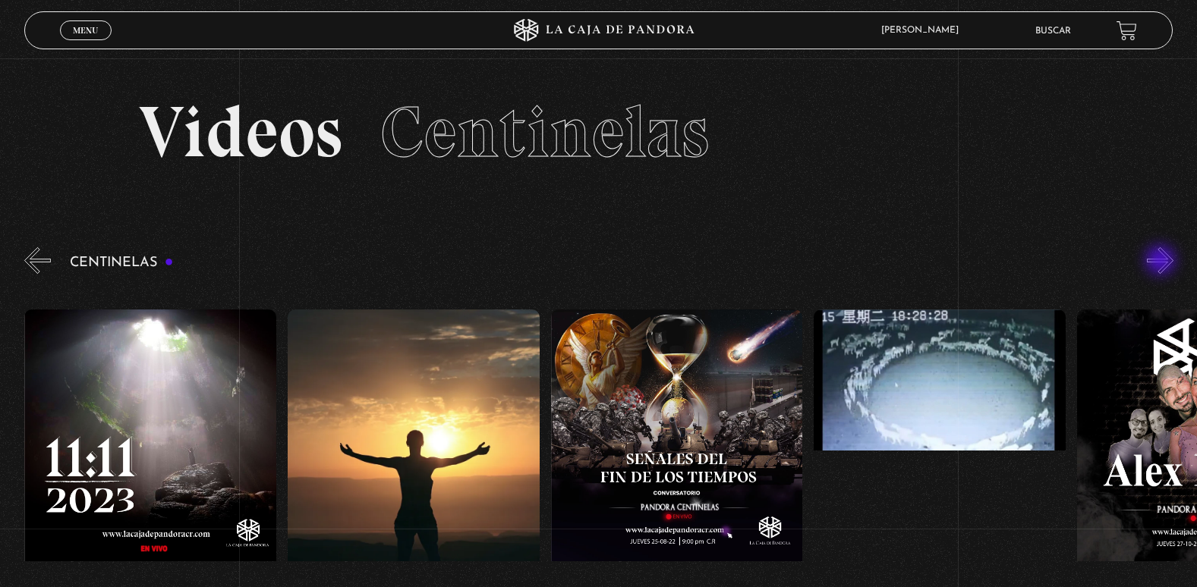
click at [1162, 262] on button "»" at bounding box center [1160, 260] width 27 height 27
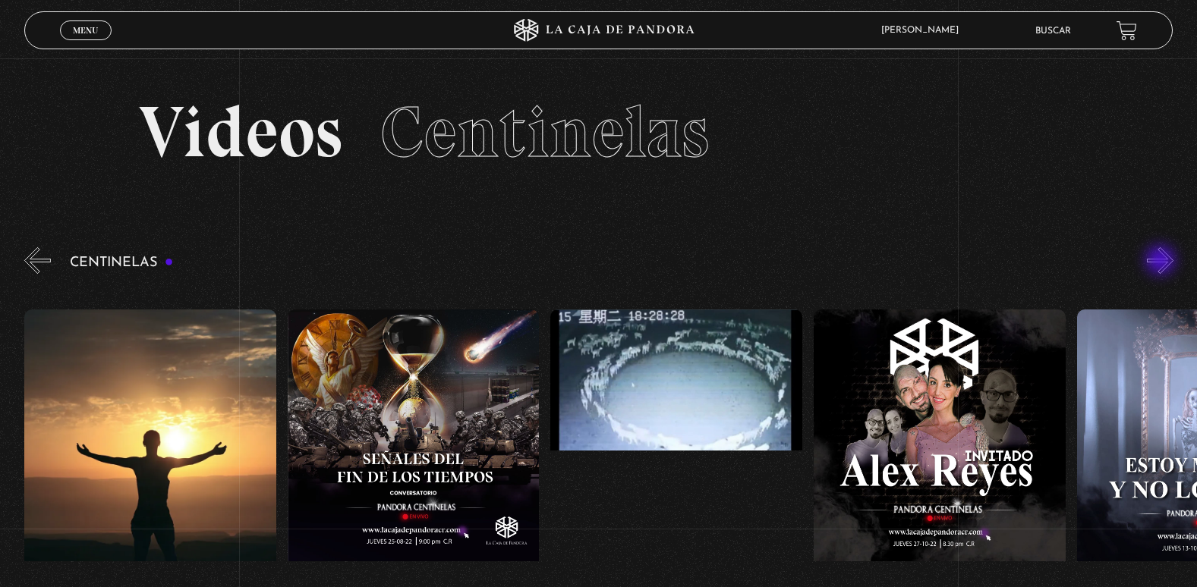
click at [1162, 262] on button "»" at bounding box center [1160, 260] width 27 height 27
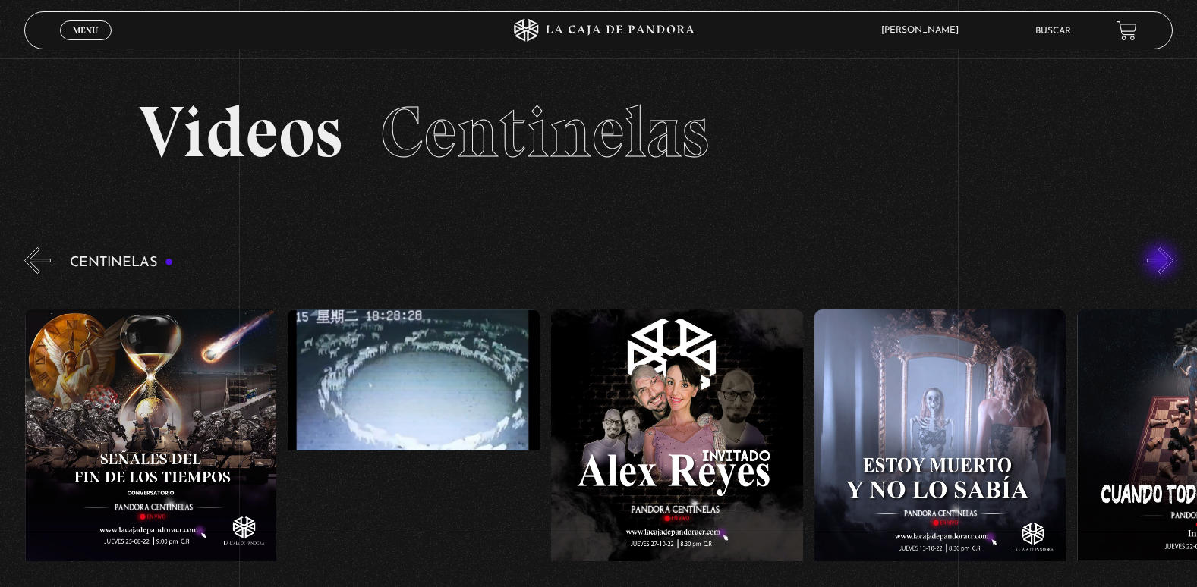
scroll to position [0, 13417]
click at [1162, 262] on button "»" at bounding box center [1160, 260] width 27 height 27
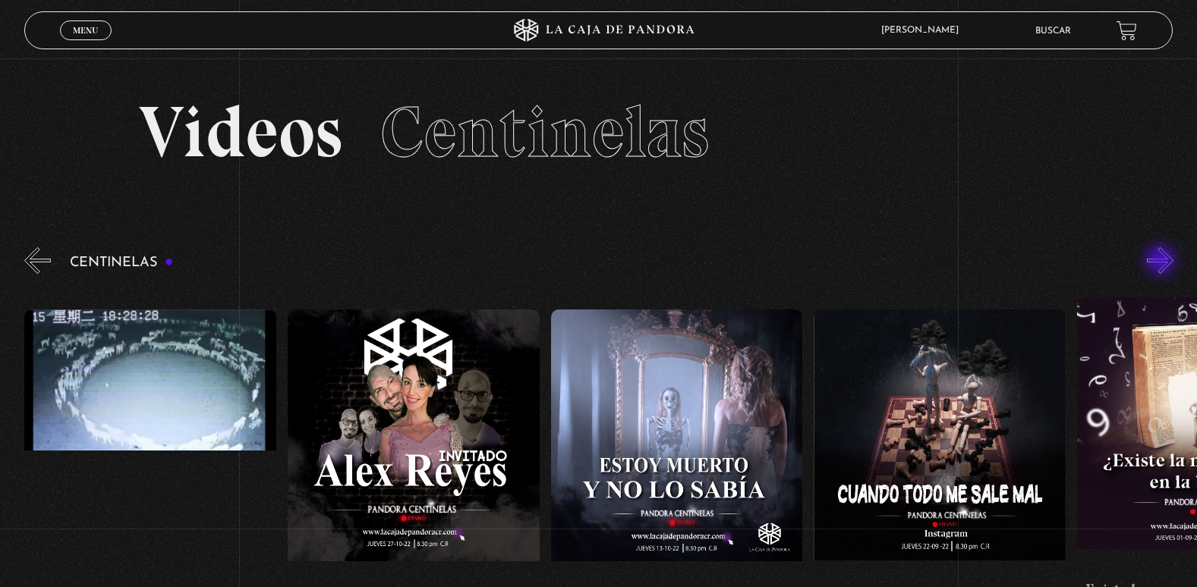
scroll to position [0, 13681]
click at [1162, 262] on button "»" at bounding box center [1160, 260] width 27 height 27
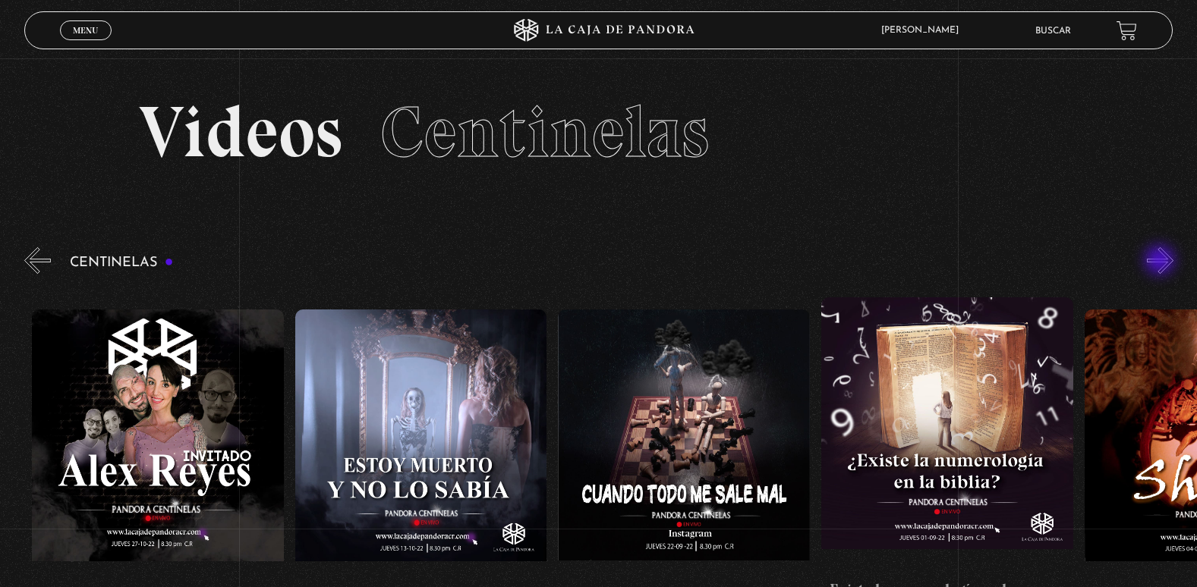
click at [1158, 262] on button "»" at bounding box center [1160, 260] width 27 height 27
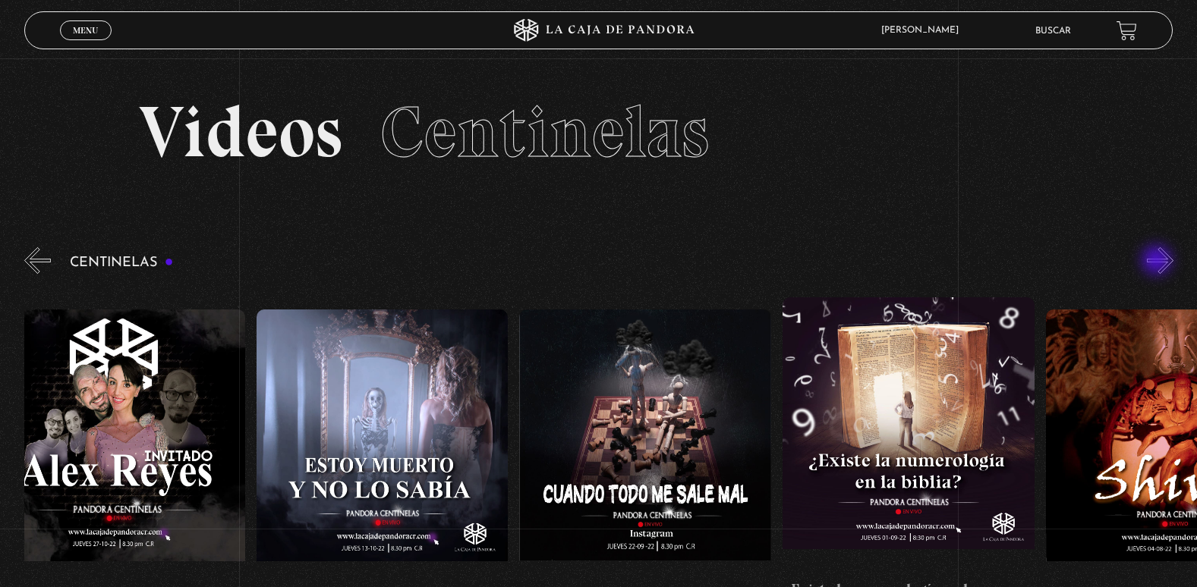
click at [1158, 262] on button "»" at bounding box center [1160, 260] width 27 height 27
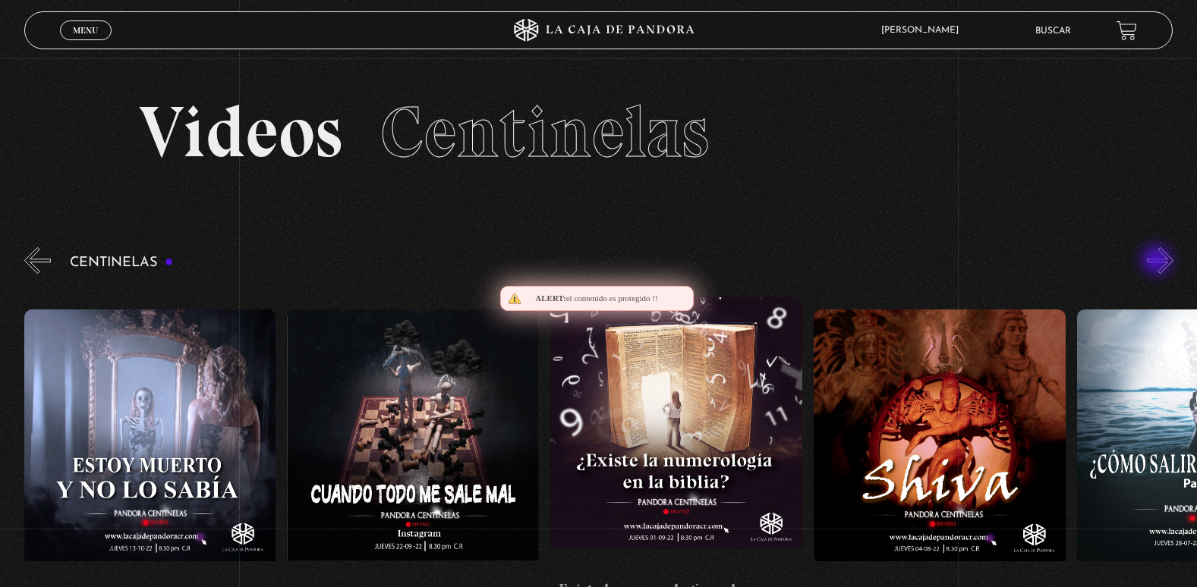
click at [1158, 262] on button "»" at bounding box center [1160, 260] width 27 height 27
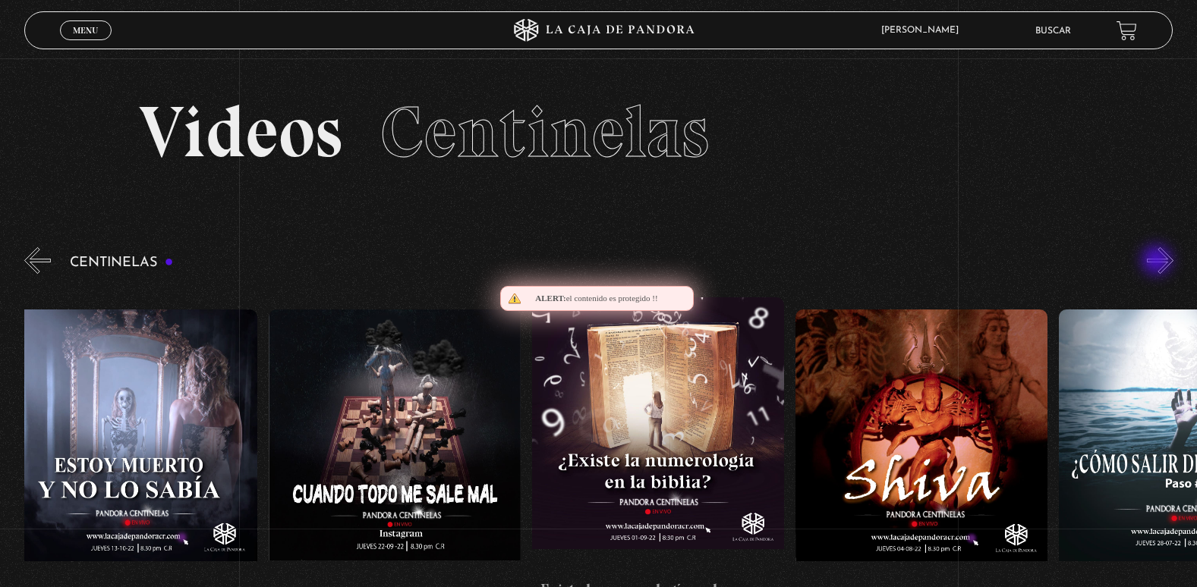
click at [1158, 262] on button "»" at bounding box center [1160, 260] width 27 height 27
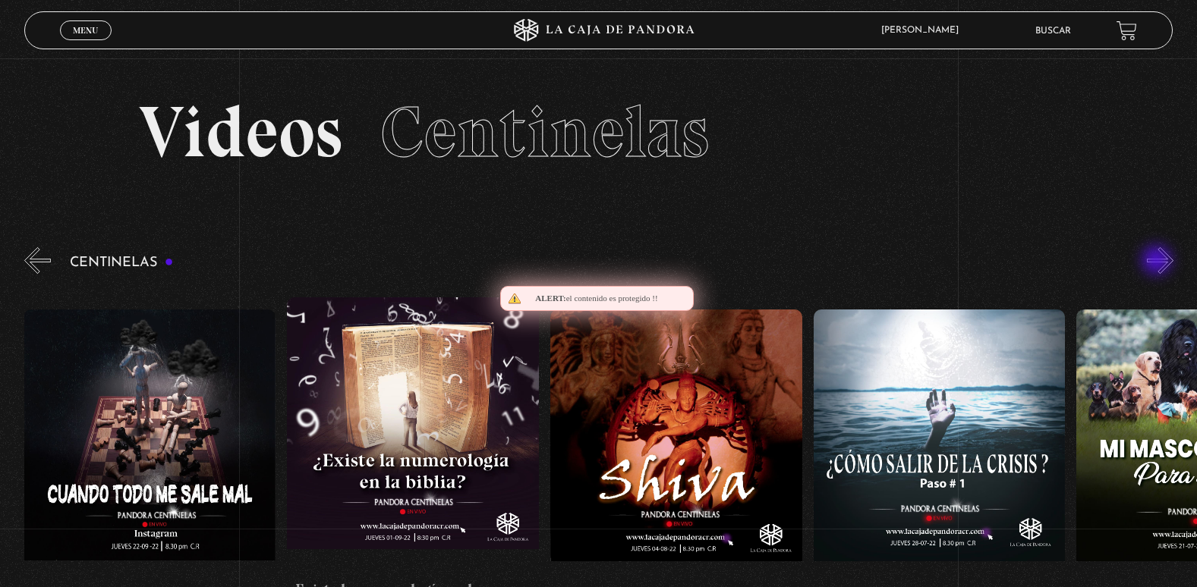
click at [1158, 262] on button "»" at bounding box center [1160, 260] width 27 height 27
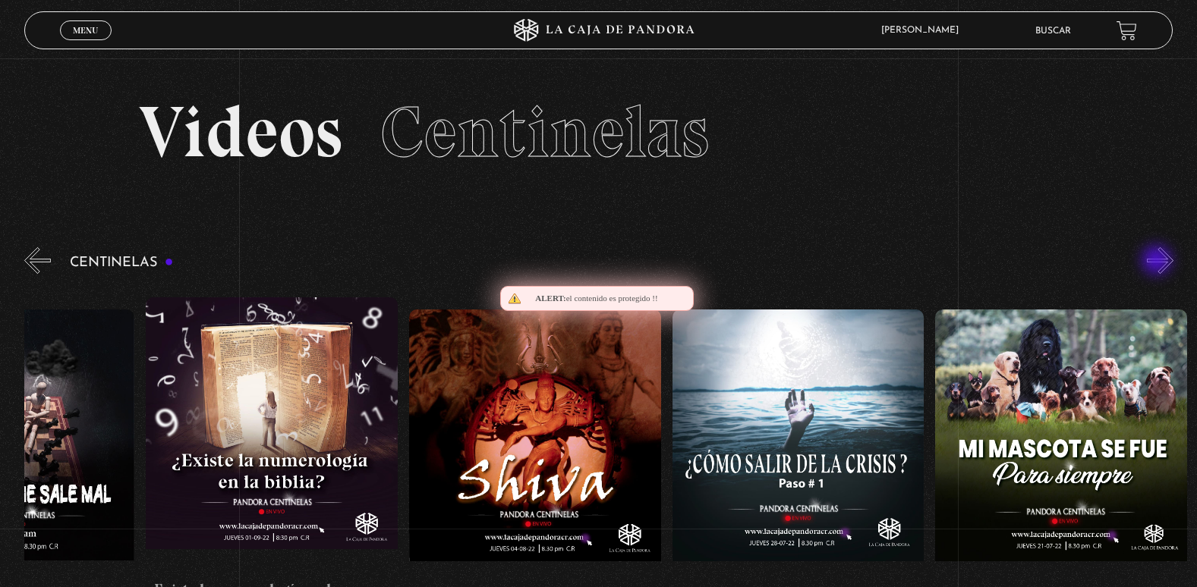
click at [1158, 262] on button "»" at bounding box center [1160, 260] width 27 height 27
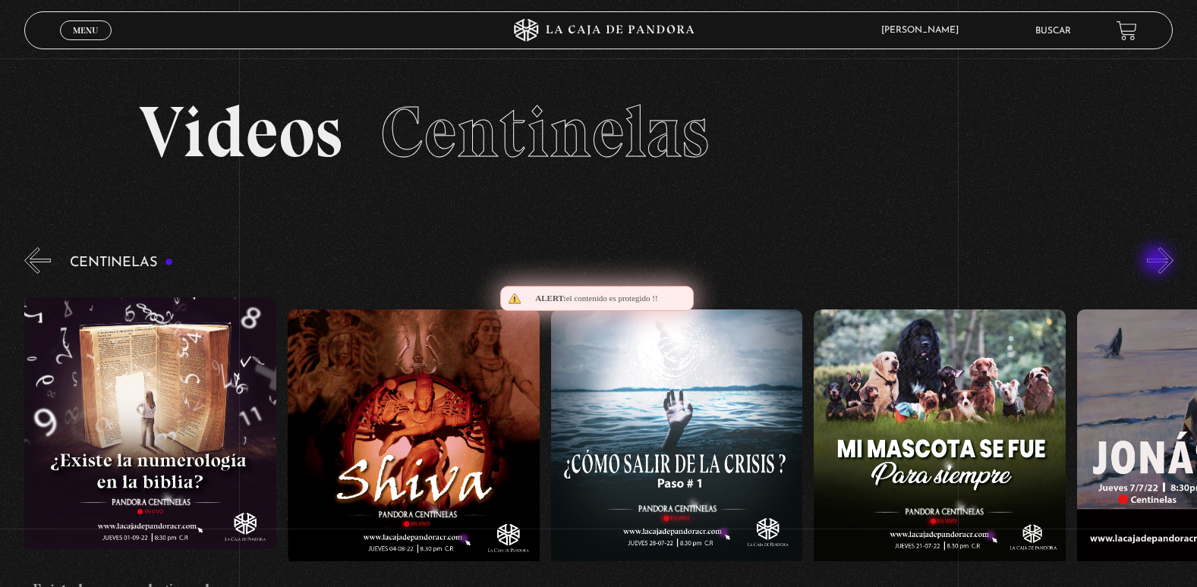
click at [1158, 262] on button "»" at bounding box center [1160, 260] width 27 height 27
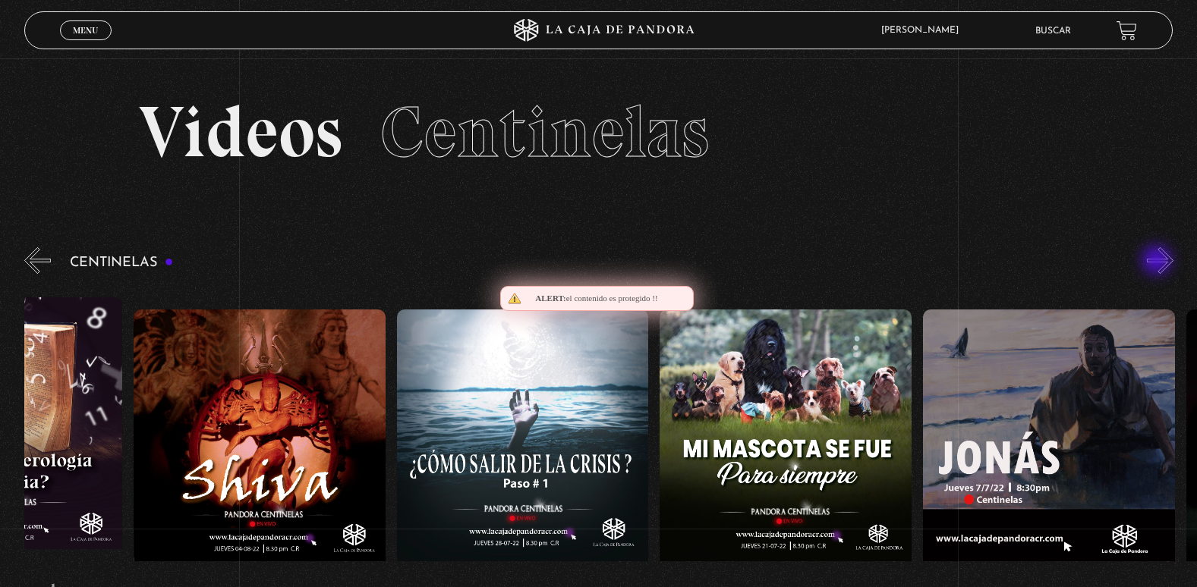
click at [1158, 262] on button "»" at bounding box center [1160, 260] width 27 height 27
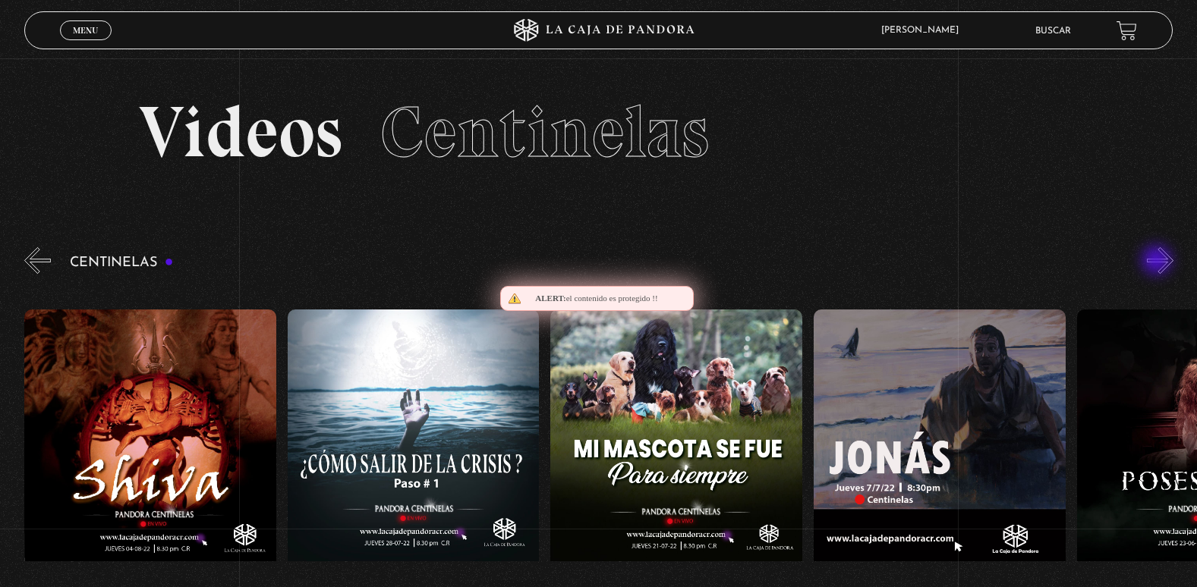
click at [1158, 262] on button "»" at bounding box center [1160, 260] width 27 height 27
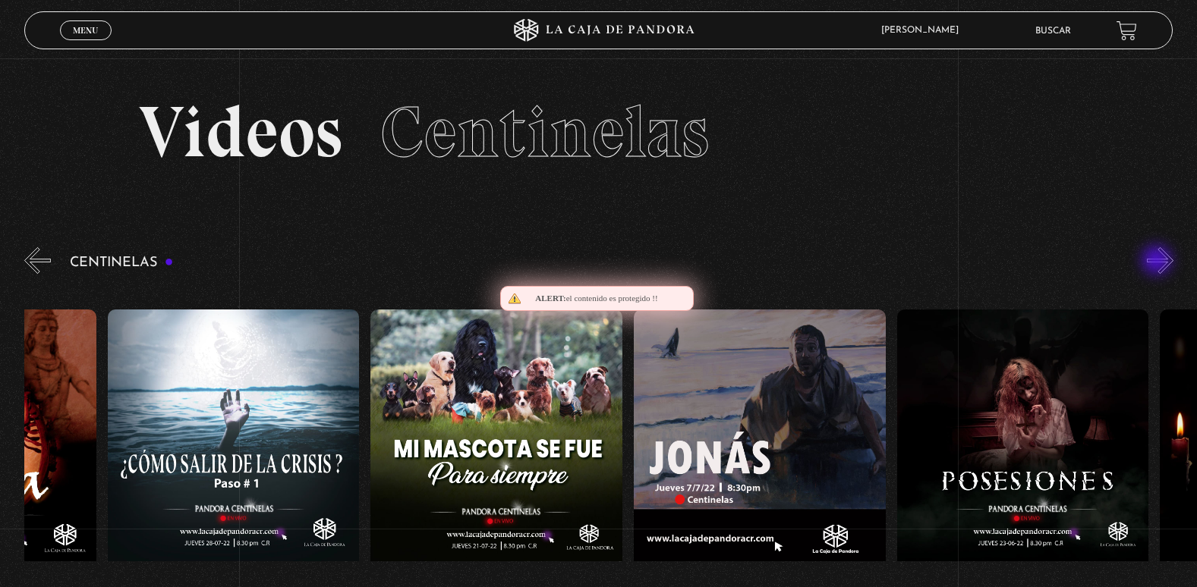
click at [1158, 262] on button "»" at bounding box center [1160, 260] width 27 height 27
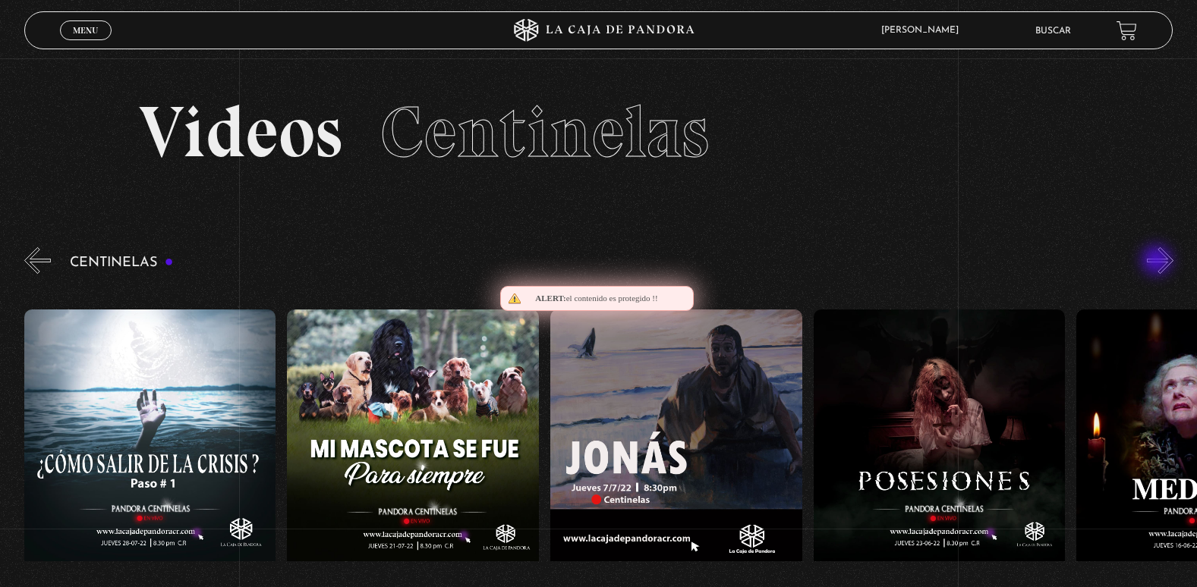
click at [1158, 262] on button "»" at bounding box center [1160, 260] width 27 height 27
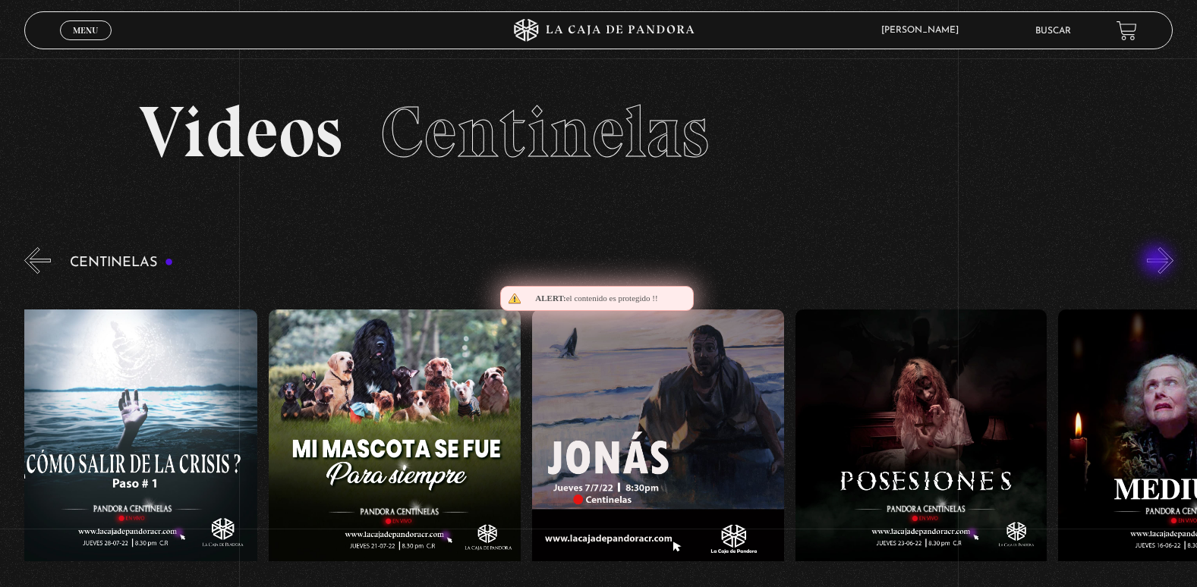
click at [1158, 262] on button "»" at bounding box center [1160, 260] width 27 height 27
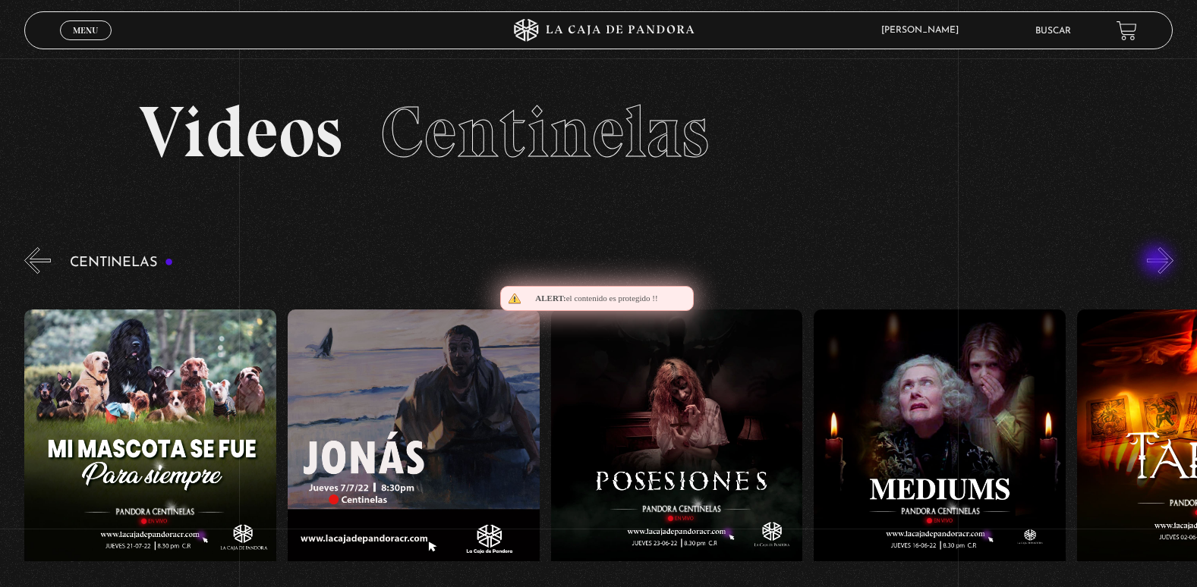
click at [1158, 262] on button "»" at bounding box center [1160, 260] width 27 height 27
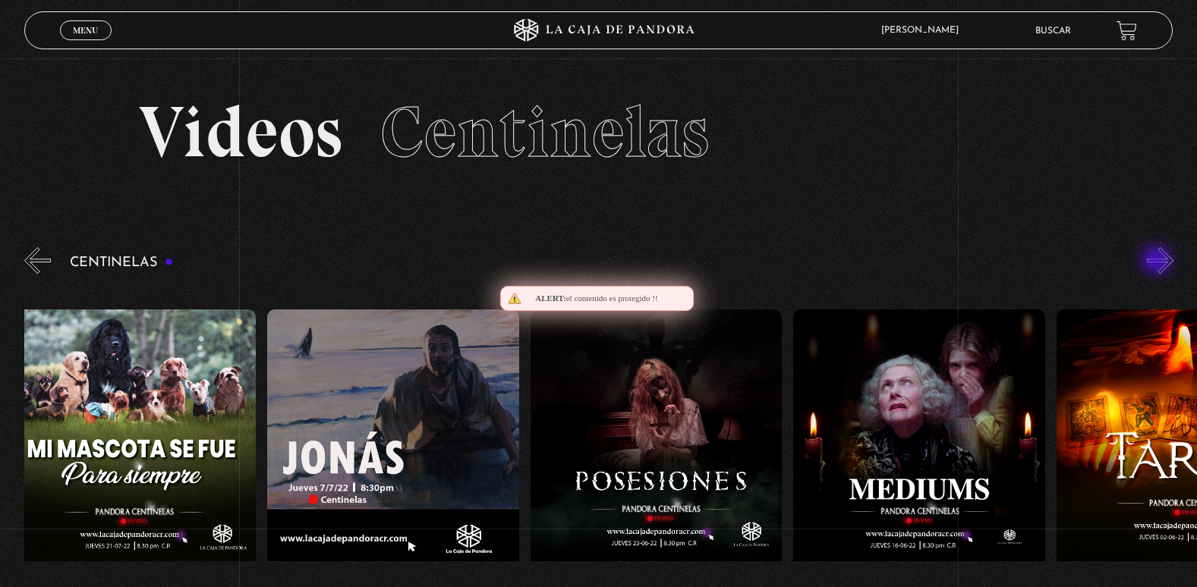
click at [1158, 262] on button "»" at bounding box center [1160, 260] width 27 height 27
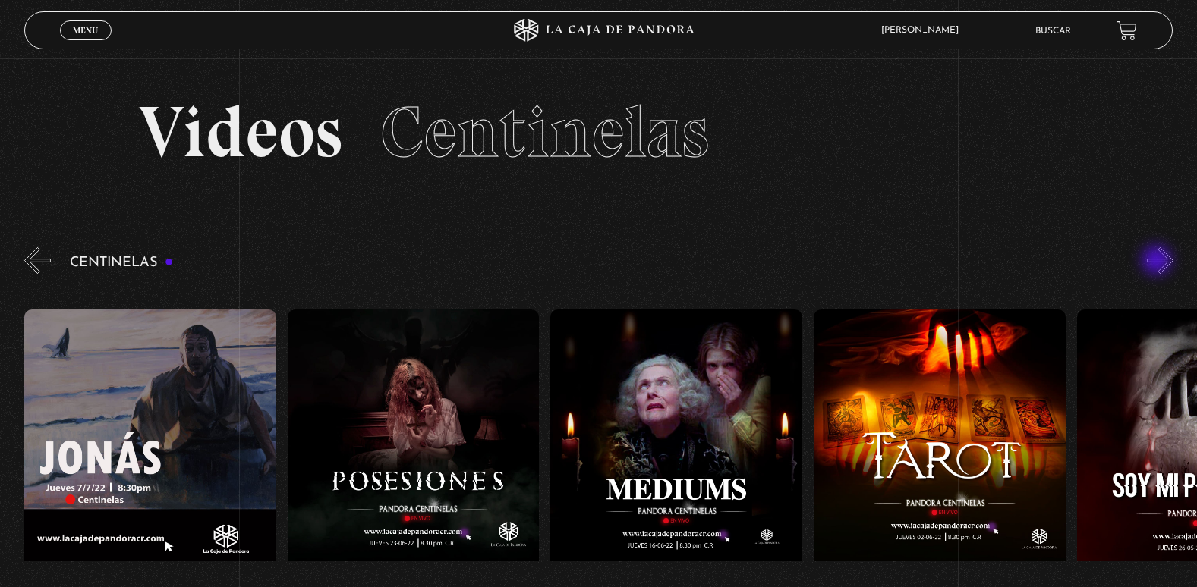
click at [1158, 262] on button "»" at bounding box center [1160, 260] width 27 height 27
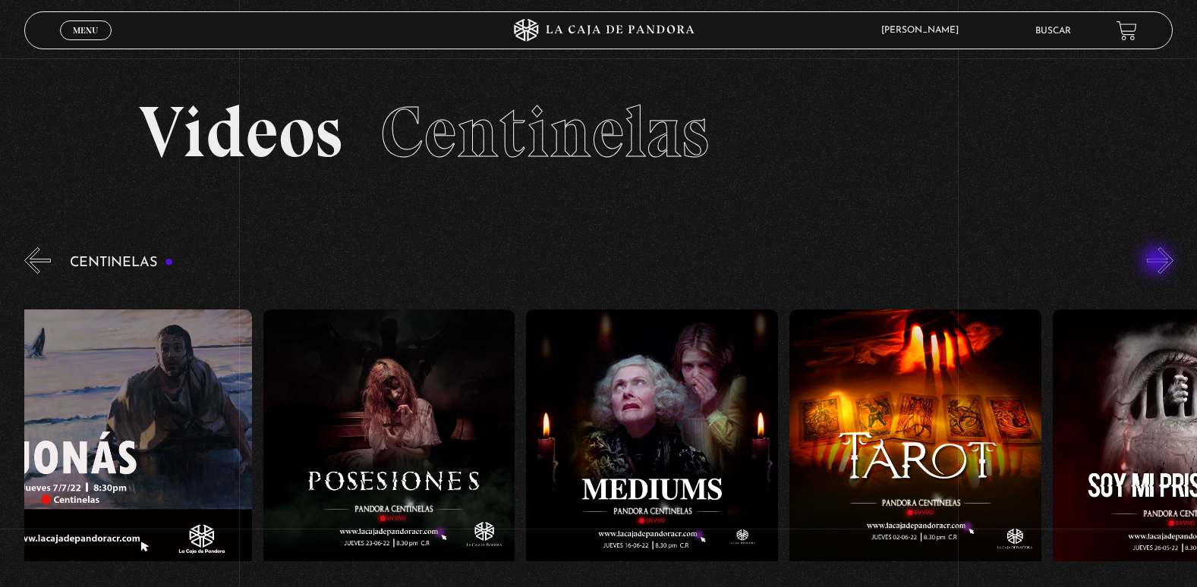
click at [1158, 262] on button "»" at bounding box center [1160, 260] width 27 height 27
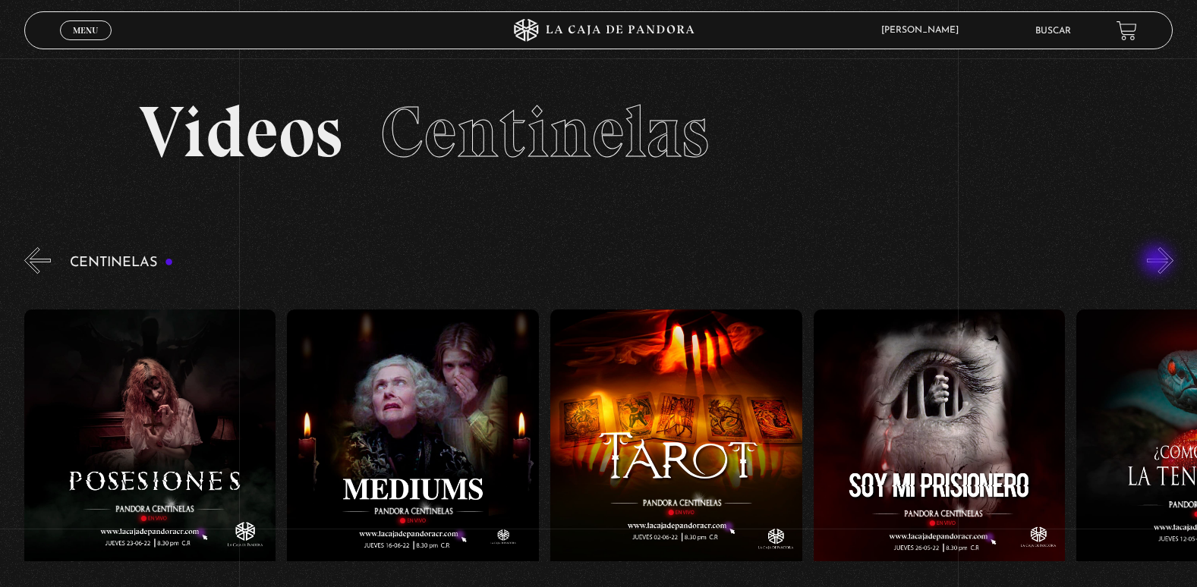
click at [1158, 262] on button "»" at bounding box center [1160, 260] width 27 height 27
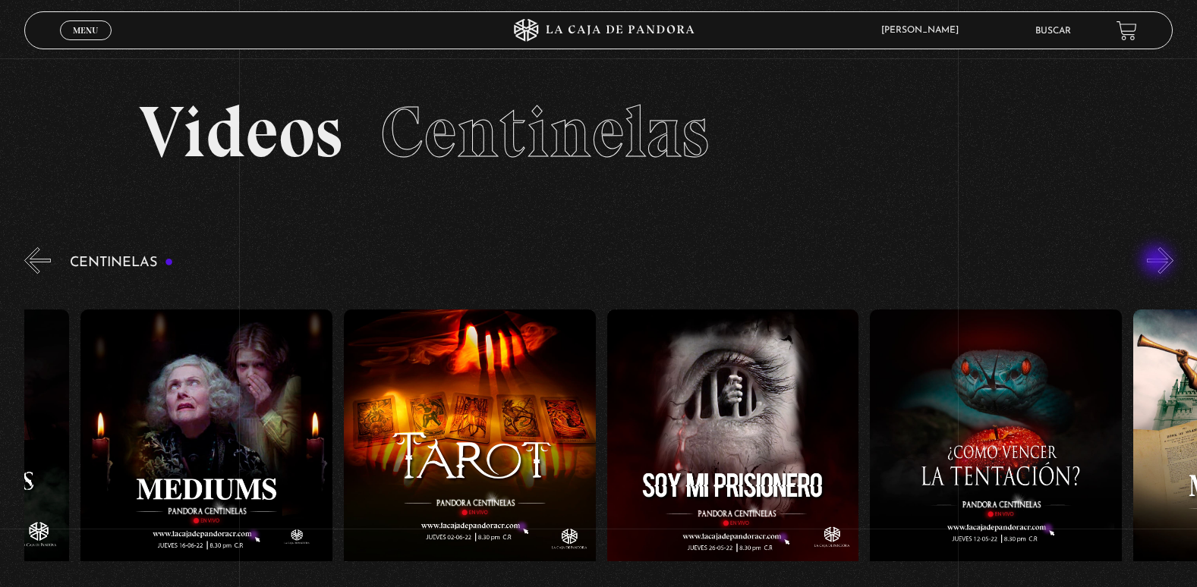
click at [1158, 262] on button "»" at bounding box center [1160, 260] width 27 height 27
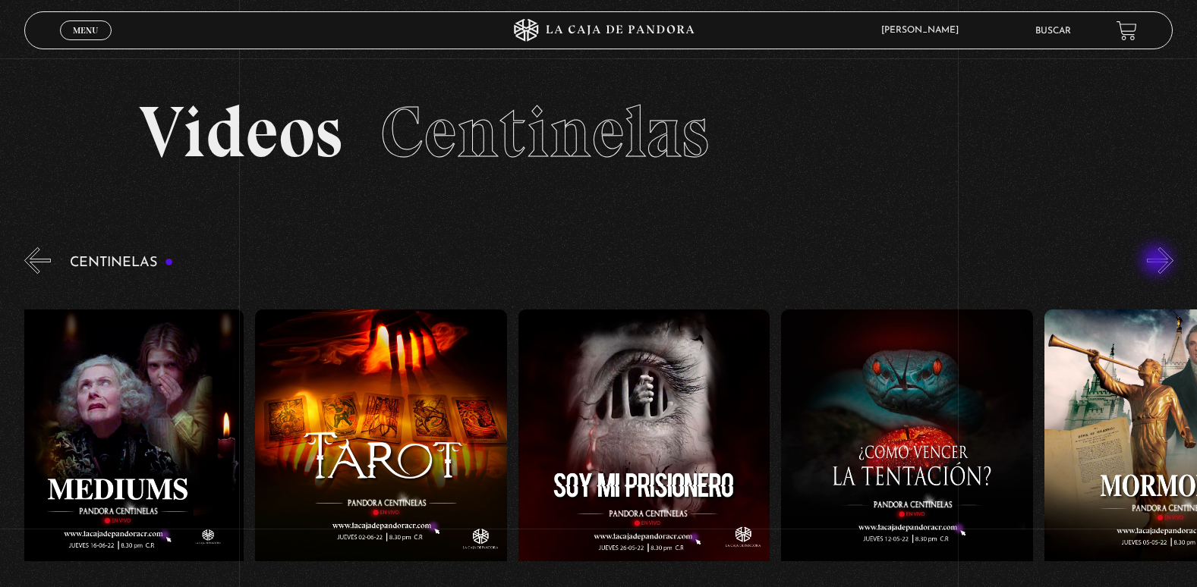
click at [1158, 262] on button "»" at bounding box center [1160, 260] width 27 height 27
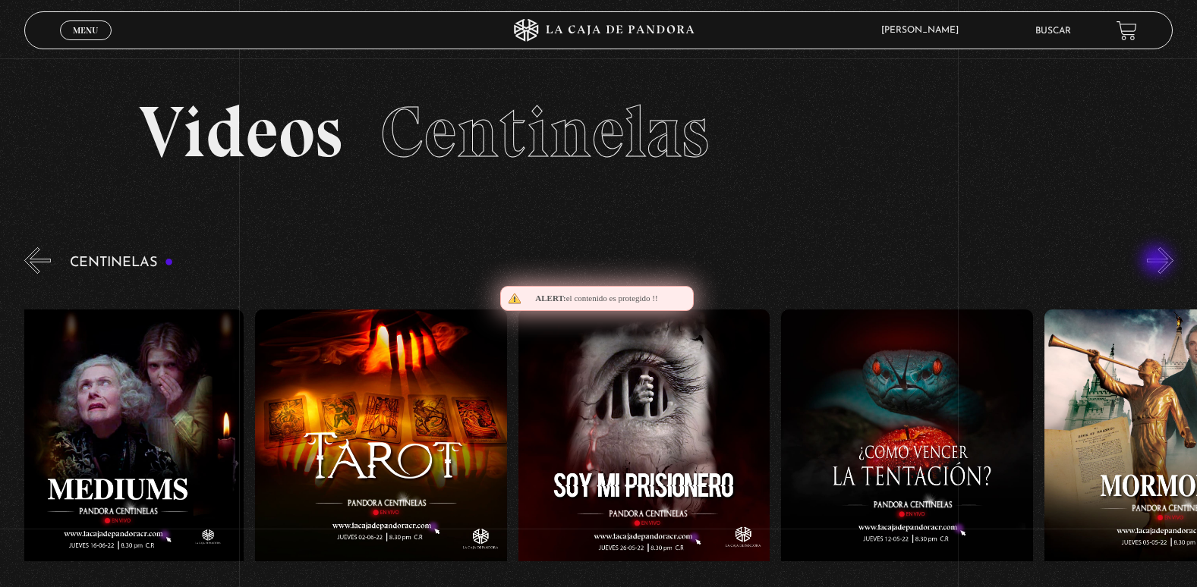
scroll to position [0, 16574]
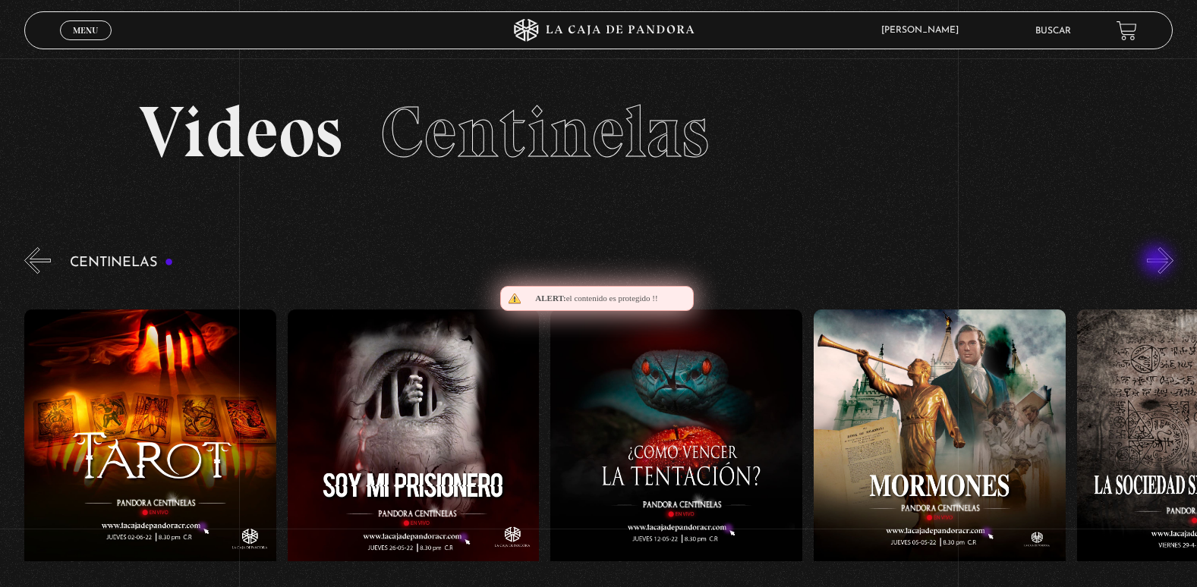
click at [1158, 262] on button "»" at bounding box center [1160, 260] width 27 height 27
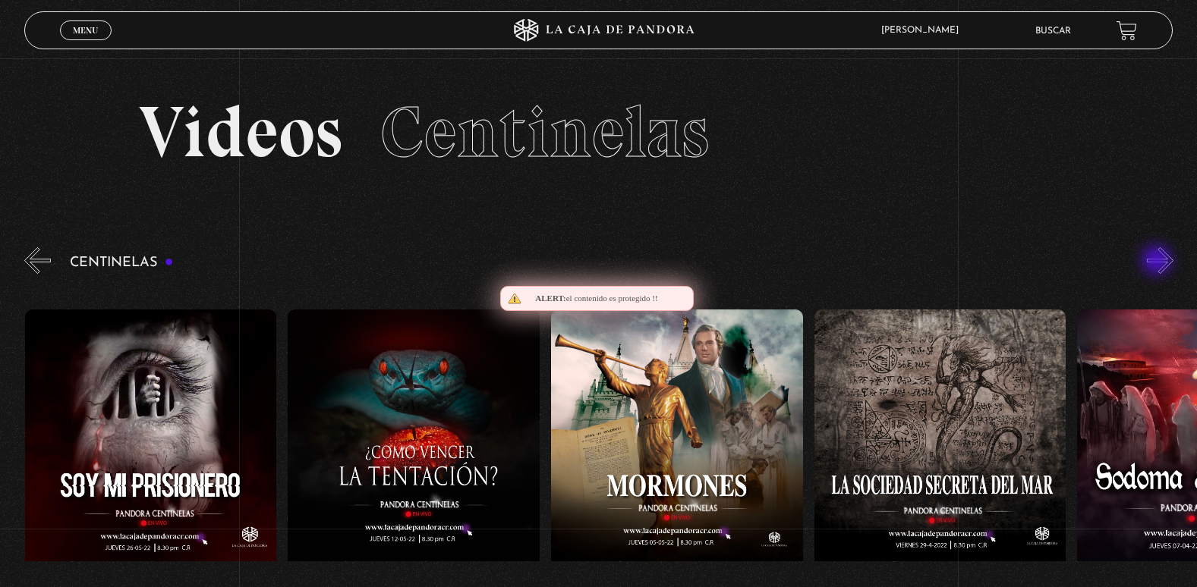
click at [1158, 262] on button "»" at bounding box center [1160, 260] width 27 height 27
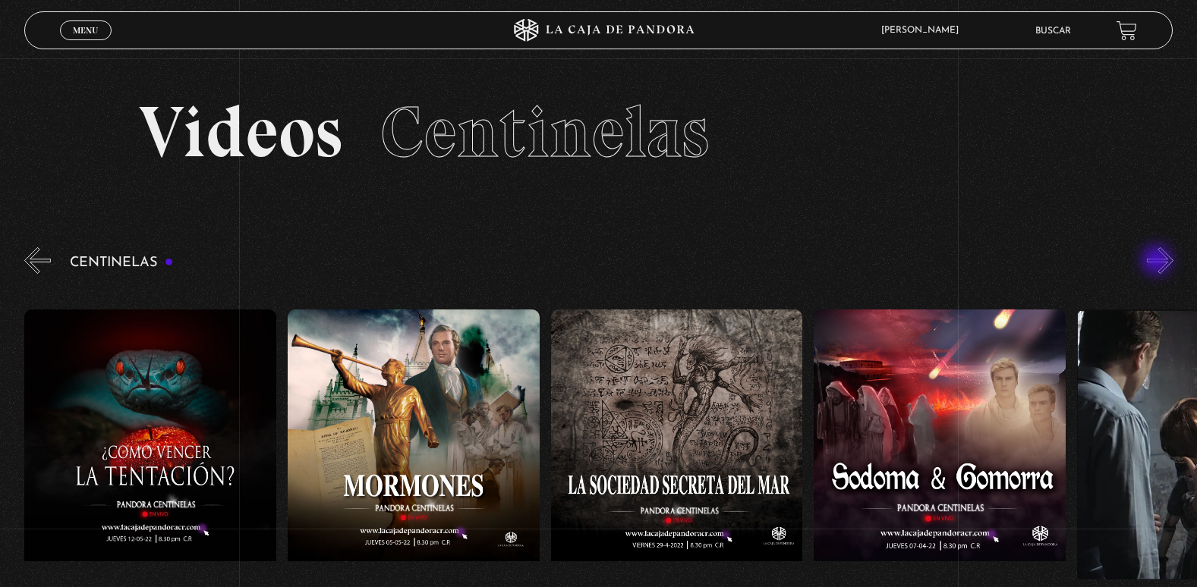
click at [1158, 262] on button "»" at bounding box center [1160, 260] width 27 height 27
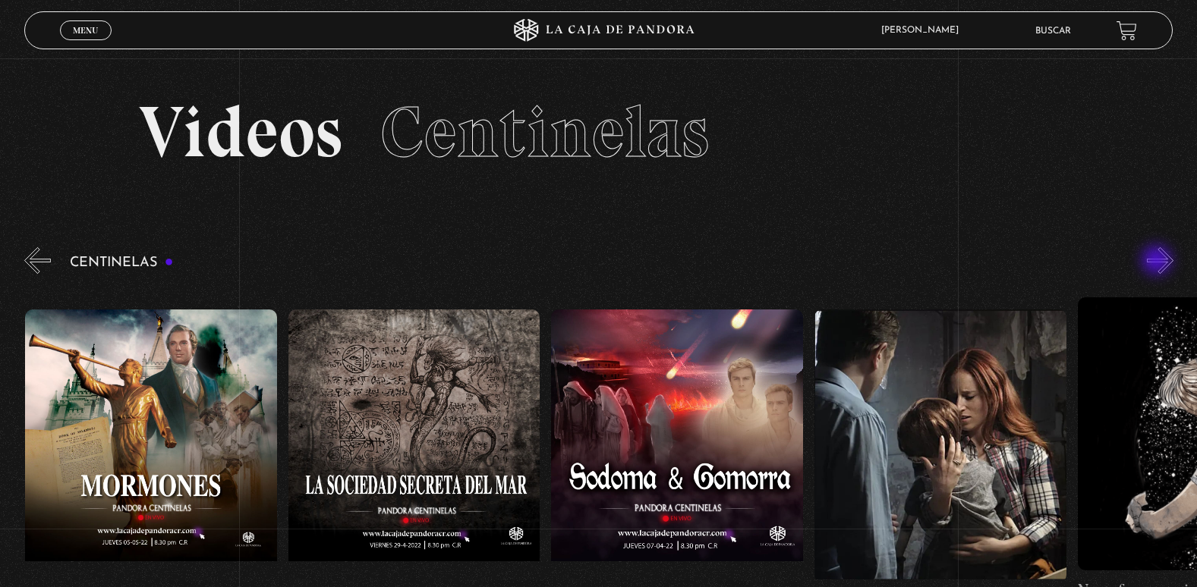
click at [1158, 262] on button "»" at bounding box center [1160, 260] width 27 height 27
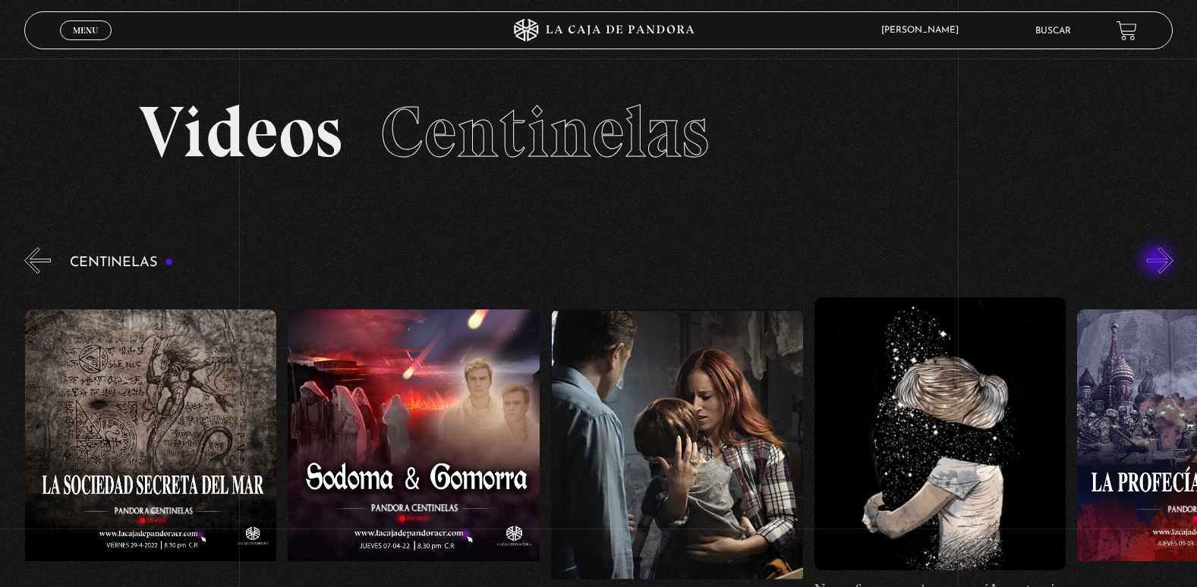
click at [1158, 262] on button "»" at bounding box center [1160, 260] width 27 height 27
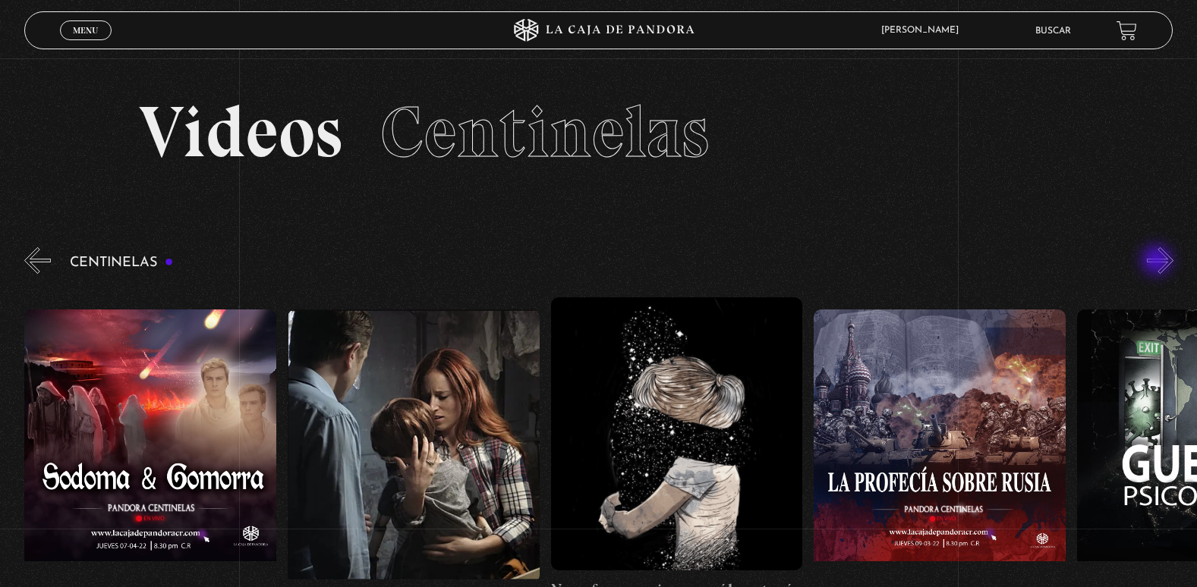
click at [1158, 262] on button "»" at bounding box center [1160, 260] width 27 height 27
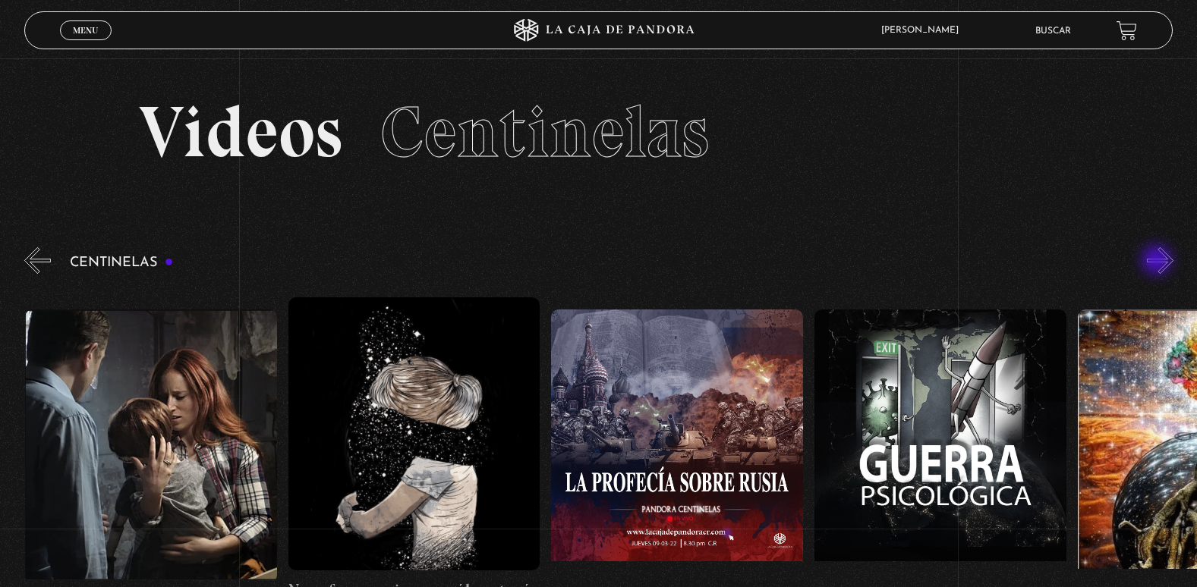
click at [1158, 262] on button "»" at bounding box center [1160, 260] width 27 height 27
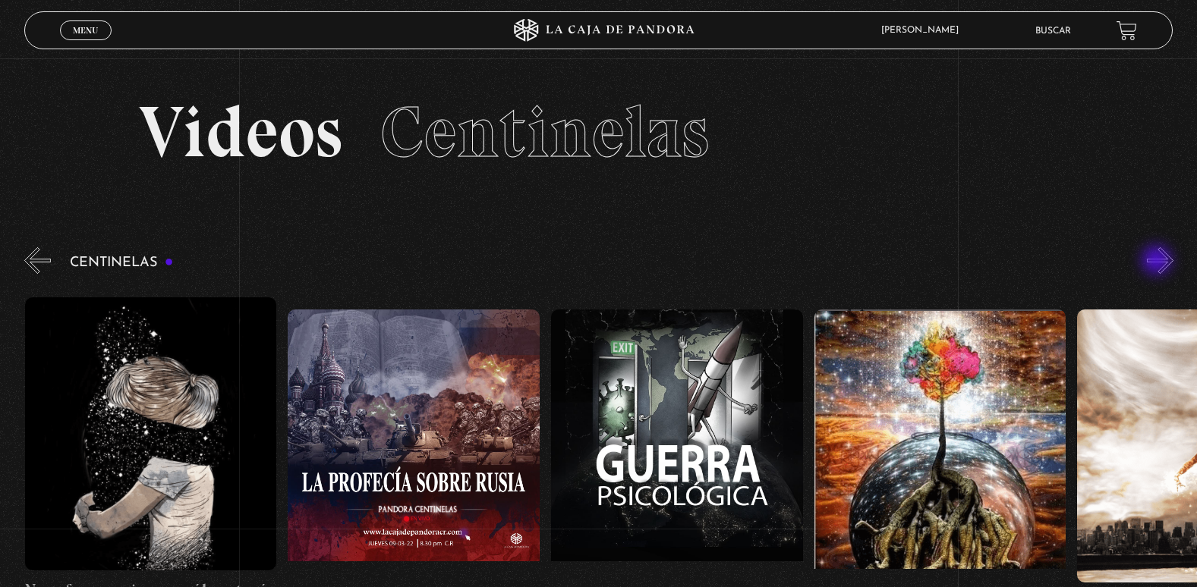
click at [1158, 262] on button "»" at bounding box center [1160, 260] width 27 height 27
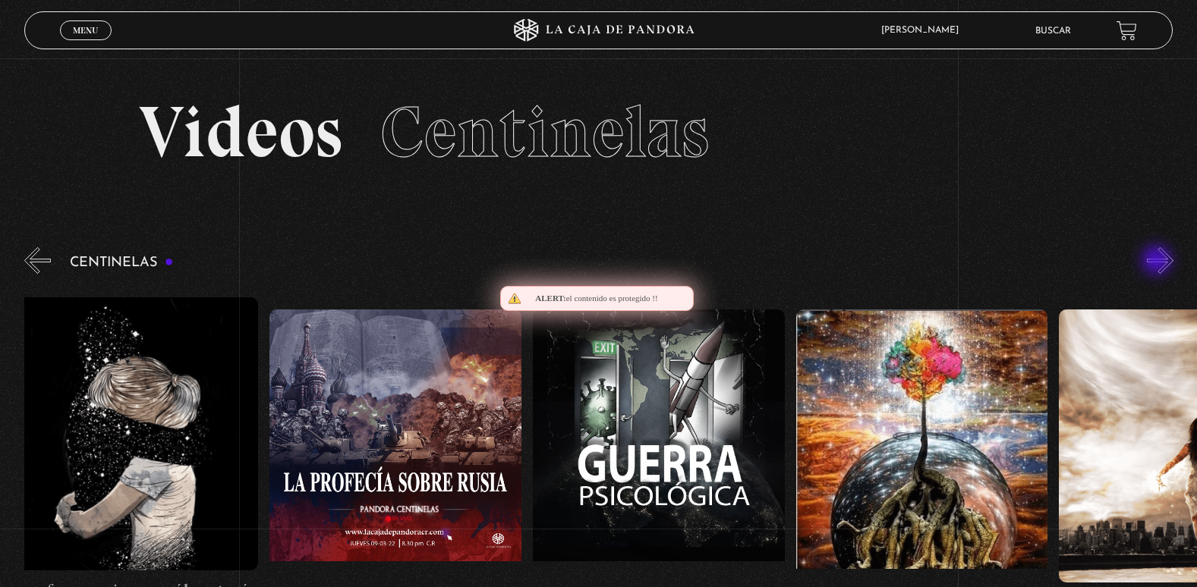
click at [1158, 262] on button "»" at bounding box center [1160, 260] width 27 height 27
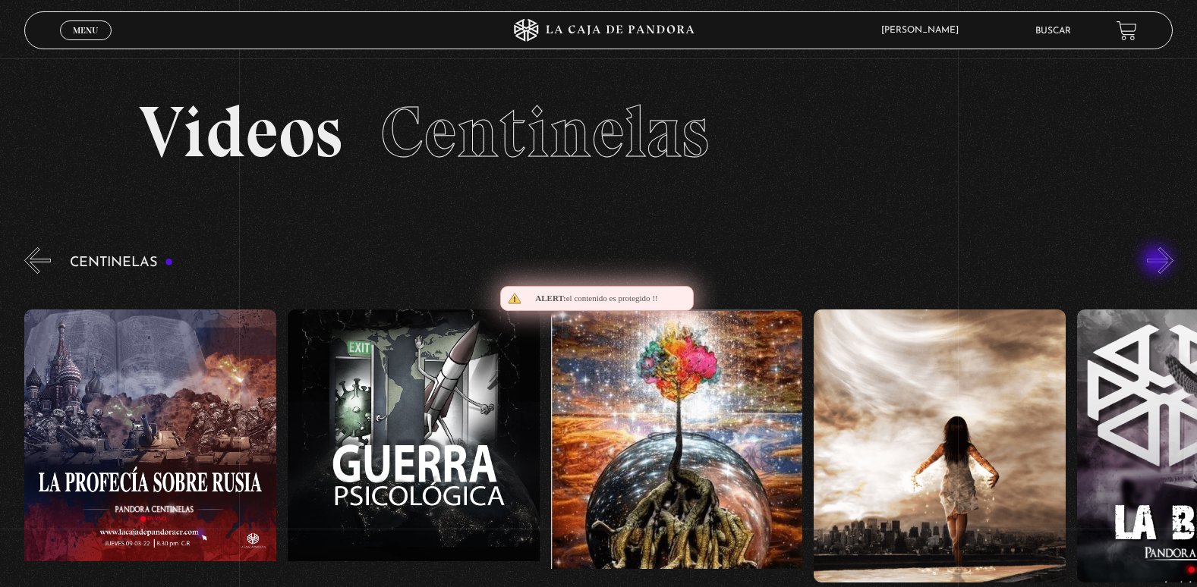
click at [1158, 262] on button "»" at bounding box center [1160, 260] width 27 height 27
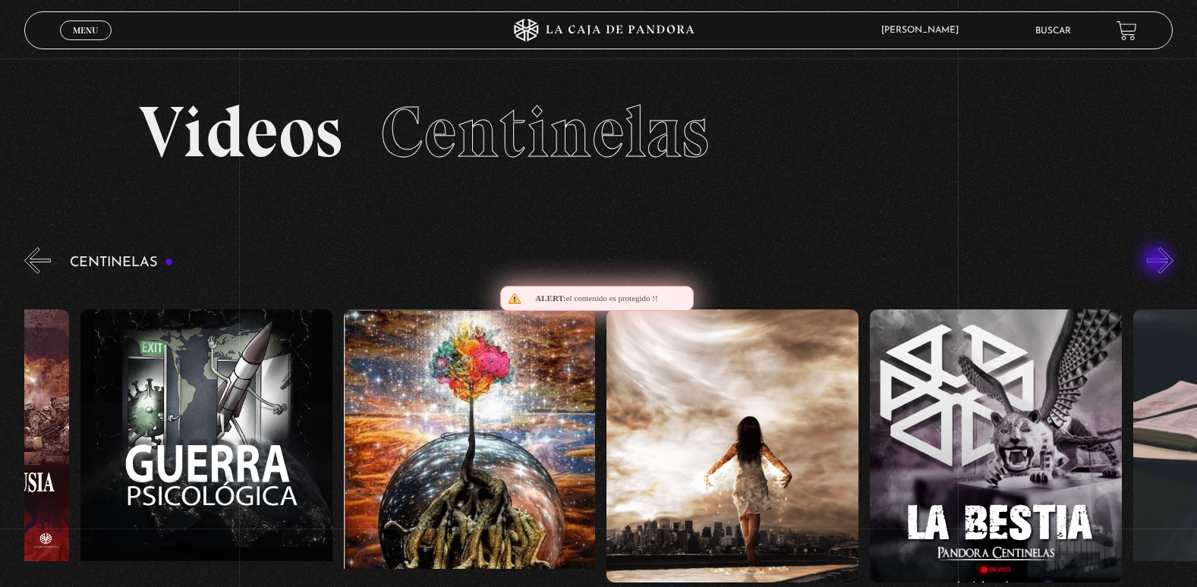
click at [1158, 262] on button "»" at bounding box center [1160, 260] width 27 height 27
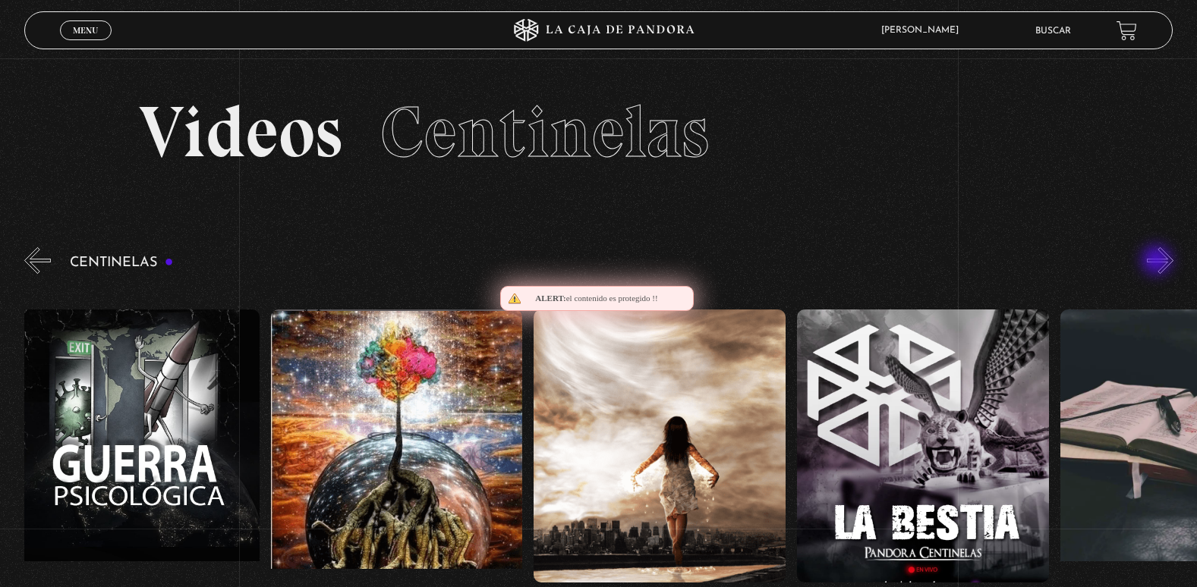
click at [1158, 262] on button "»" at bounding box center [1160, 260] width 27 height 27
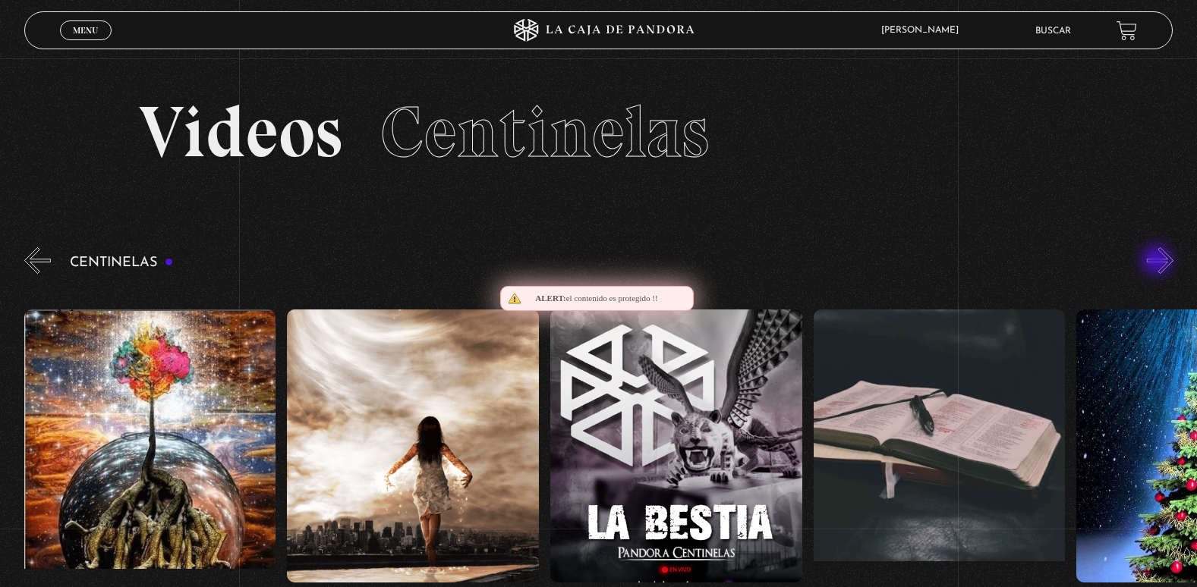
click at [1158, 262] on button "»" at bounding box center [1160, 260] width 27 height 27
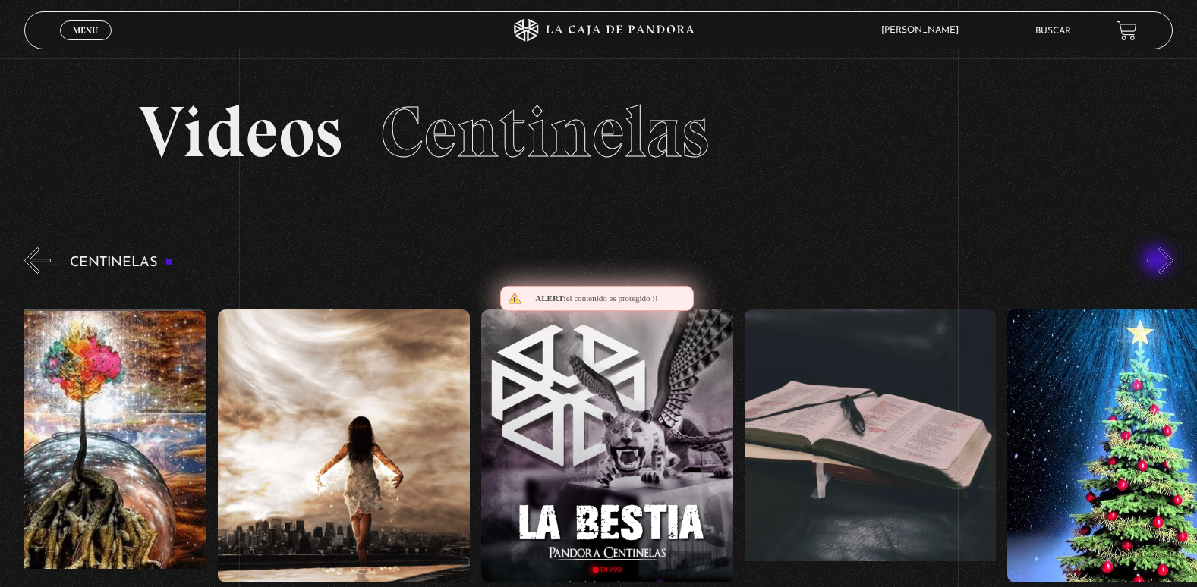
click at [1158, 262] on button "»" at bounding box center [1160, 260] width 27 height 27
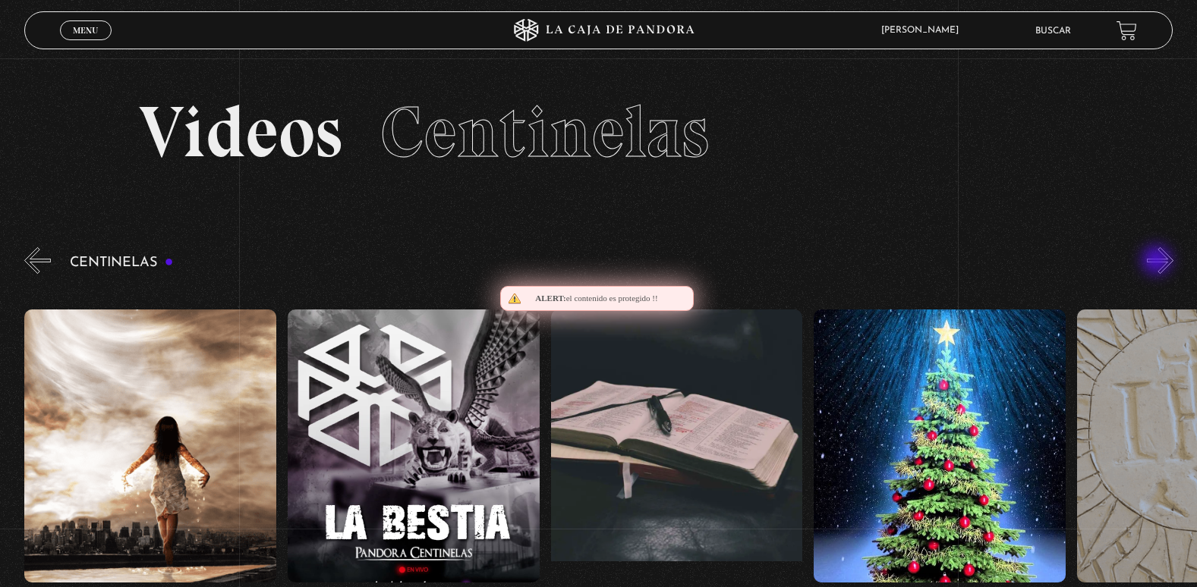
click at [1158, 262] on button "»" at bounding box center [1160, 260] width 27 height 27
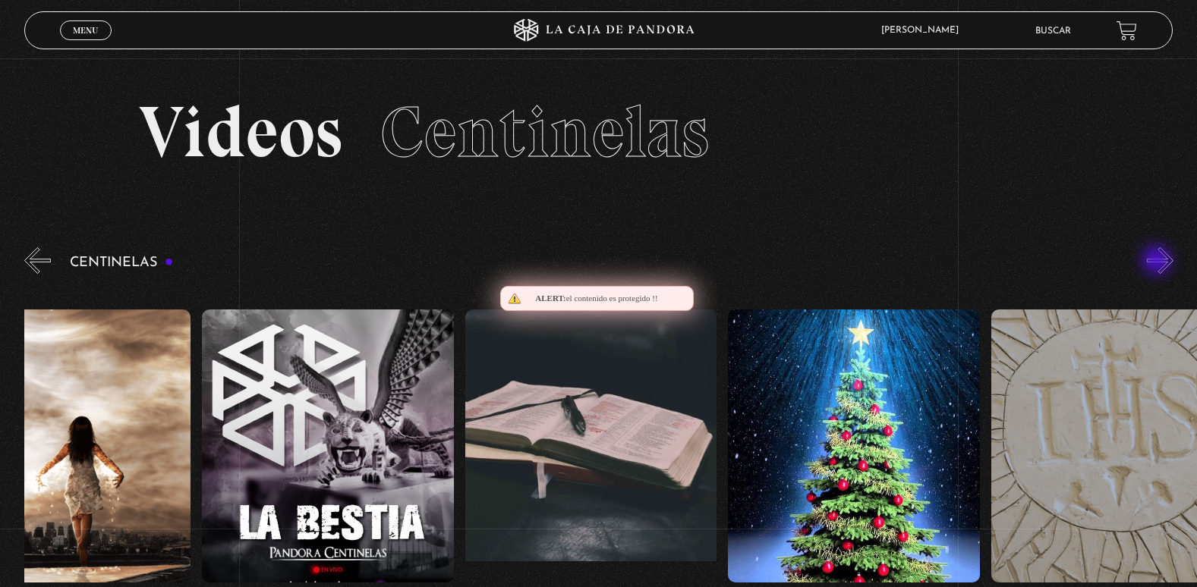
click at [1158, 262] on button "»" at bounding box center [1160, 260] width 27 height 27
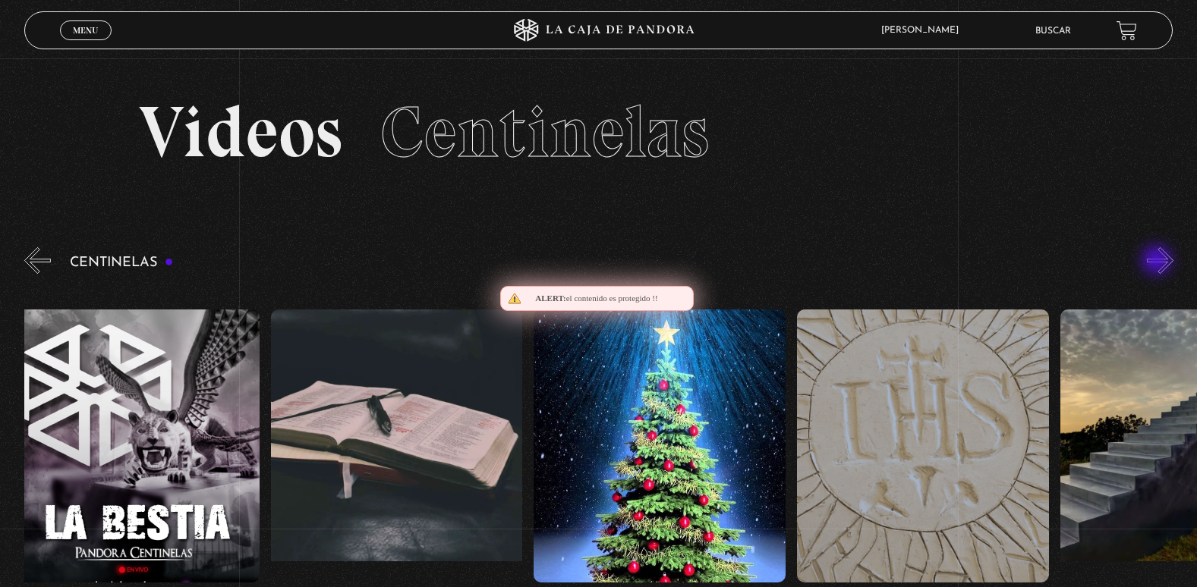
click at [1158, 262] on button "»" at bounding box center [1160, 260] width 27 height 27
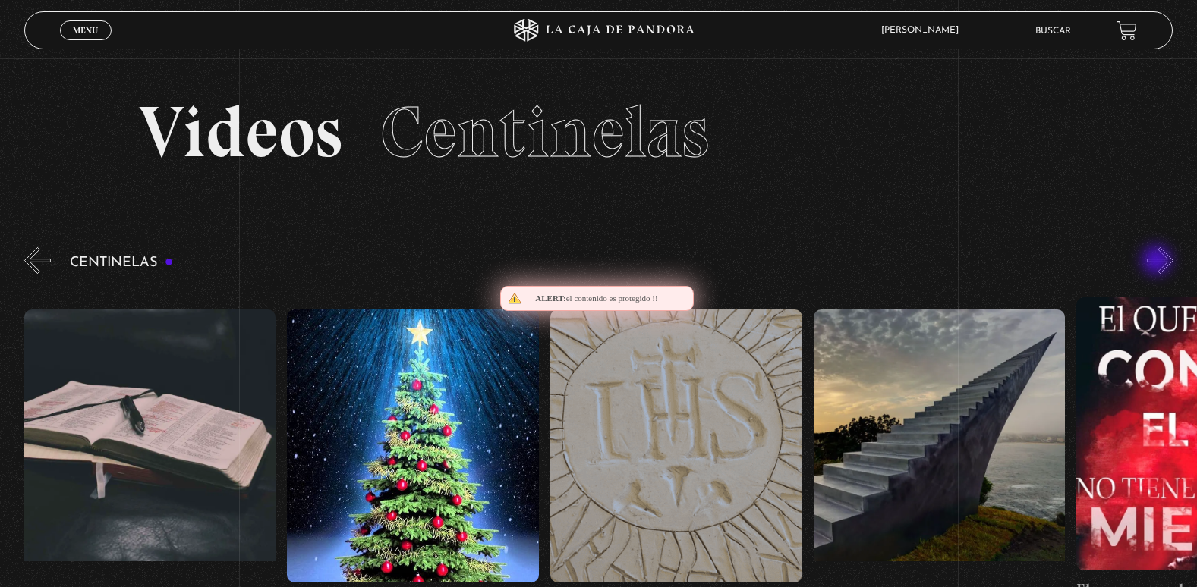
click at [1158, 262] on button "»" at bounding box center [1160, 260] width 27 height 27
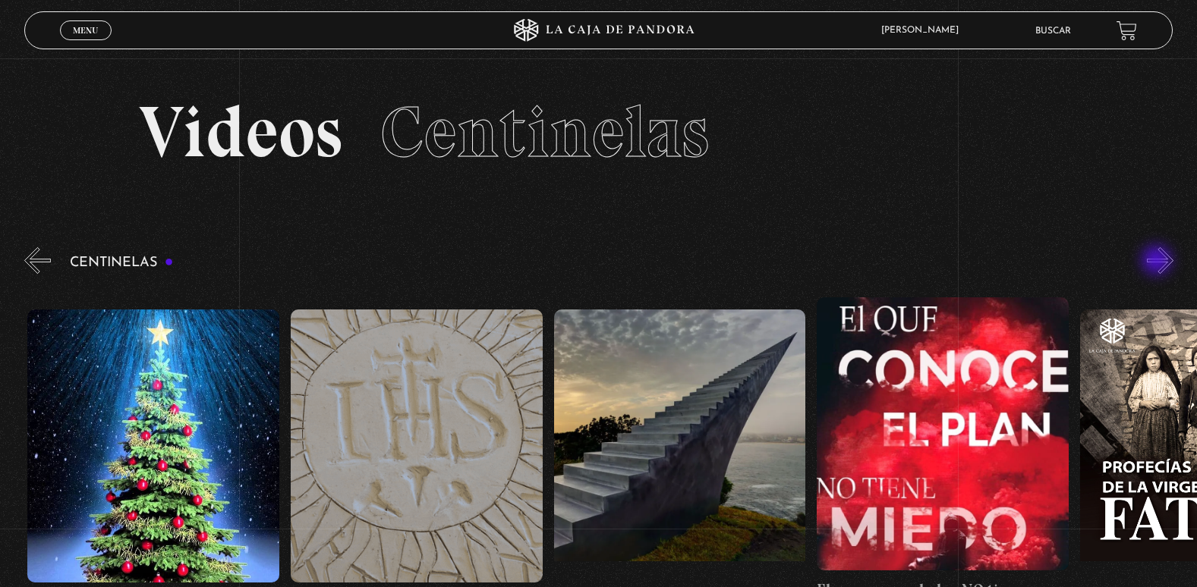
click at [1158, 262] on button "»" at bounding box center [1160, 260] width 27 height 27
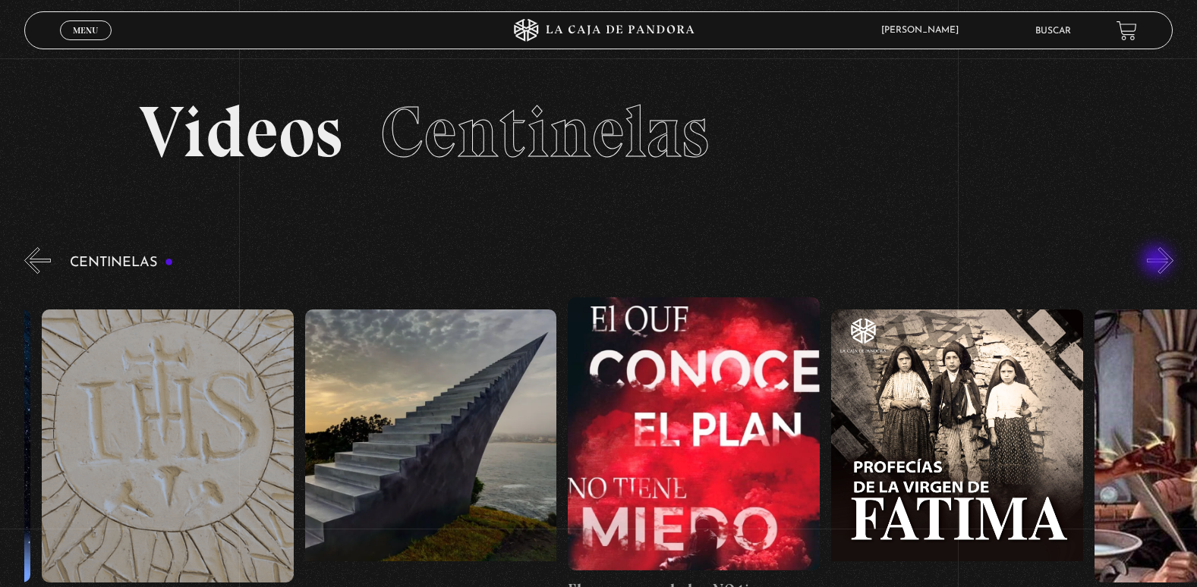
click at [1158, 262] on button "»" at bounding box center [1160, 260] width 27 height 27
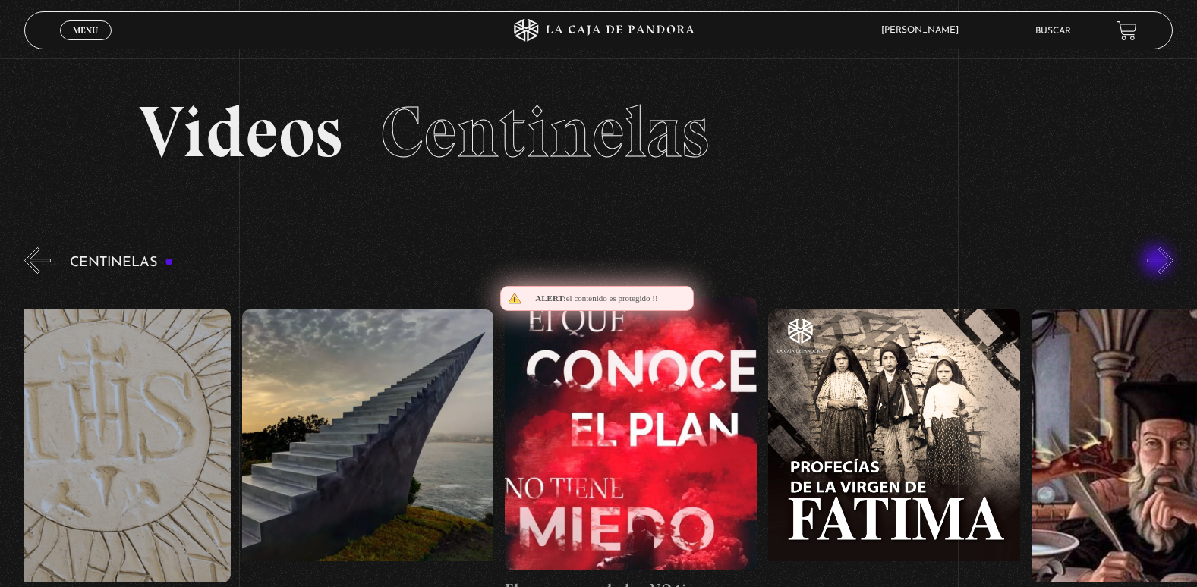
click at [1158, 262] on button "»" at bounding box center [1160, 260] width 27 height 27
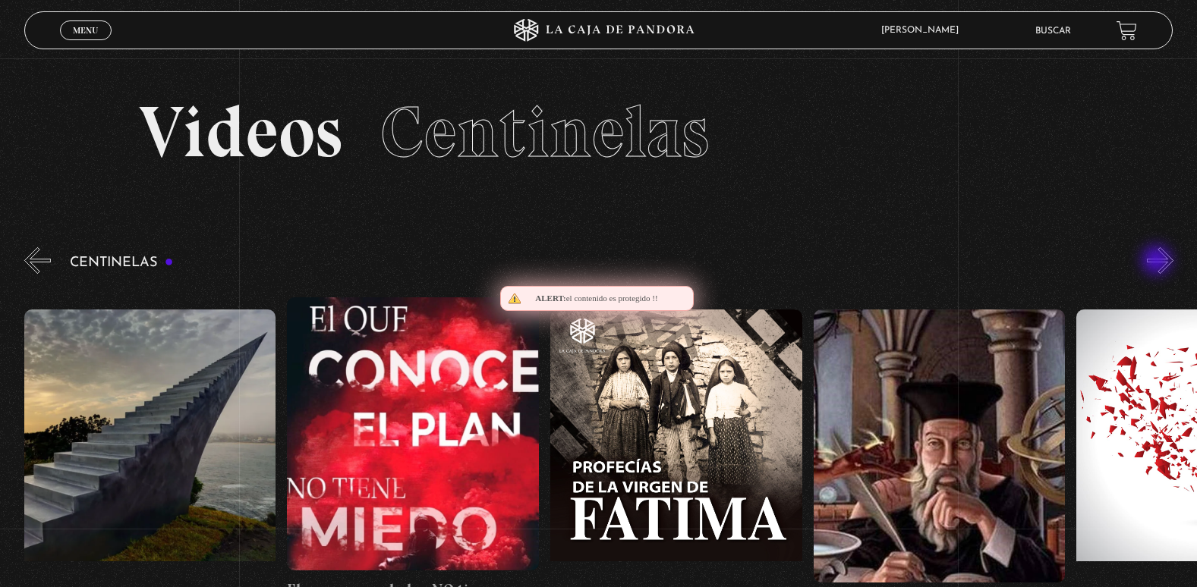
click at [1158, 262] on button "»" at bounding box center [1160, 260] width 27 height 27
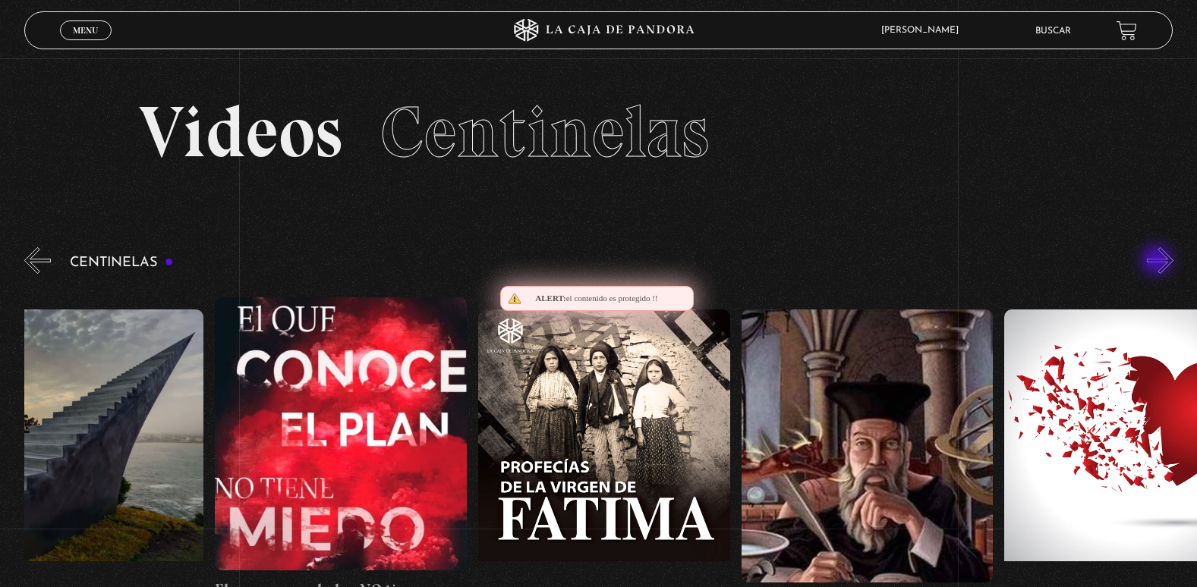
click at [1158, 262] on button "»" at bounding box center [1160, 260] width 27 height 27
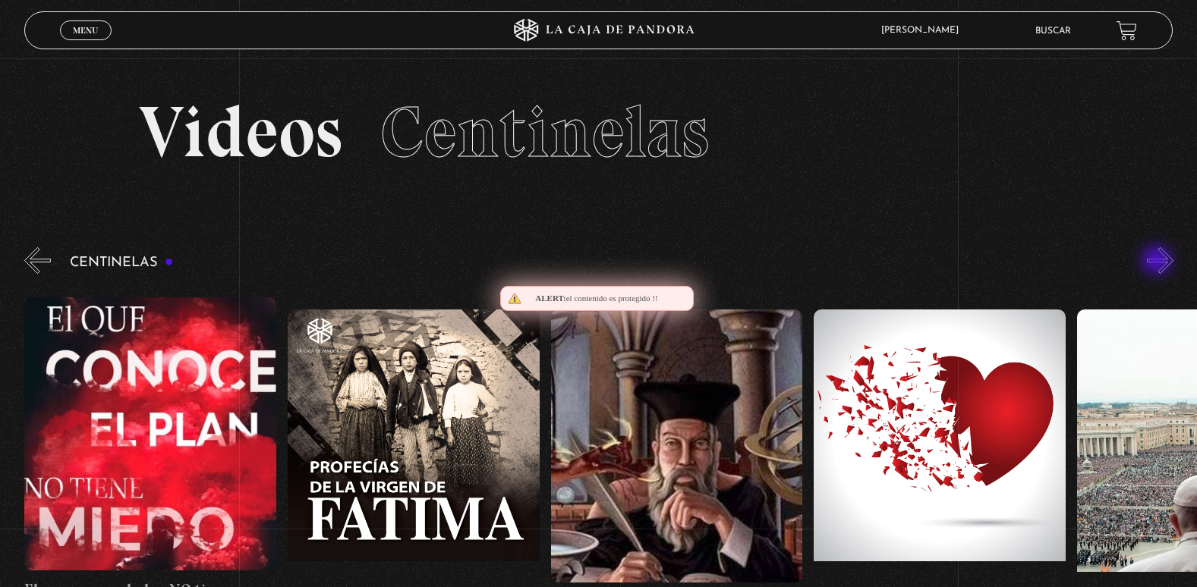
click at [1158, 262] on button "»" at bounding box center [1160, 260] width 27 height 27
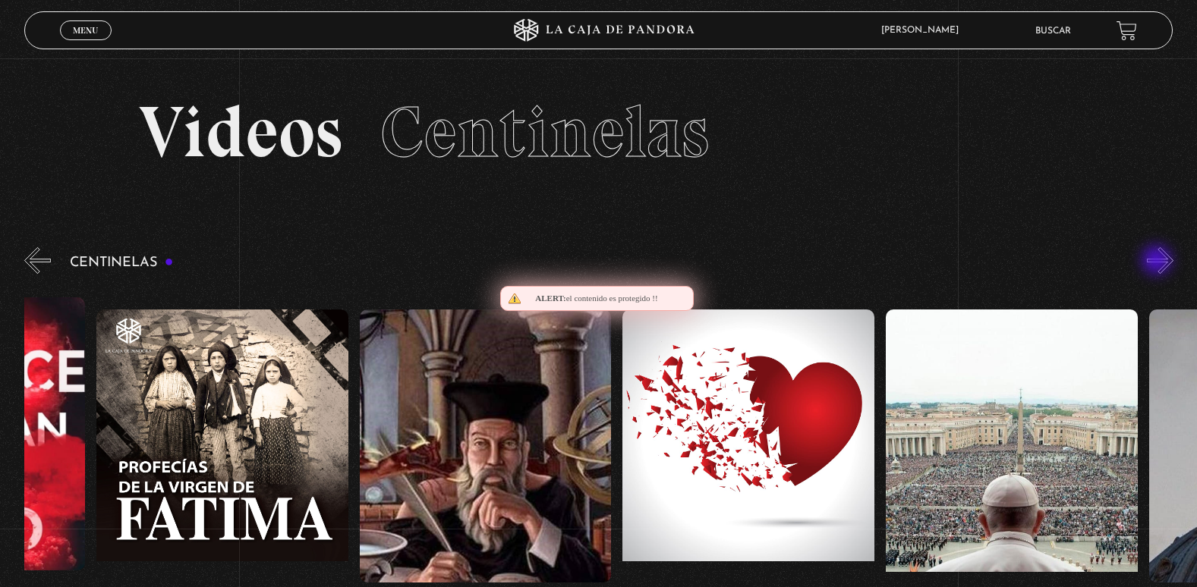
click at [1158, 262] on button "»" at bounding box center [1160, 260] width 27 height 27
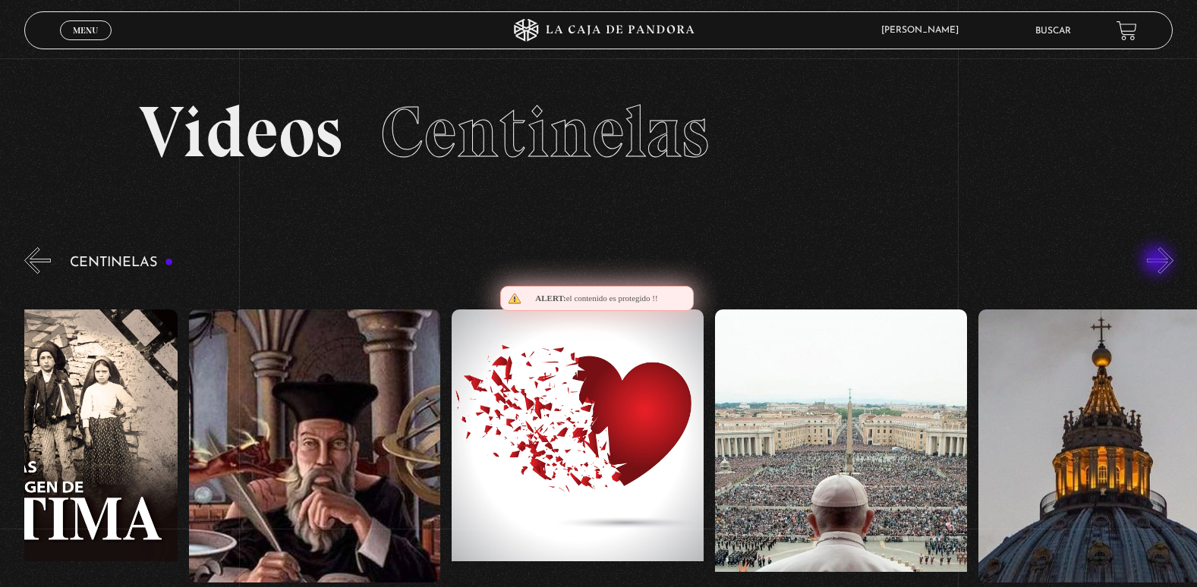
click at [1158, 262] on button "»" at bounding box center [1160, 260] width 27 height 27
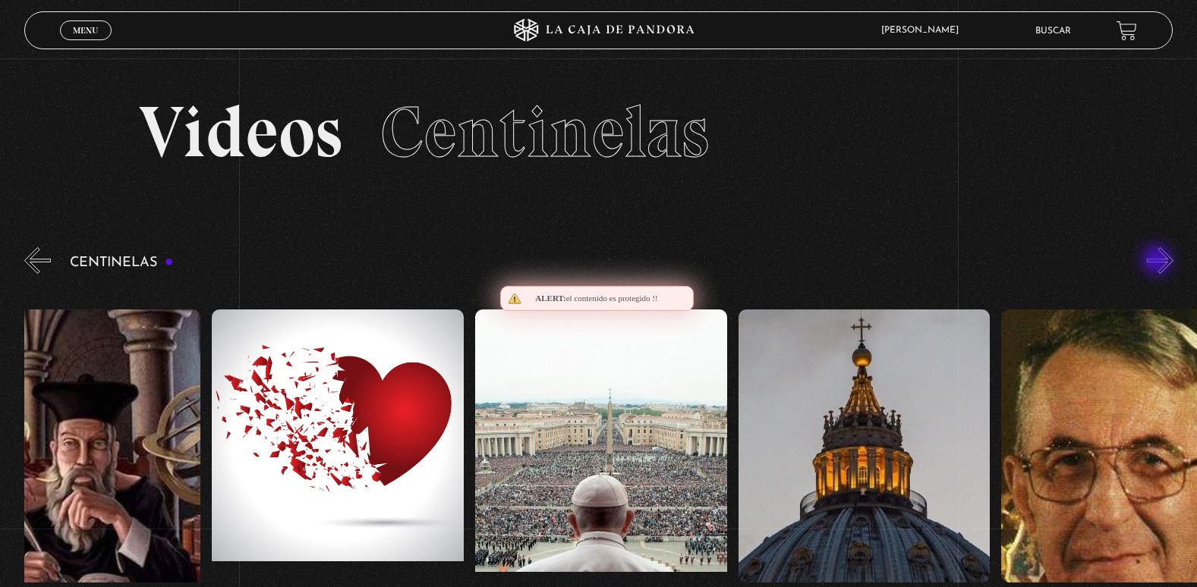
click at [1158, 262] on button "»" at bounding box center [1160, 260] width 27 height 27
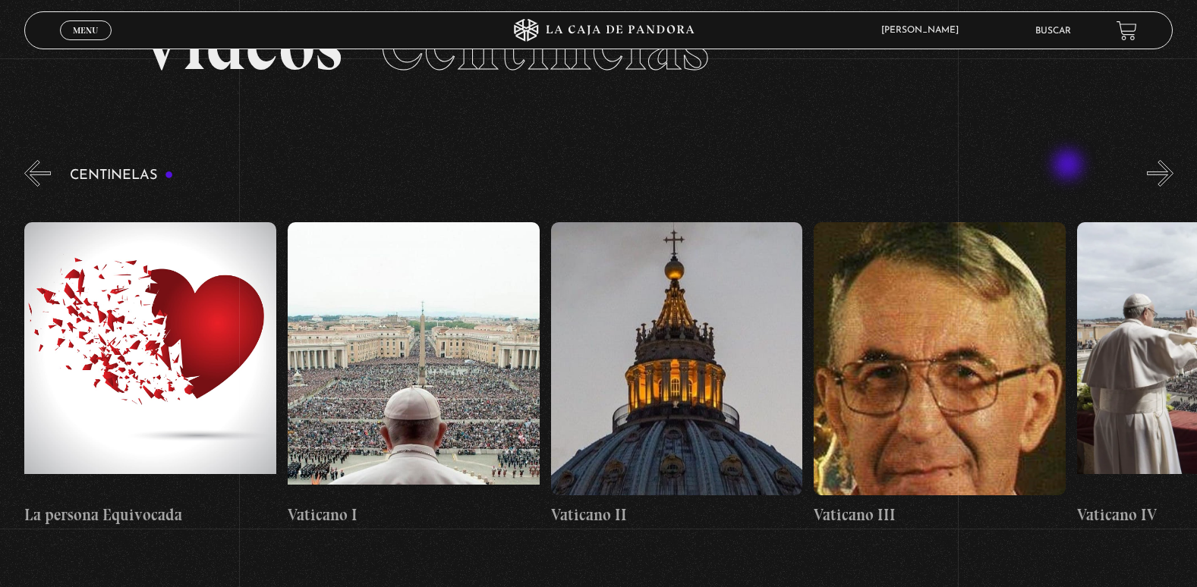
scroll to position [76, 0]
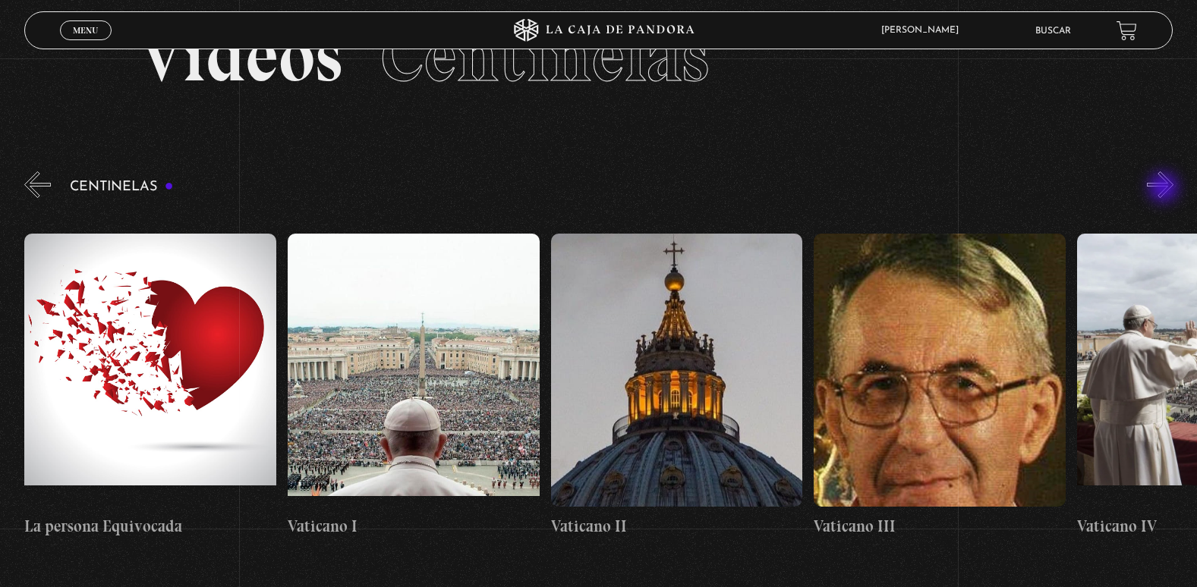
click at [1165, 189] on button "»" at bounding box center [1160, 185] width 27 height 27
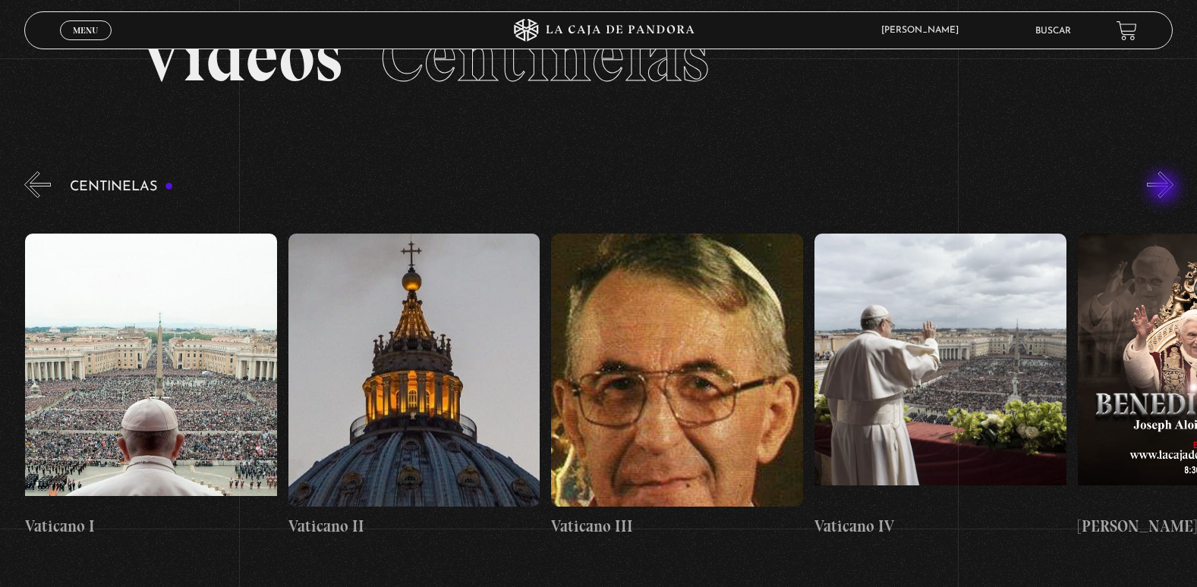
click at [1165, 189] on button "»" at bounding box center [1160, 185] width 27 height 27
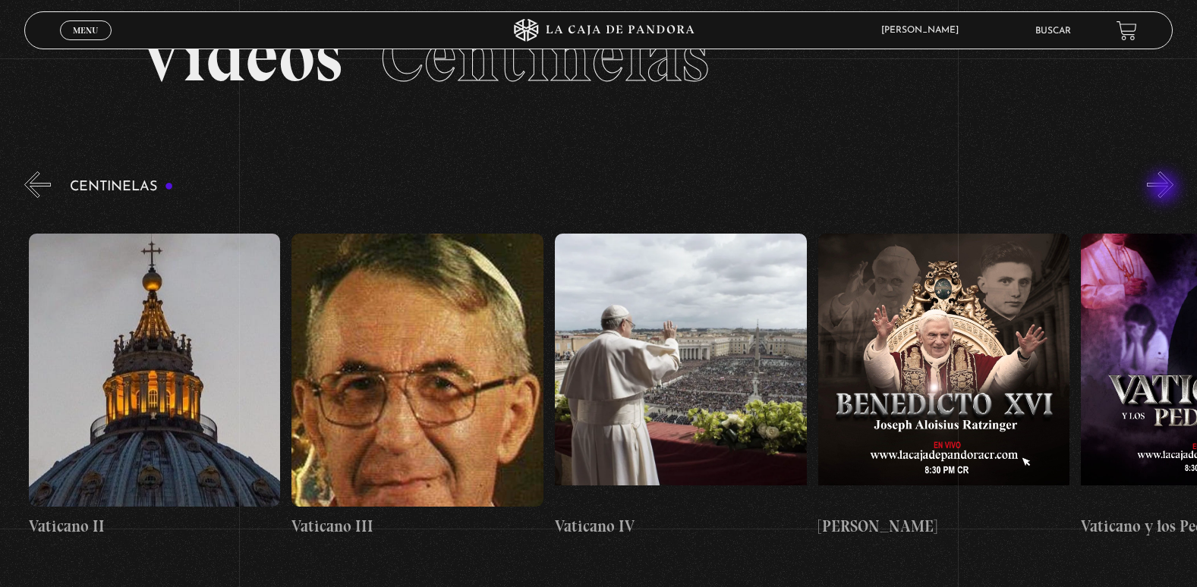
click at [1165, 189] on button "»" at bounding box center [1160, 185] width 27 height 27
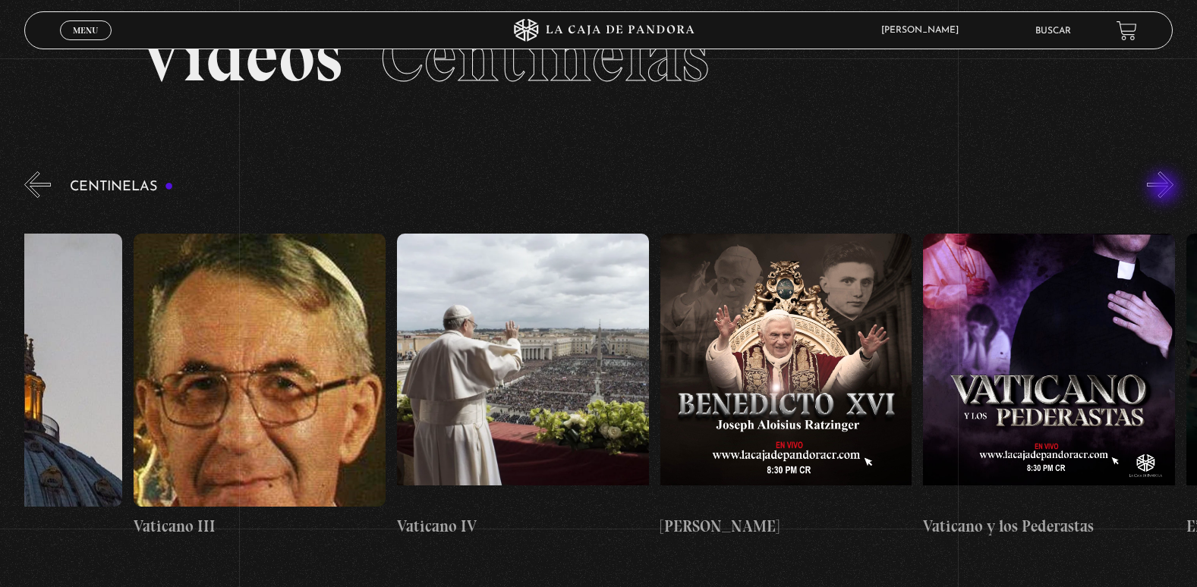
click at [1165, 189] on button "»" at bounding box center [1160, 185] width 27 height 27
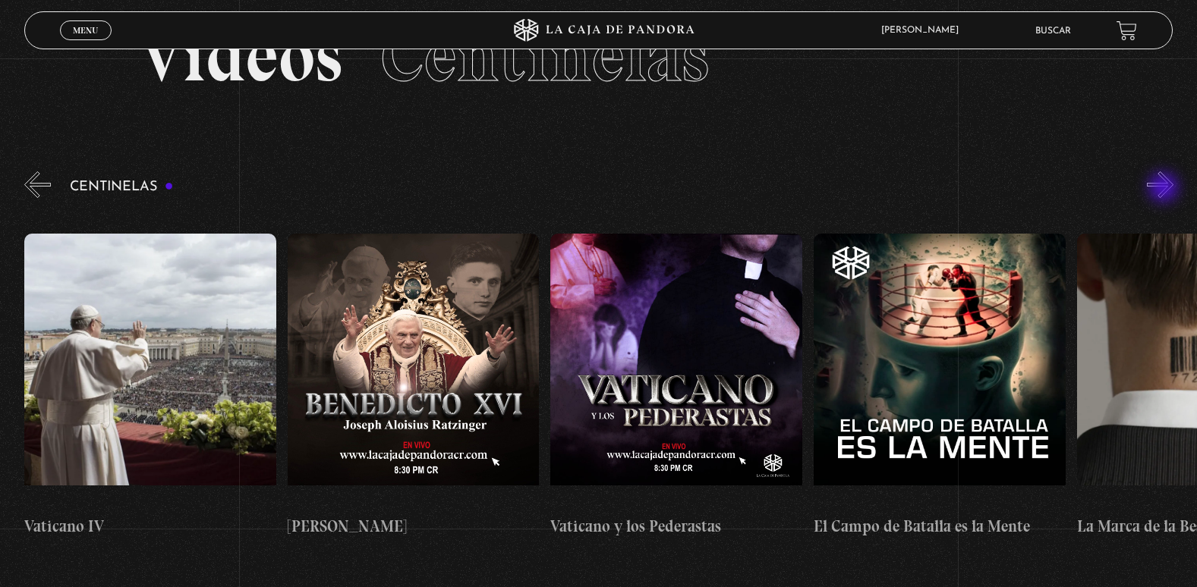
click at [1165, 189] on button "»" at bounding box center [1160, 185] width 27 height 27
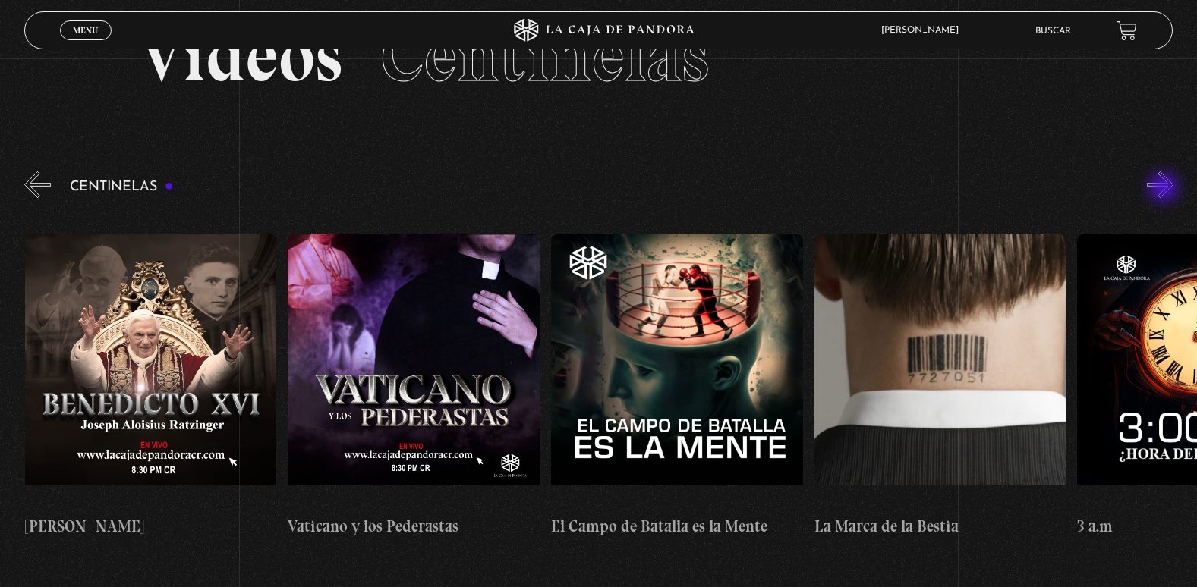
scroll to position [0, 23152]
click at [1165, 189] on button "»" at bounding box center [1160, 185] width 27 height 27
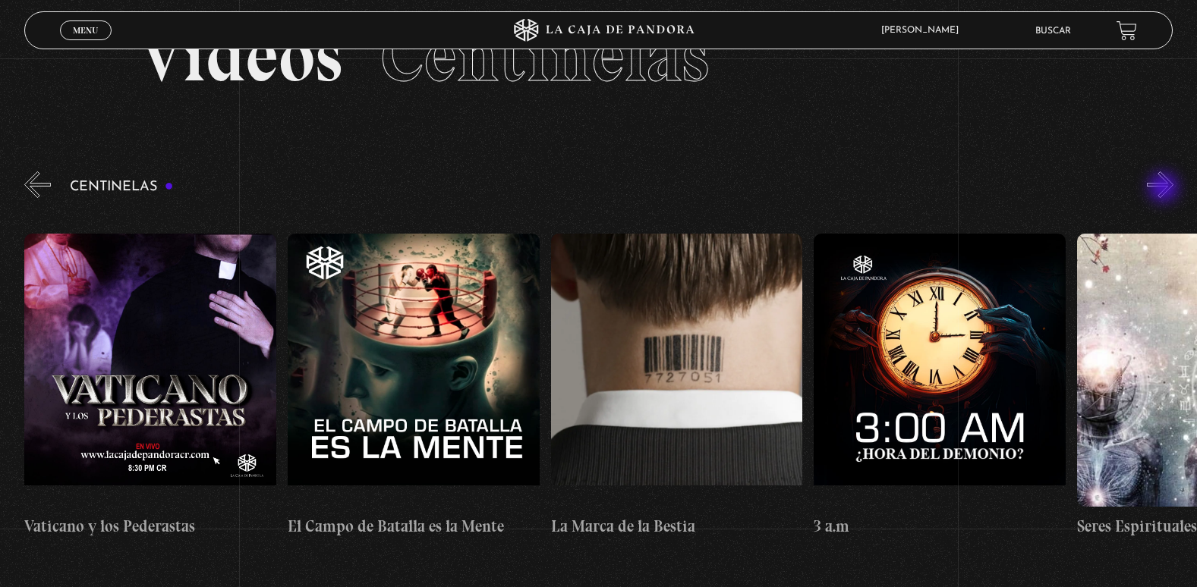
click at [1165, 189] on button "»" at bounding box center [1160, 185] width 27 height 27
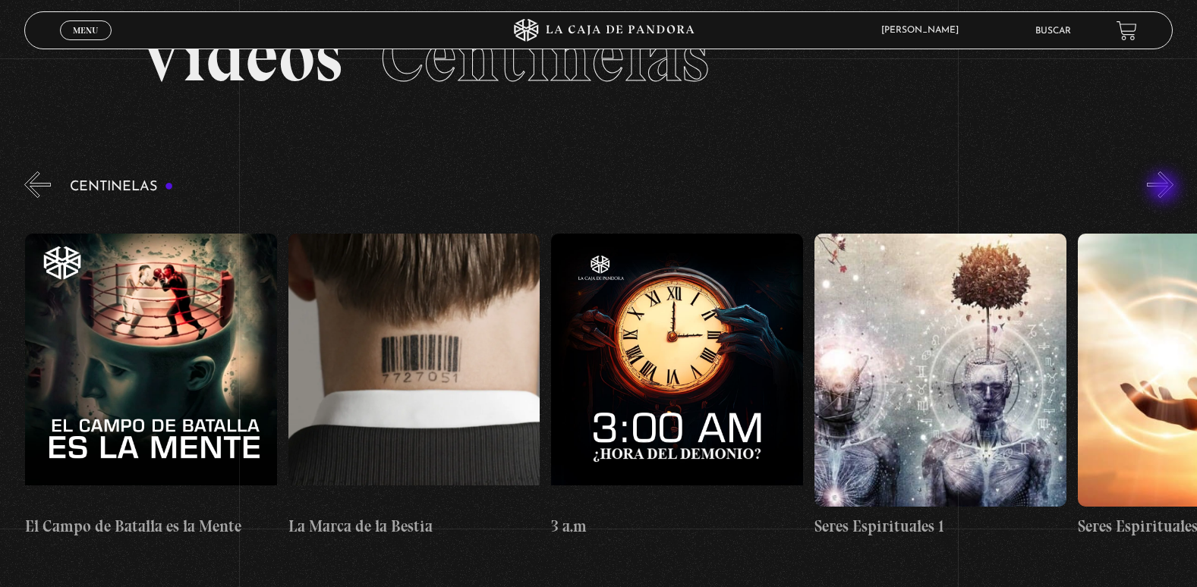
click at [1165, 189] on button "»" at bounding box center [1160, 185] width 27 height 27
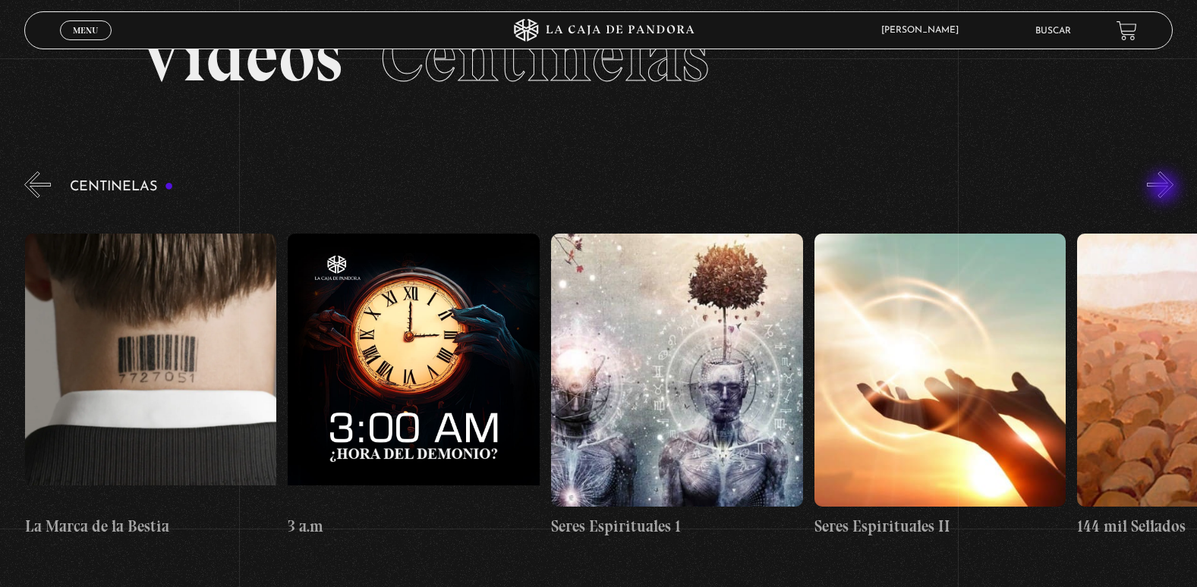
click at [1165, 189] on button "»" at bounding box center [1160, 185] width 27 height 27
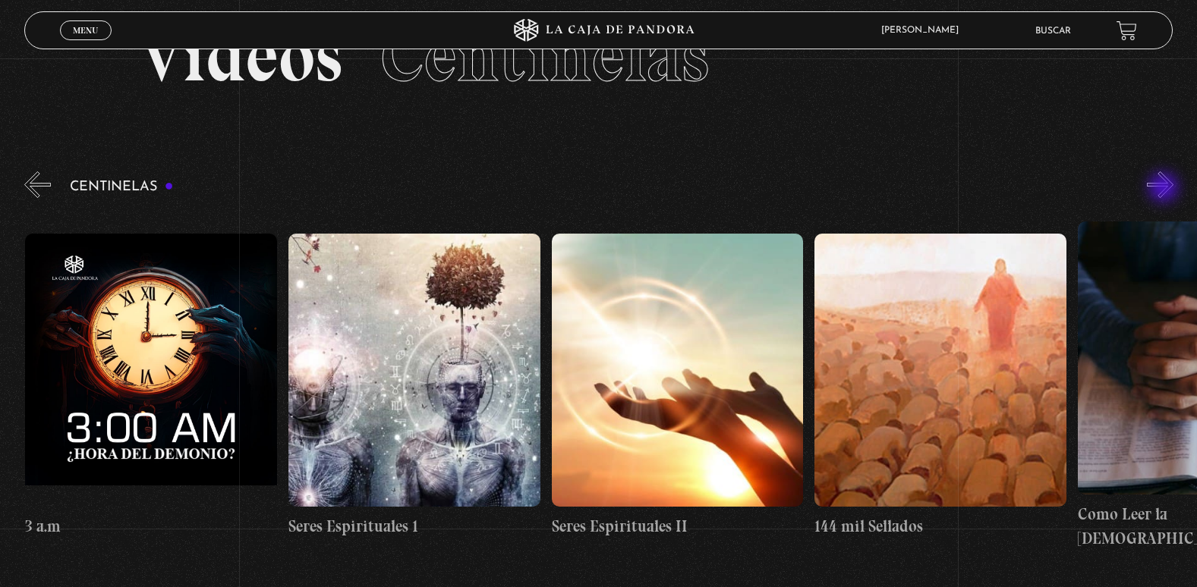
click at [1165, 189] on button "»" at bounding box center [1160, 185] width 27 height 27
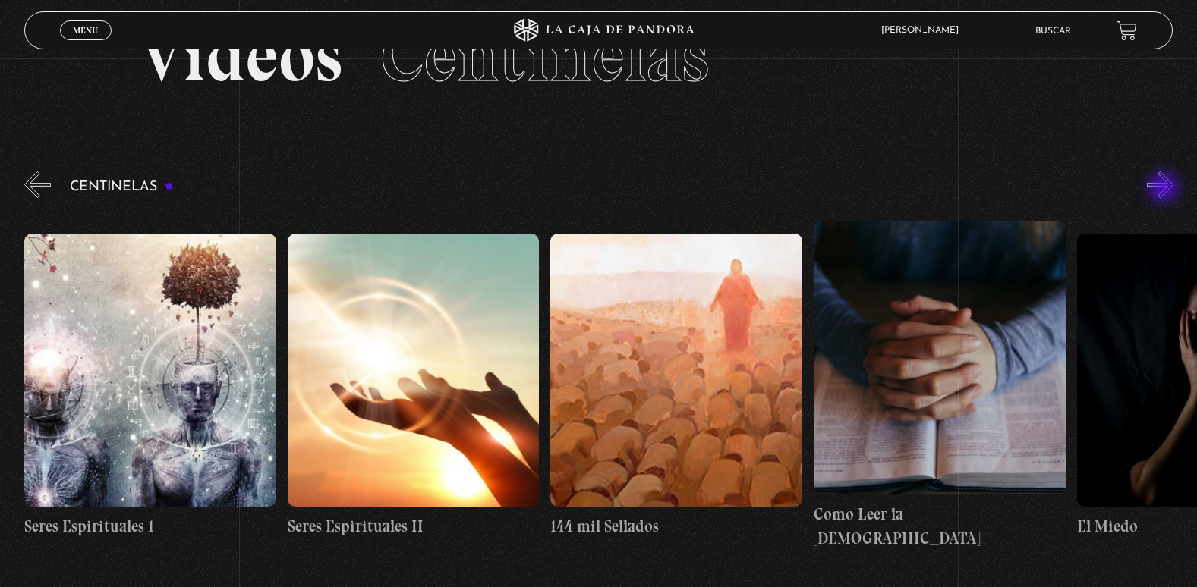
click at [1165, 189] on button "»" at bounding box center [1160, 185] width 27 height 27
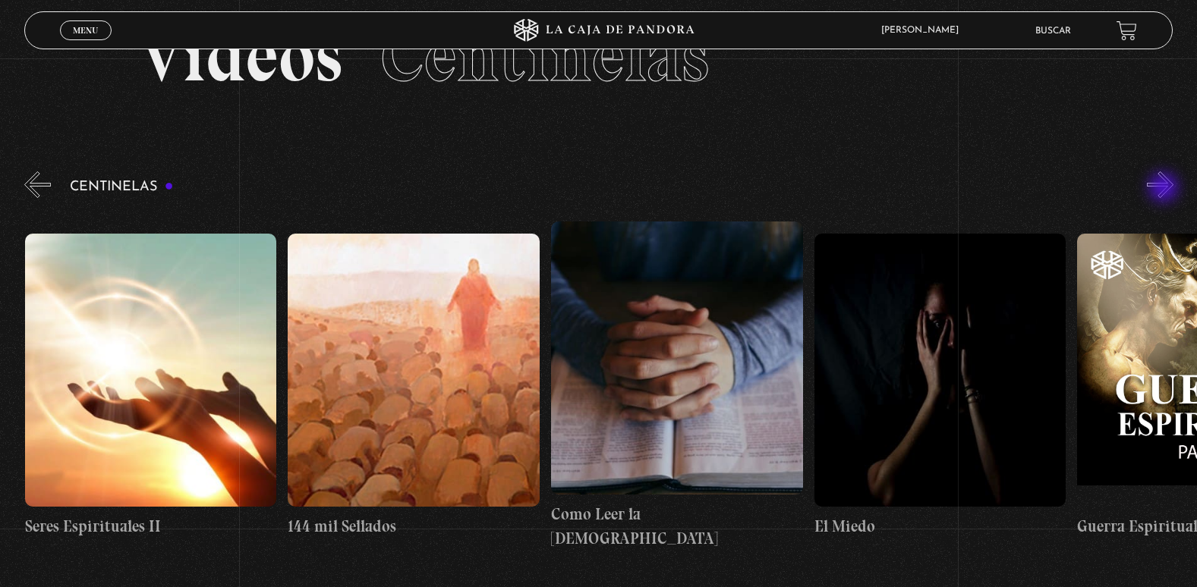
click at [1165, 189] on button "»" at bounding box center [1160, 185] width 27 height 27
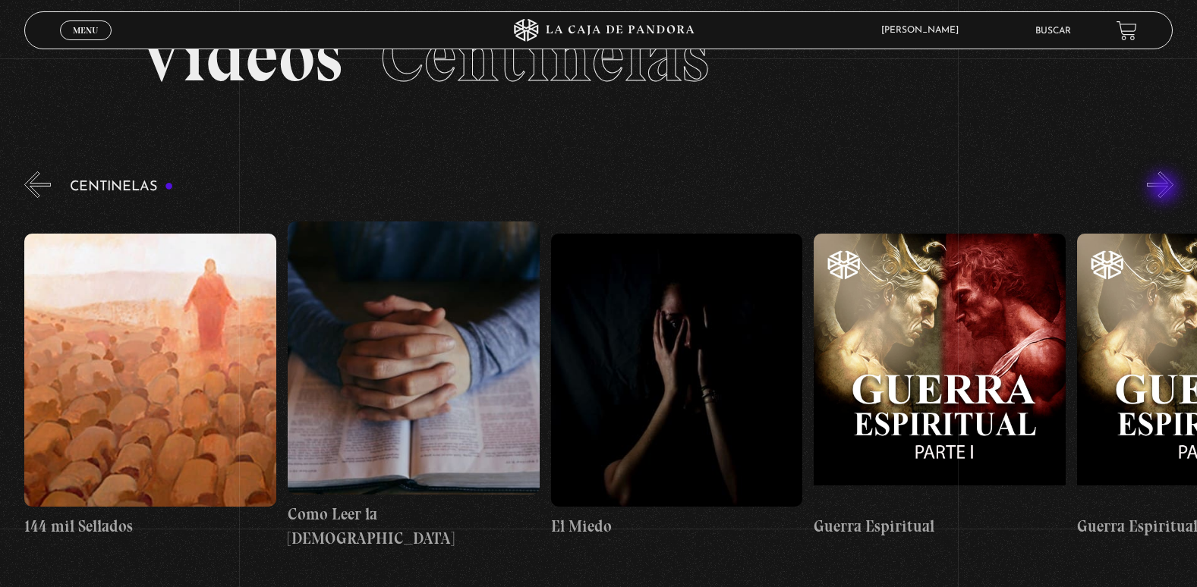
click at [1165, 189] on button "»" at bounding box center [1160, 185] width 27 height 27
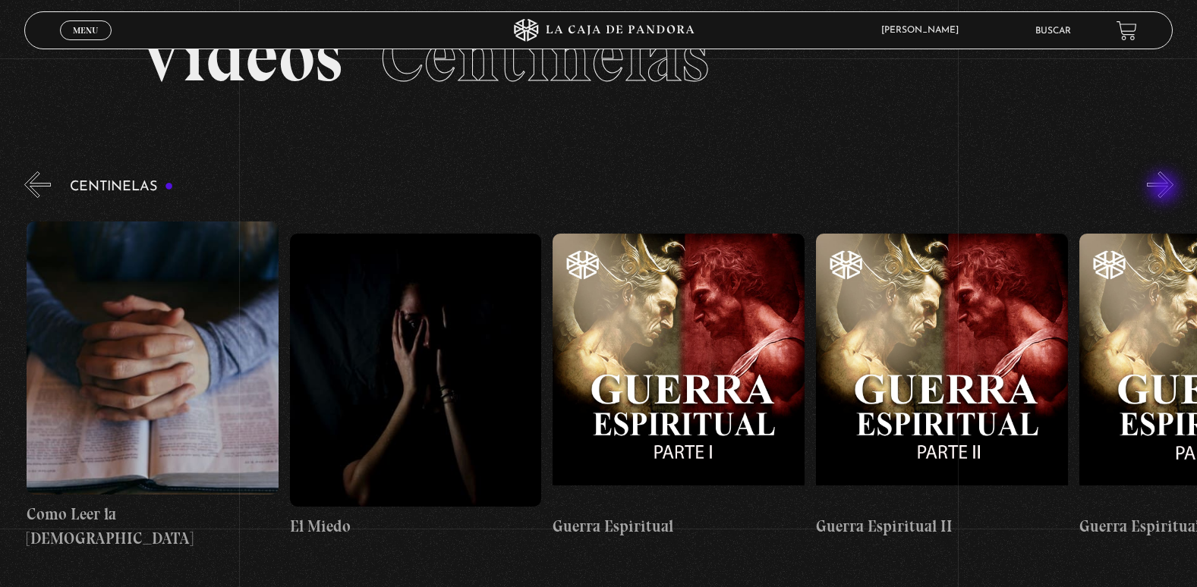
click at [1165, 189] on button "»" at bounding box center [1160, 185] width 27 height 27
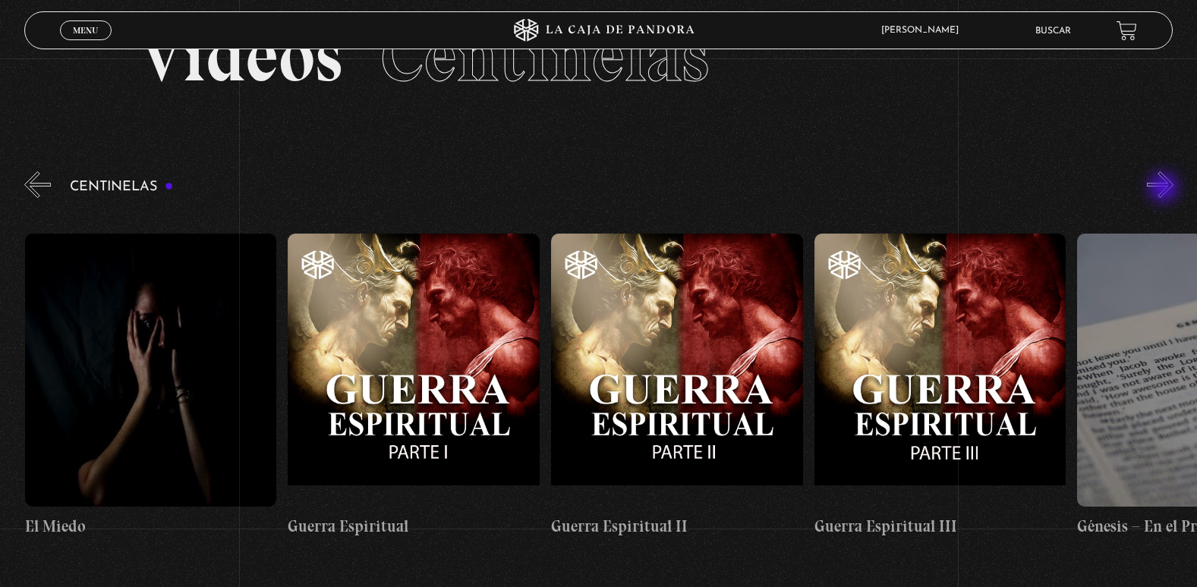
click at [1165, 189] on button "»" at bounding box center [1160, 185] width 27 height 27
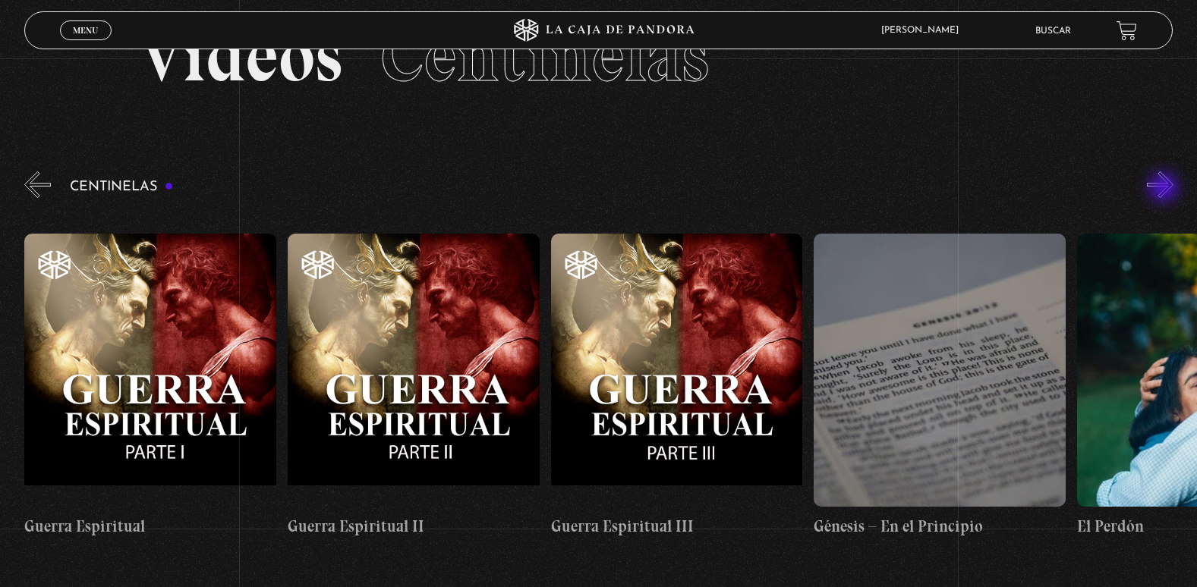
click at [1165, 189] on button "»" at bounding box center [1160, 185] width 27 height 27
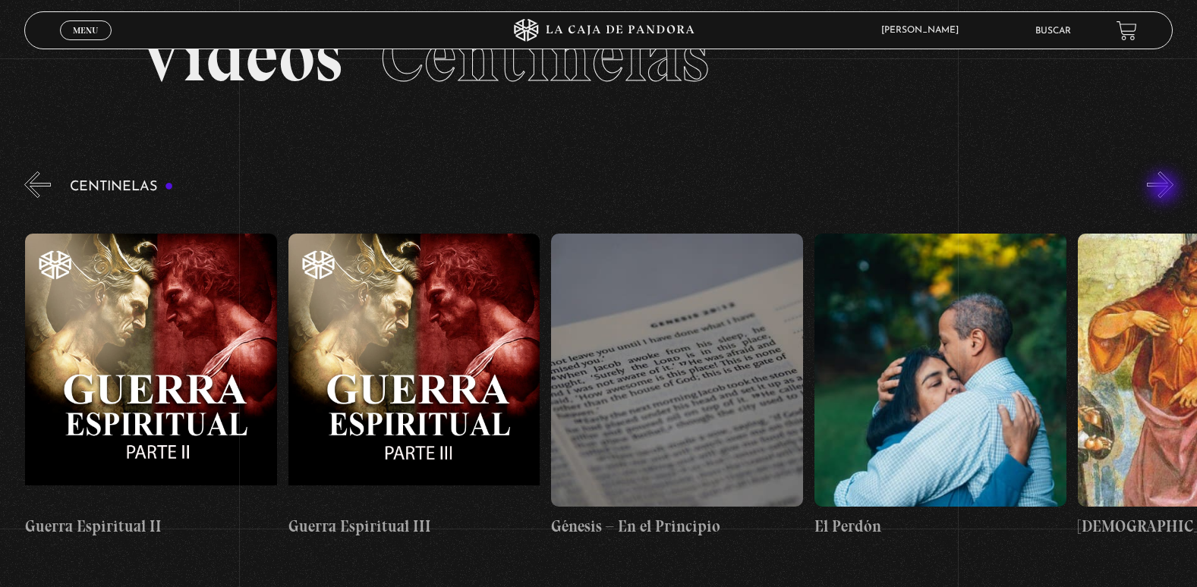
click at [1165, 189] on button "»" at bounding box center [1160, 185] width 27 height 27
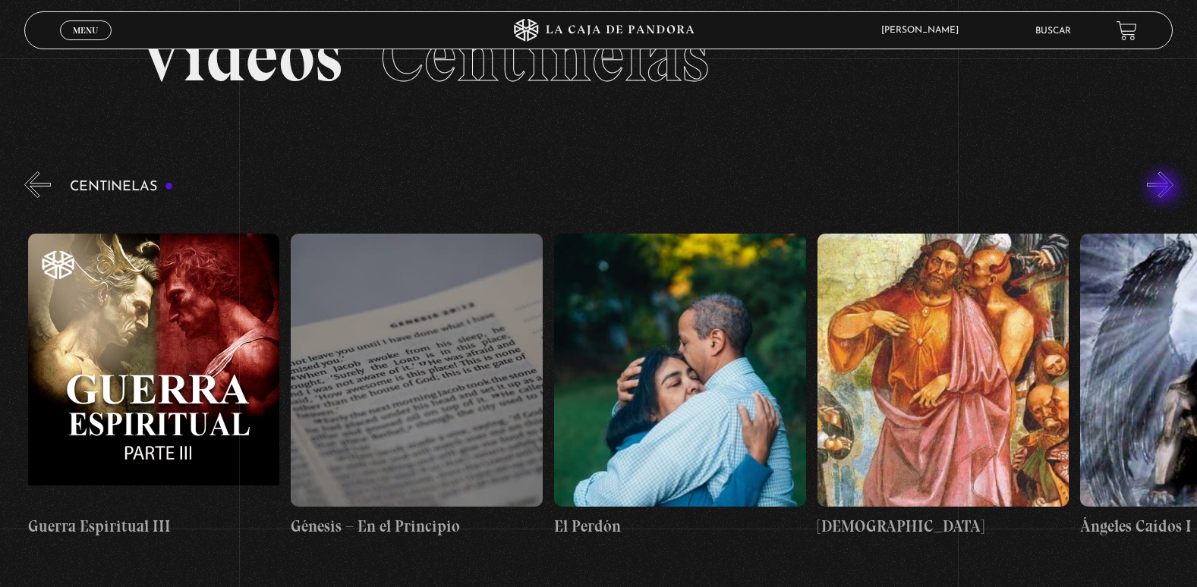
click at [1165, 189] on button "»" at bounding box center [1160, 185] width 27 height 27
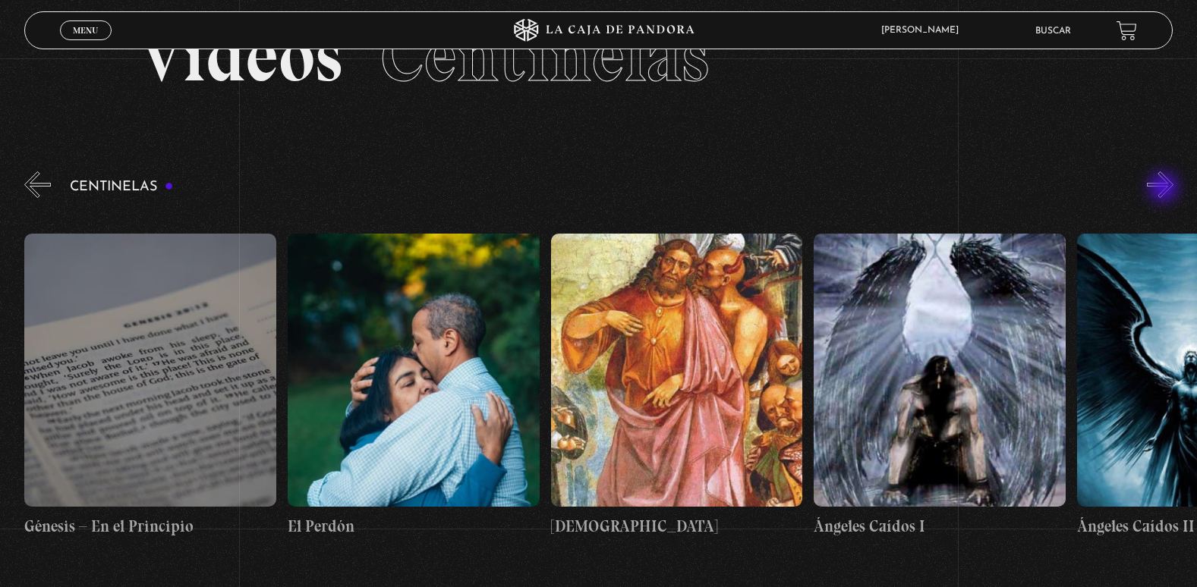
click at [1165, 189] on button "»" at bounding box center [1160, 185] width 27 height 27
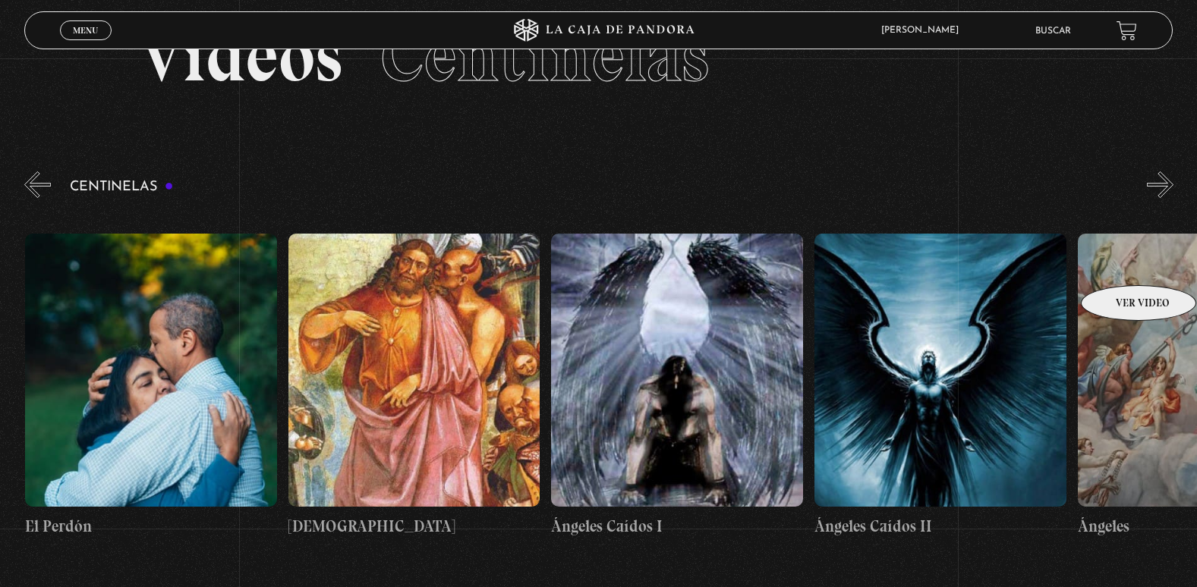
scroll to position [0, 26835]
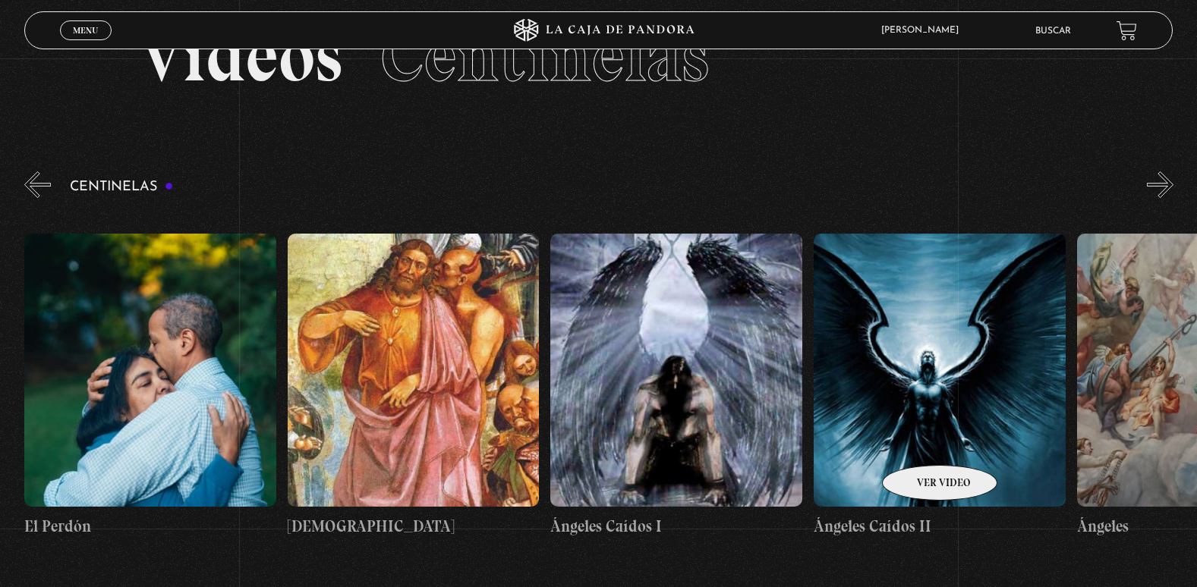
click at [920, 442] on figure at bounding box center [940, 370] width 252 height 273
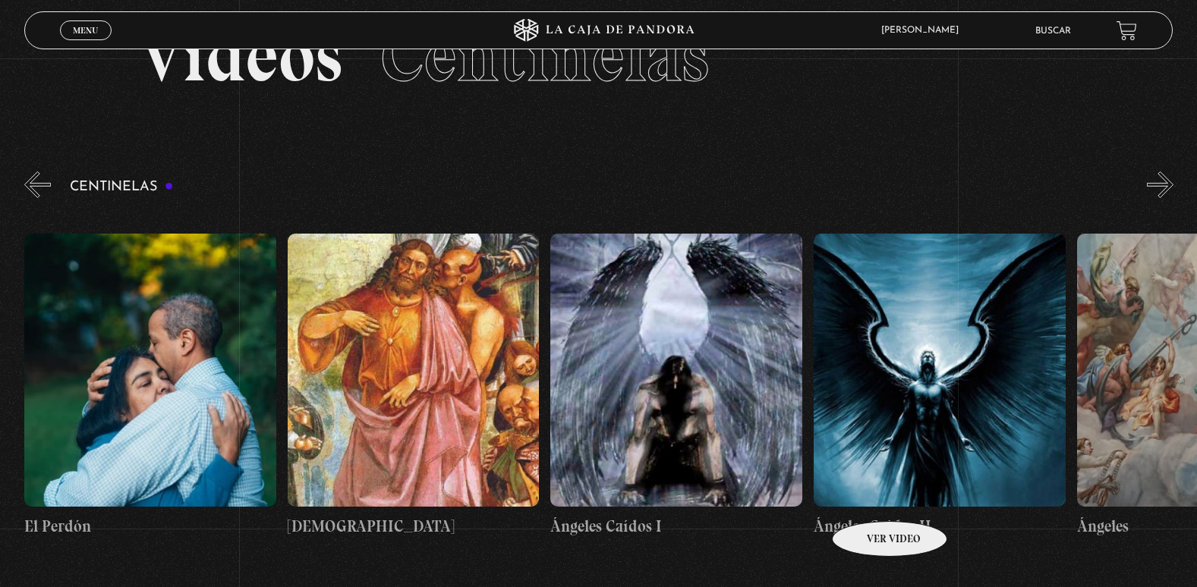
click at [870, 499] on link "Ángeles Caídos II" at bounding box center [940, 385] width 252 height 353
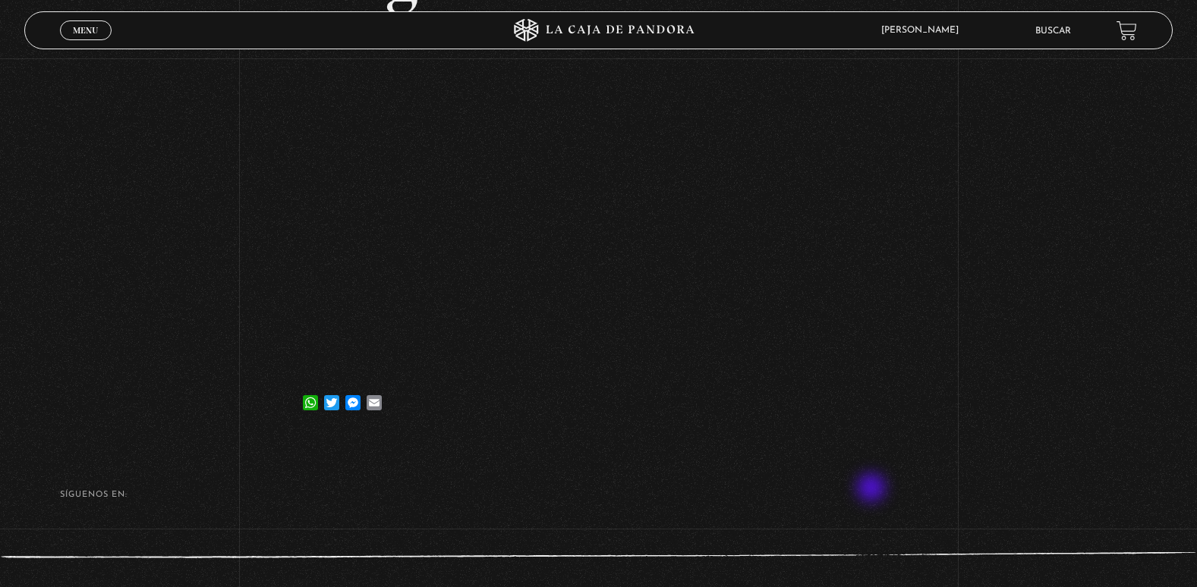
scroll to position [228, 0]
